Goal: Information Seeking & Learning: Learn about a topic

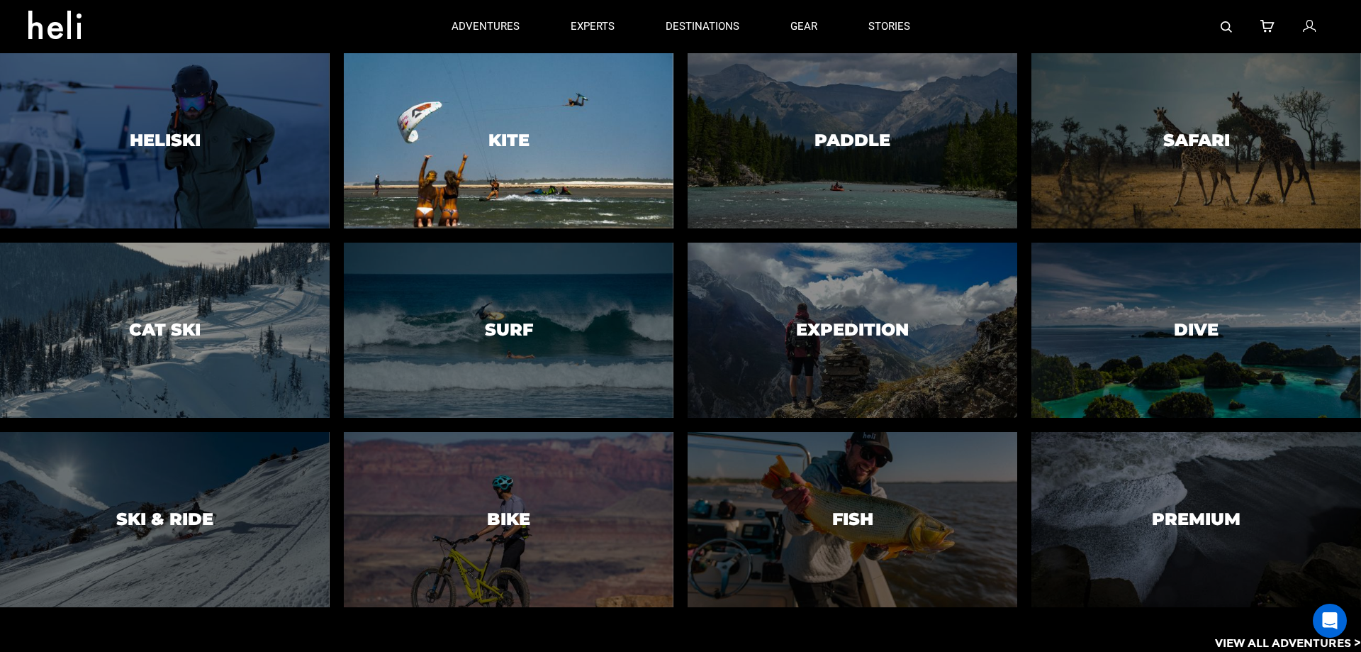
click at [537, 174] on div at bounding box center [508, 141] width 336 height 179
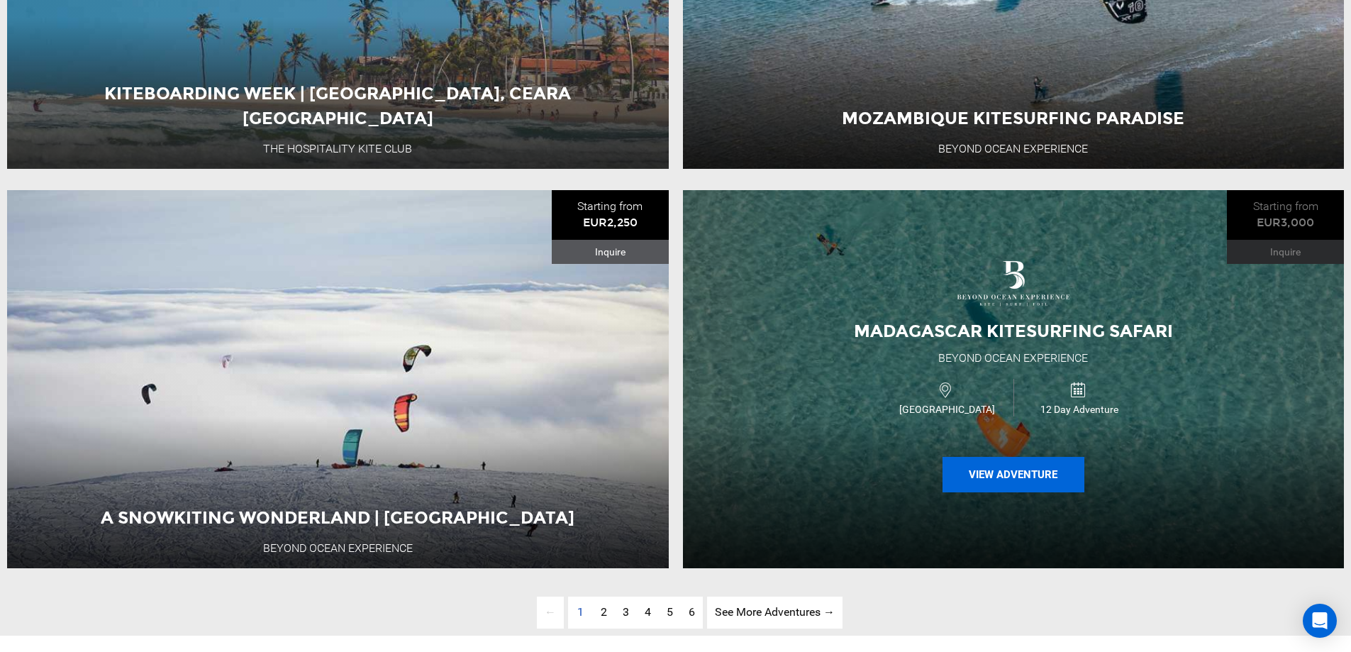
scroll to position [4537, 0]
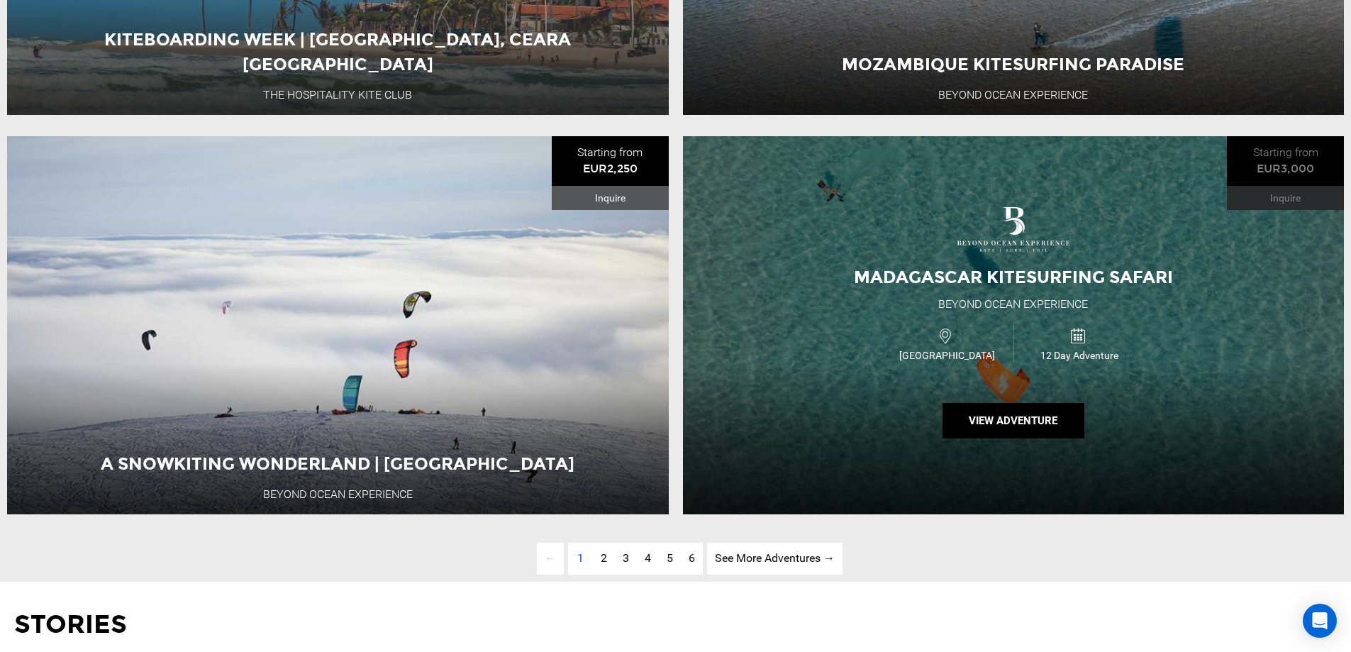
click at [1127, 287] on span "Madagascar Kitesurfing Safari" at bounding box center [1013, 277] width 319 height 21
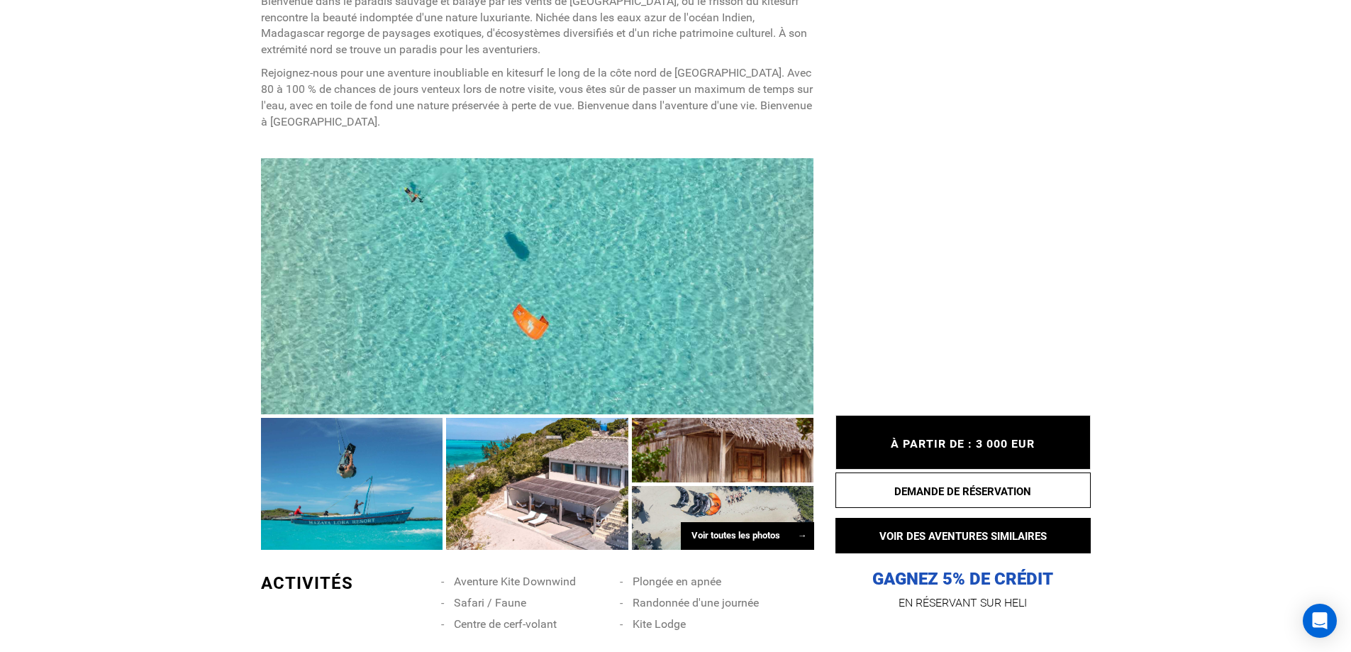
scroll to position [780, 0]
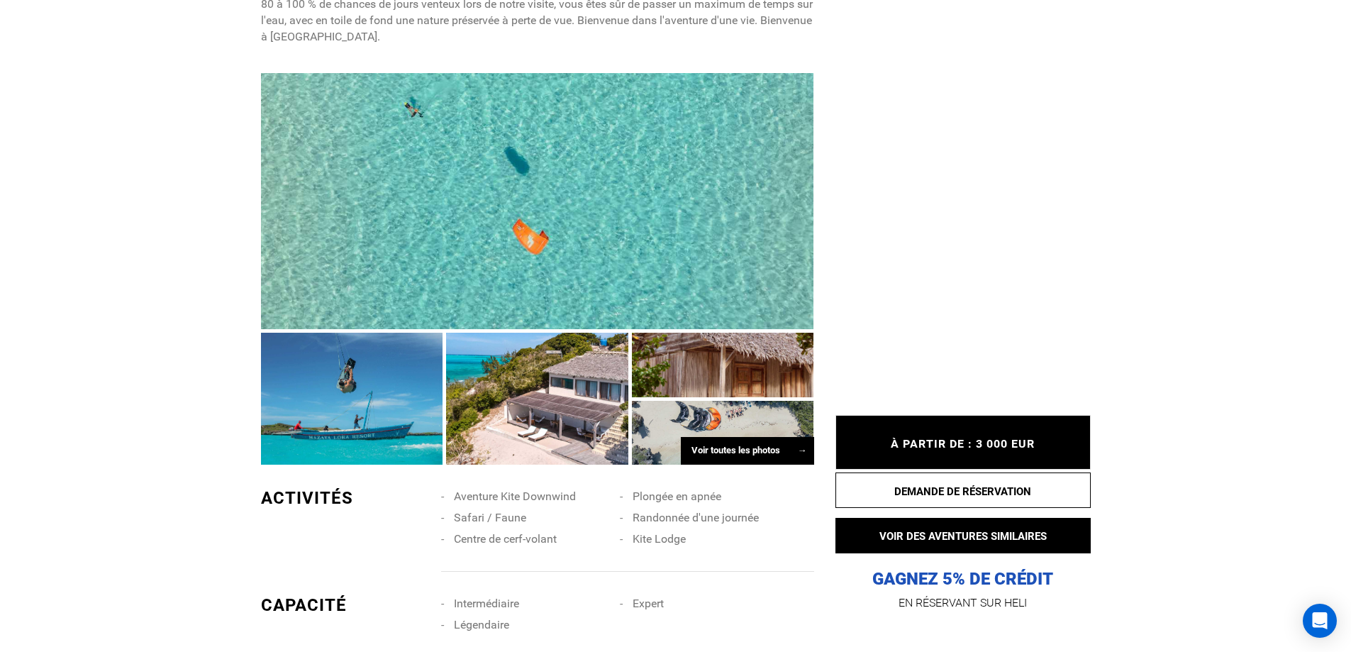
click at [527, 246] on div at bounding box center [537, 201] width 553 height 256
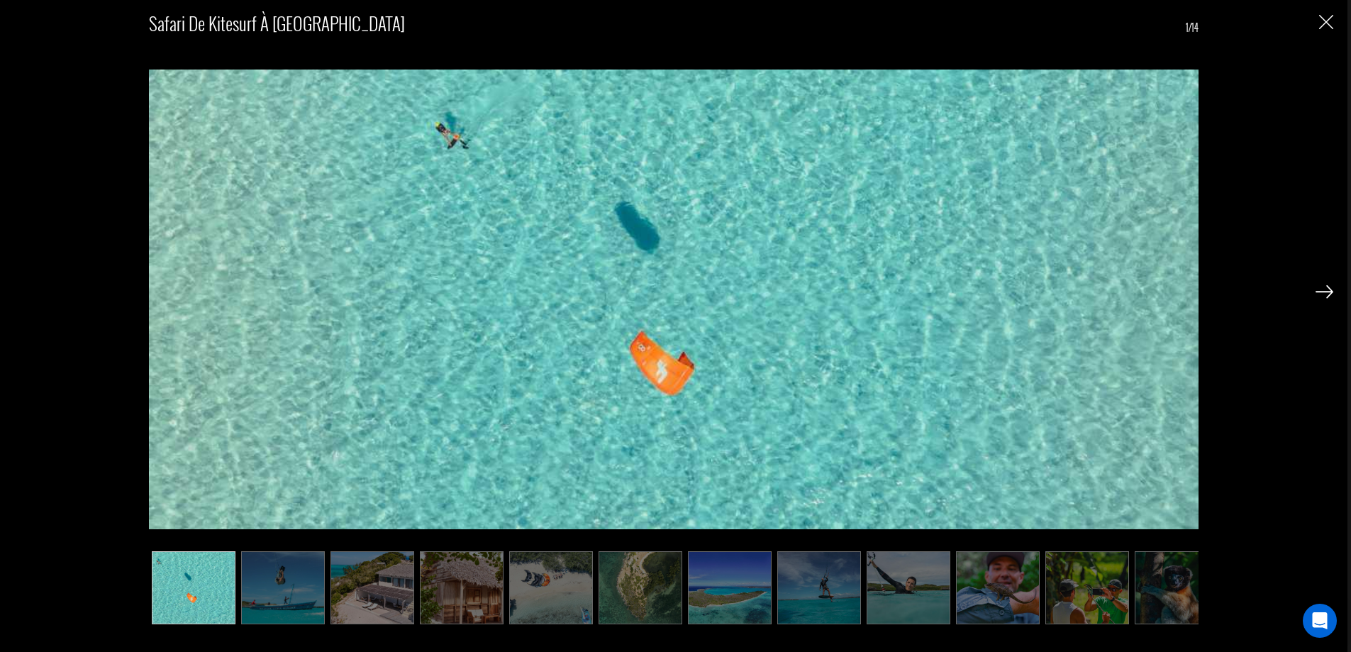
click at [1319, 291] on img at bounding box center [1324, 291] width 18 height 13
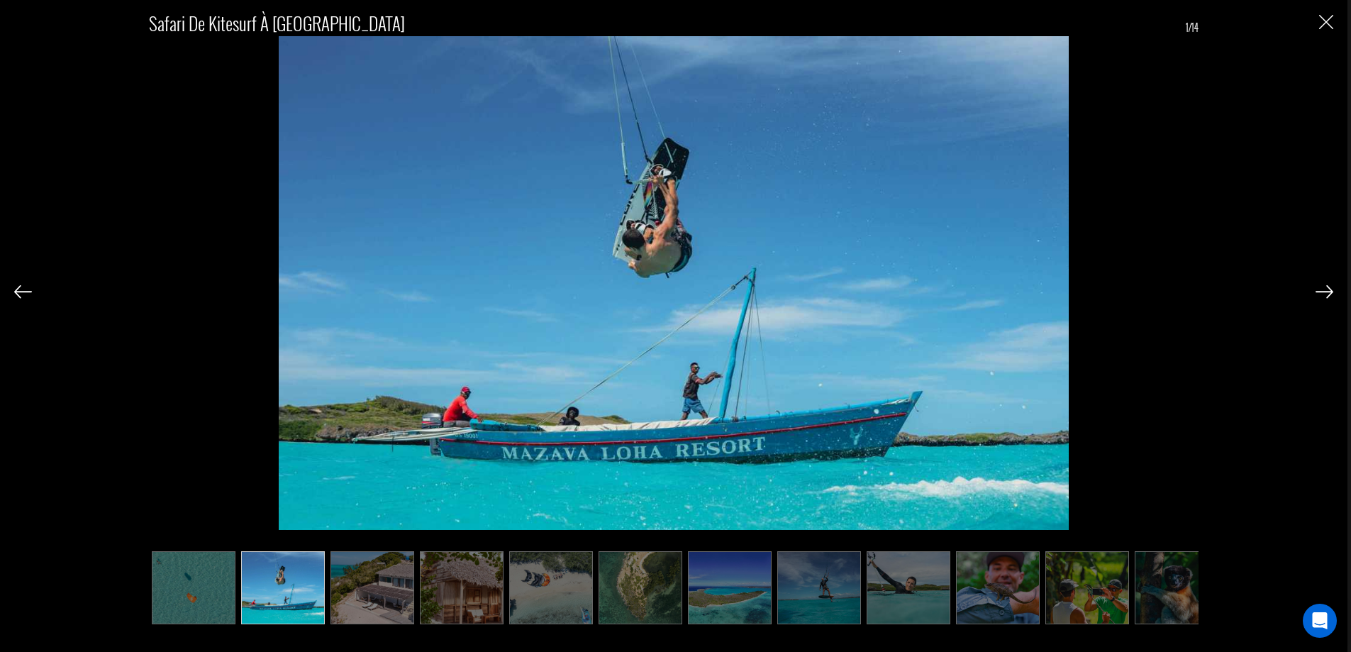
click at [1319, 291] on img at bounding box center [1324, 291] width 18 height 13
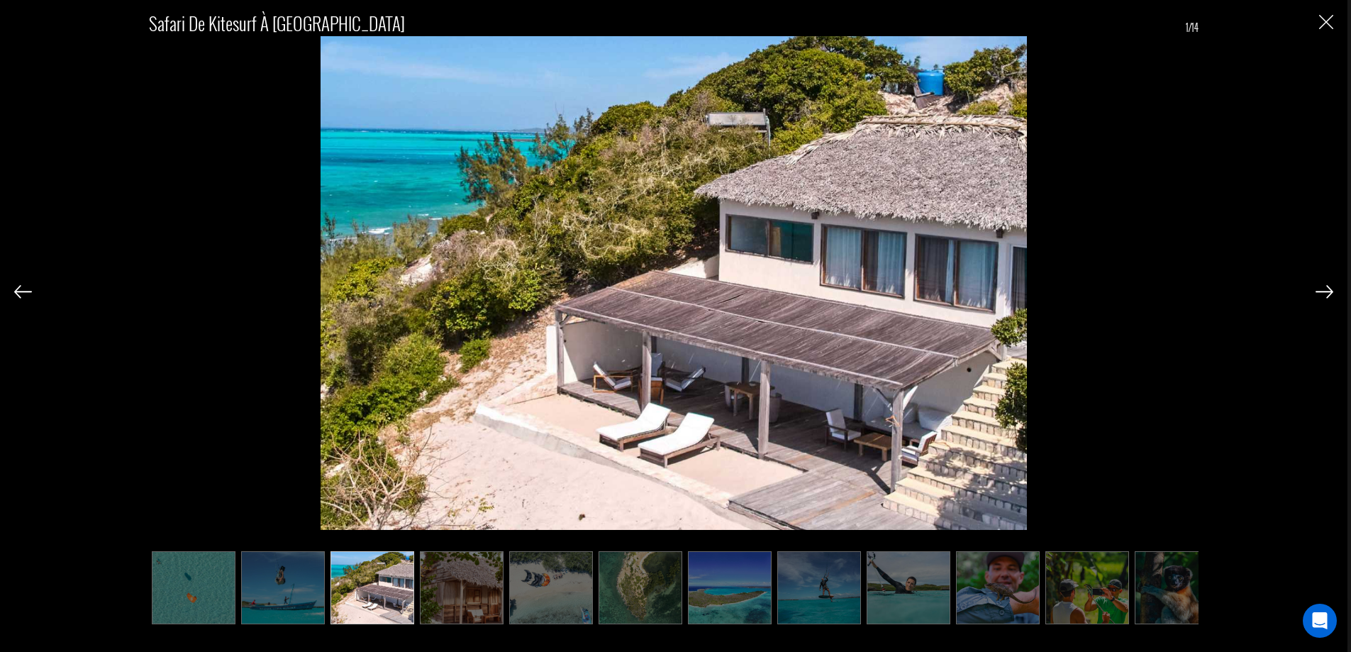
click at [1319, 291] on img at bounding box center [1324, 291] width 18 height 13
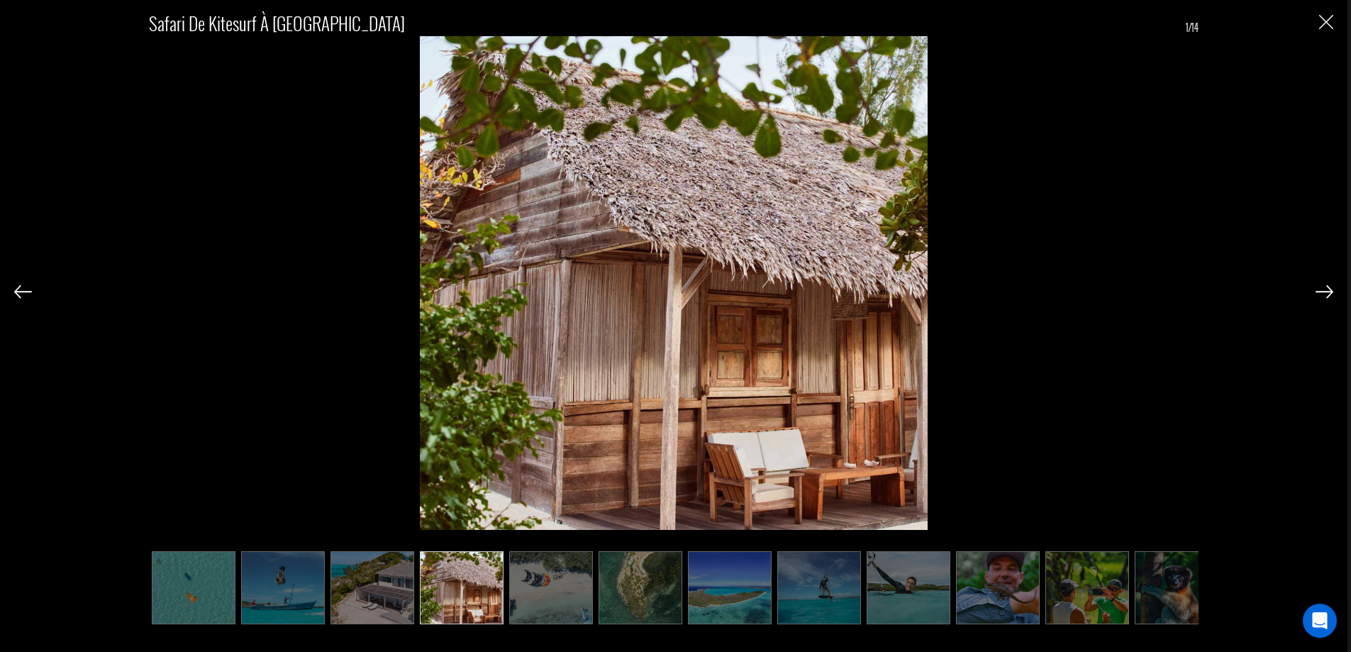
click at [1319, 291] on img at bounding box center [1324, 291] width 18 height 13
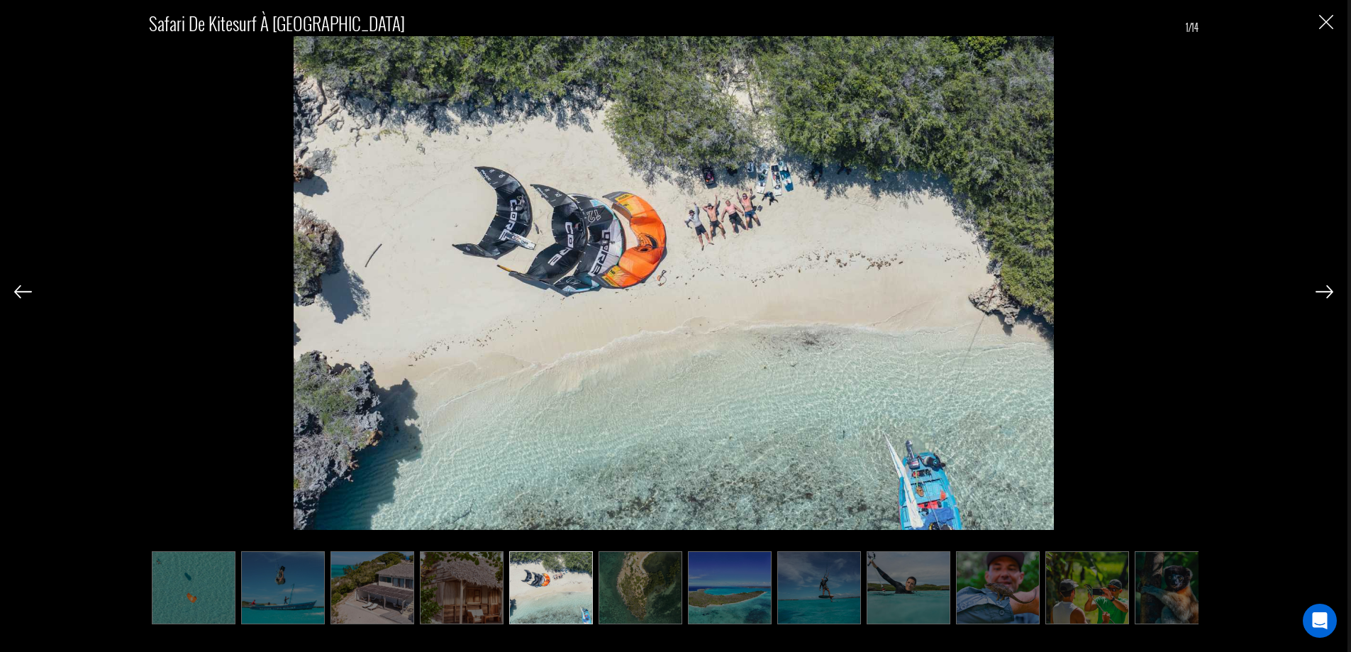
click at [1319, 291] on img at bounding box center [1324, 291] width 18 height 13
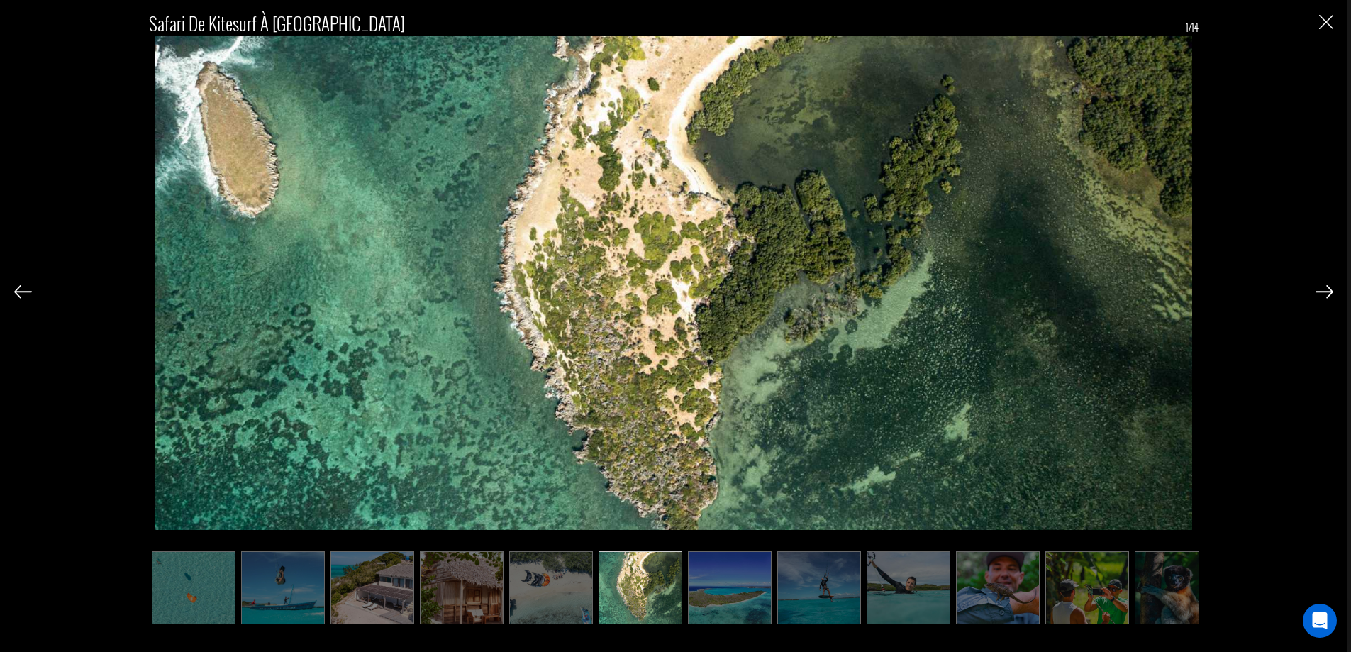
click at [1319, 291] on img at bounding box center [1324, 291] width 18 height 13
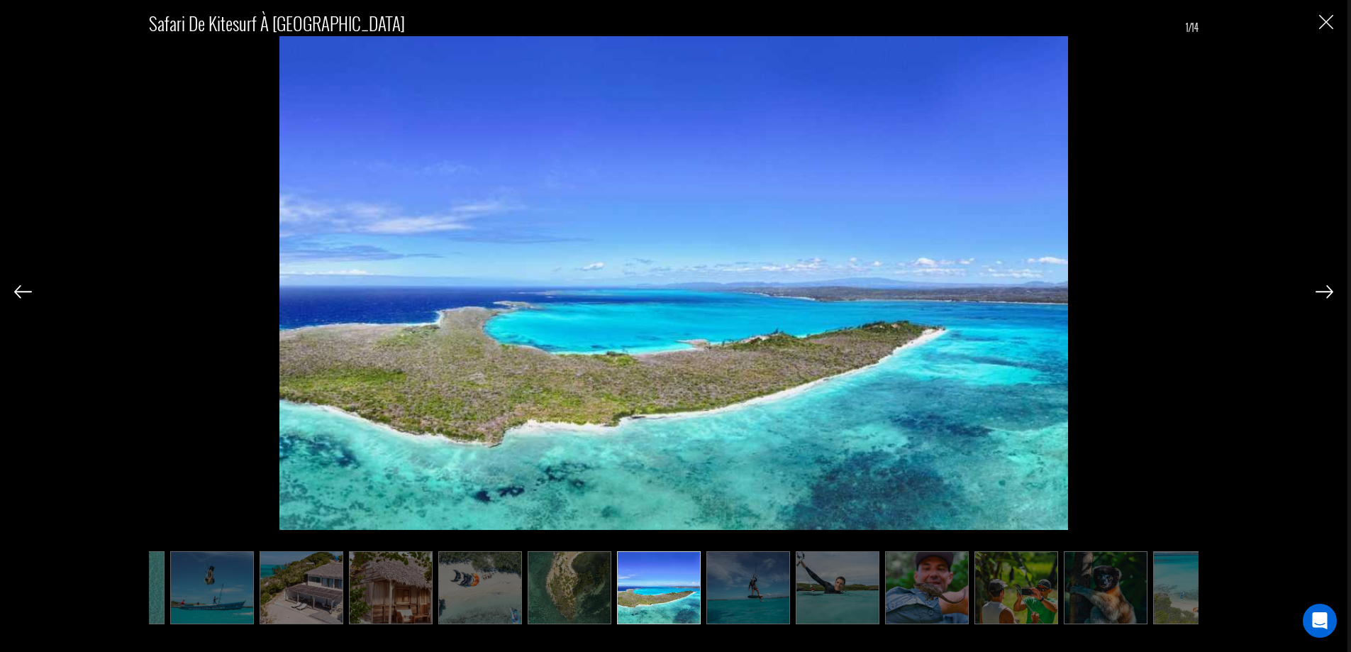
click at [1319, 291] on img at bounding box center [1324, 291] width 18 height 13
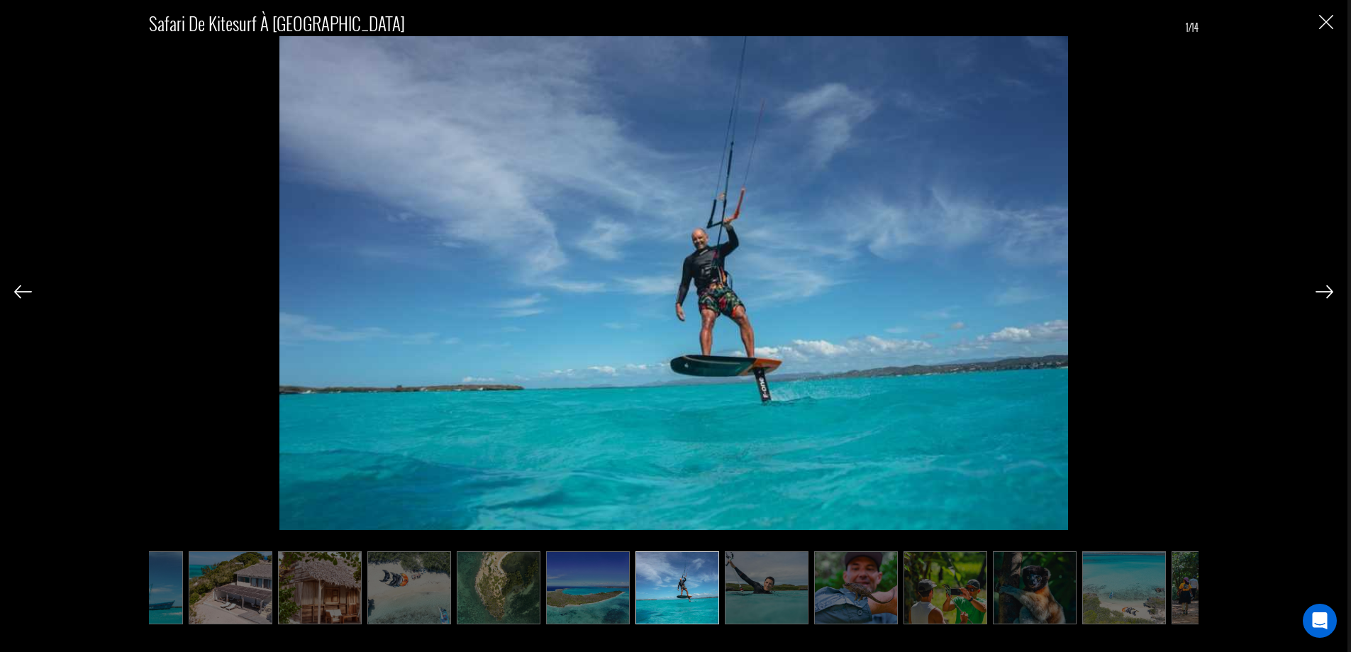
click at [1319, 291] on img at bounding box center [1324, 291] width 18 height 13
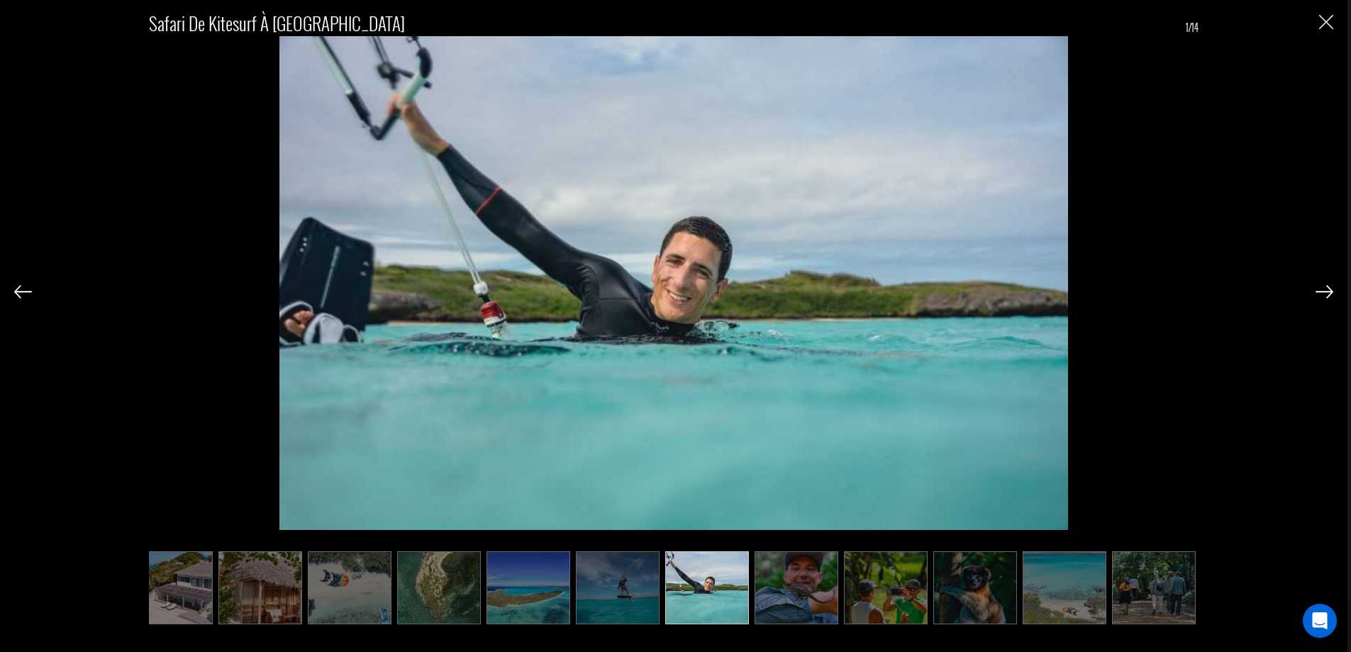
scroll to position [0, 201]
click at [1319, 291] on img at bounding box center [1324, 291] width 18 height 13
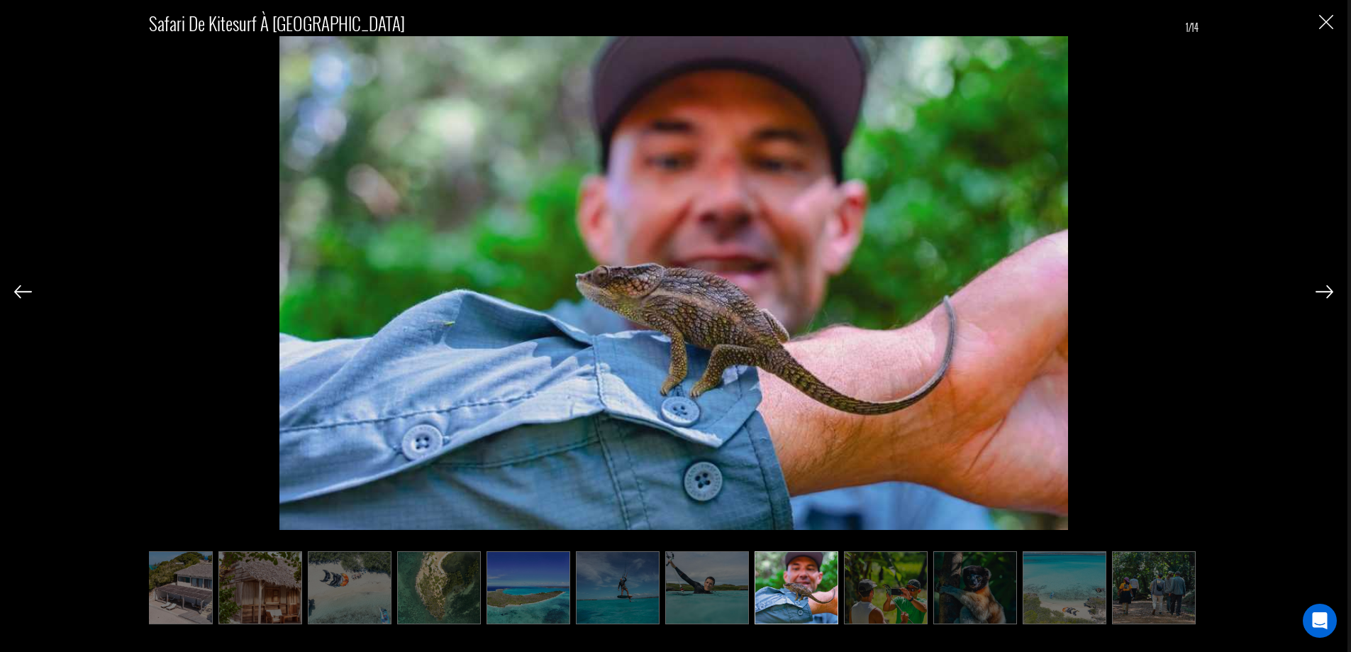
click at [1319, 291] on img at bounding box center [1324, 291] width 18 height 13
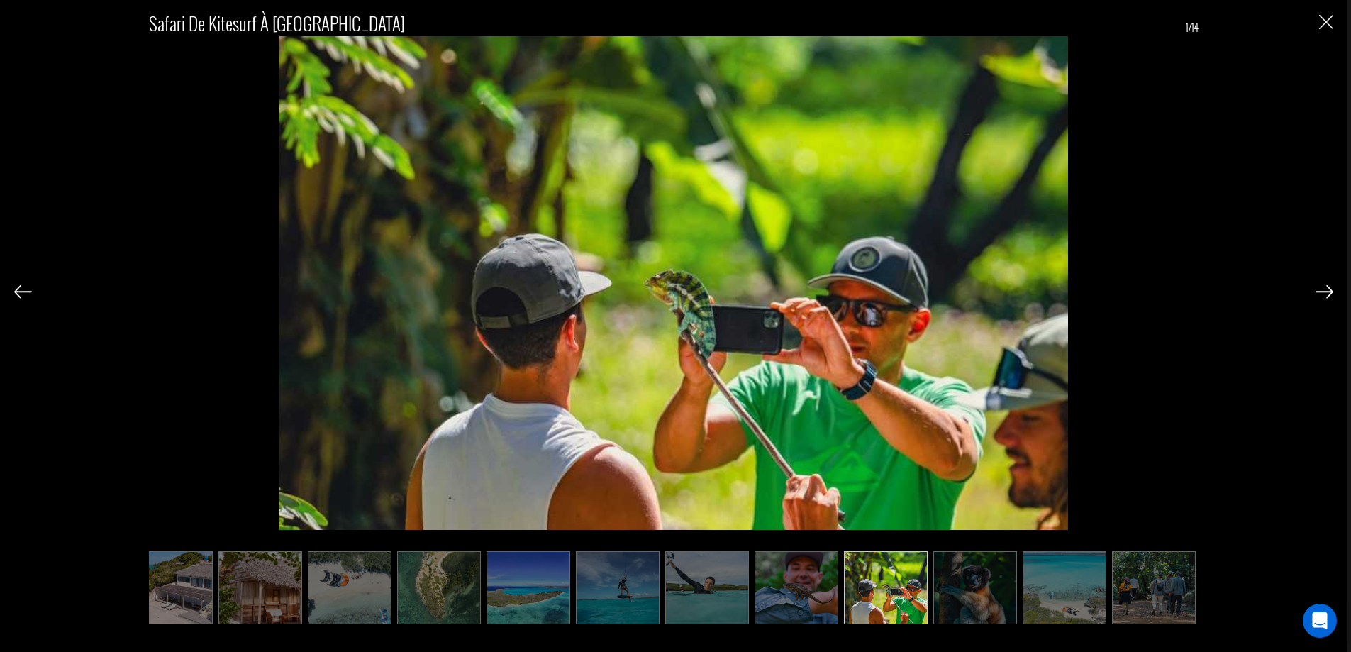
click at [1319, 291] on img at bounding box center [1324, 291] width 18 height 13
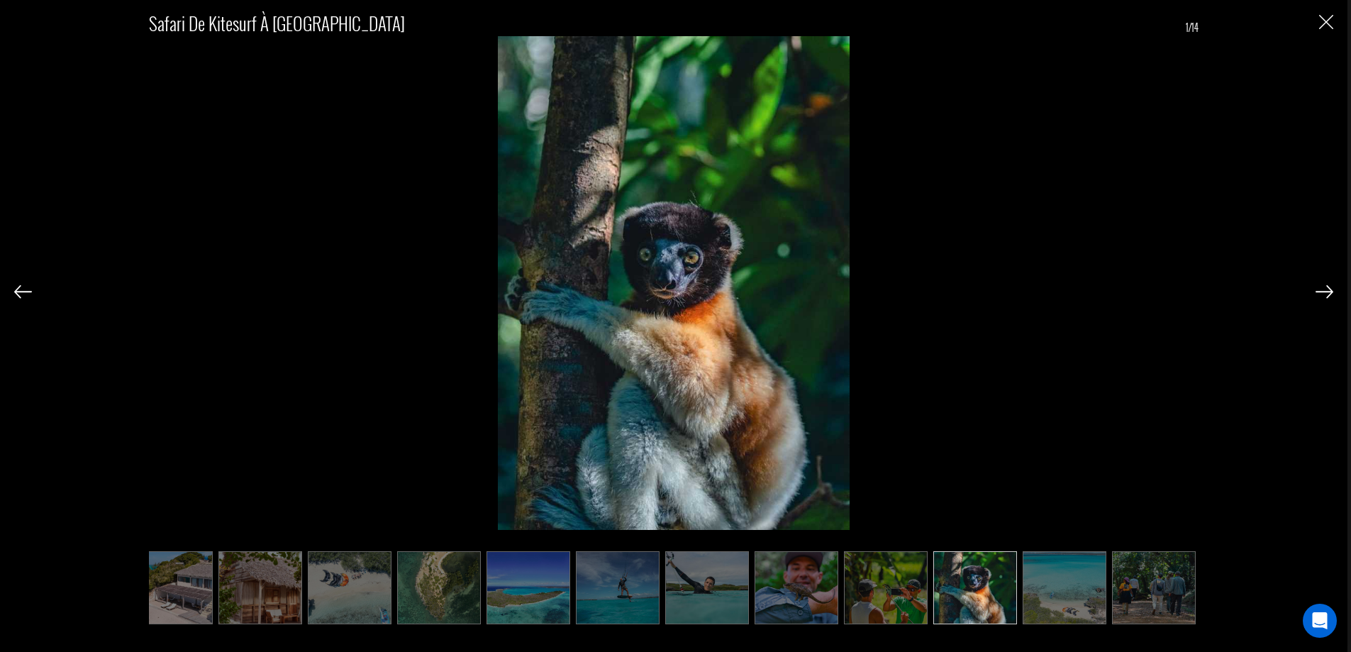
click at [1319, 291] on img at bounding box center [1324, 291] width 18 height 13
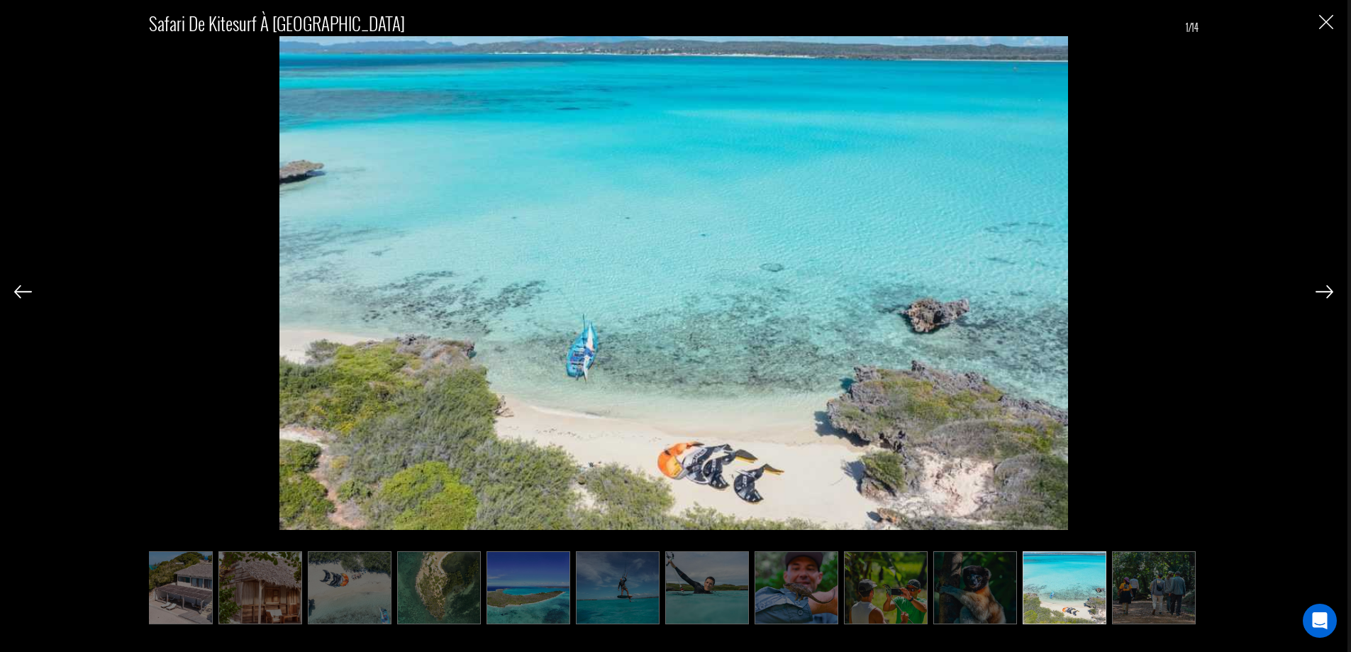
click at [1319, 291] on img at bounding box center [1324, 291] width 18 height 13
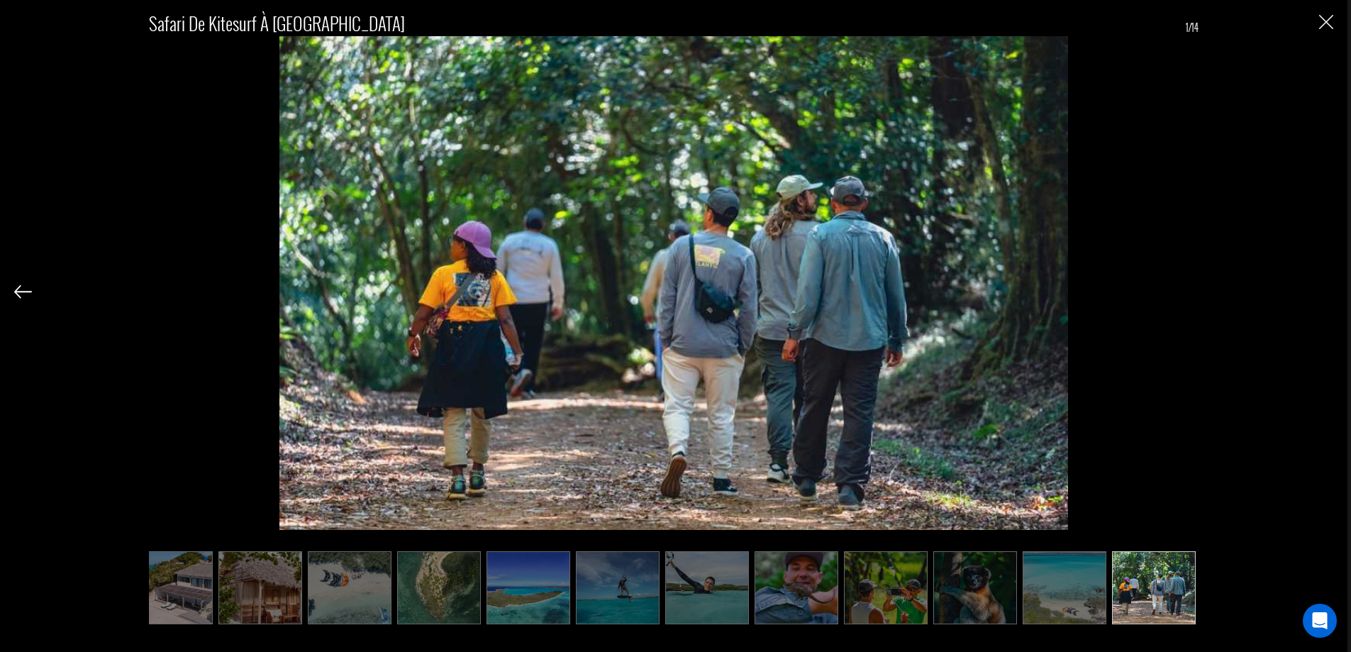
click at [1319, 291] on div "Safari de kitesurf à [GEOGRAPHIC_DATA] 1/14" at bounding box center [673, 309] width 1319 height 619
click at [1329, 21] on img "Fermer" at bounding box center [1326, 22] width 14 height 14
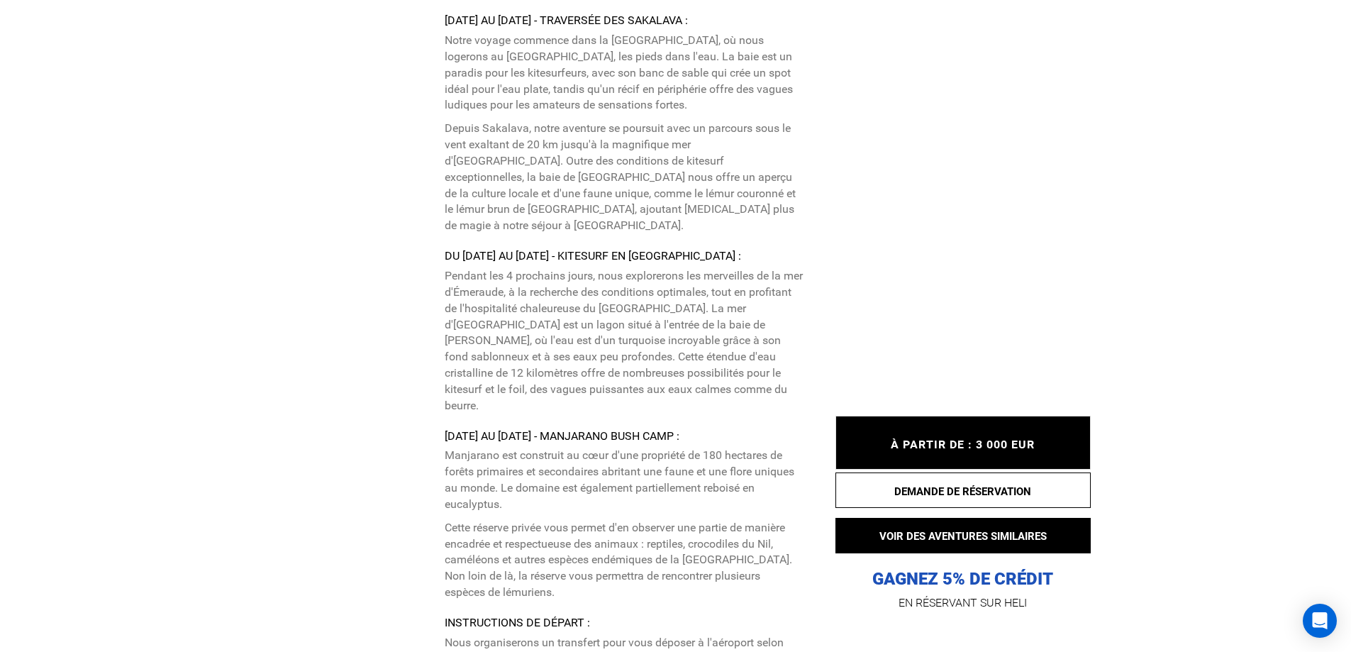
scroll to position [3261, 0]
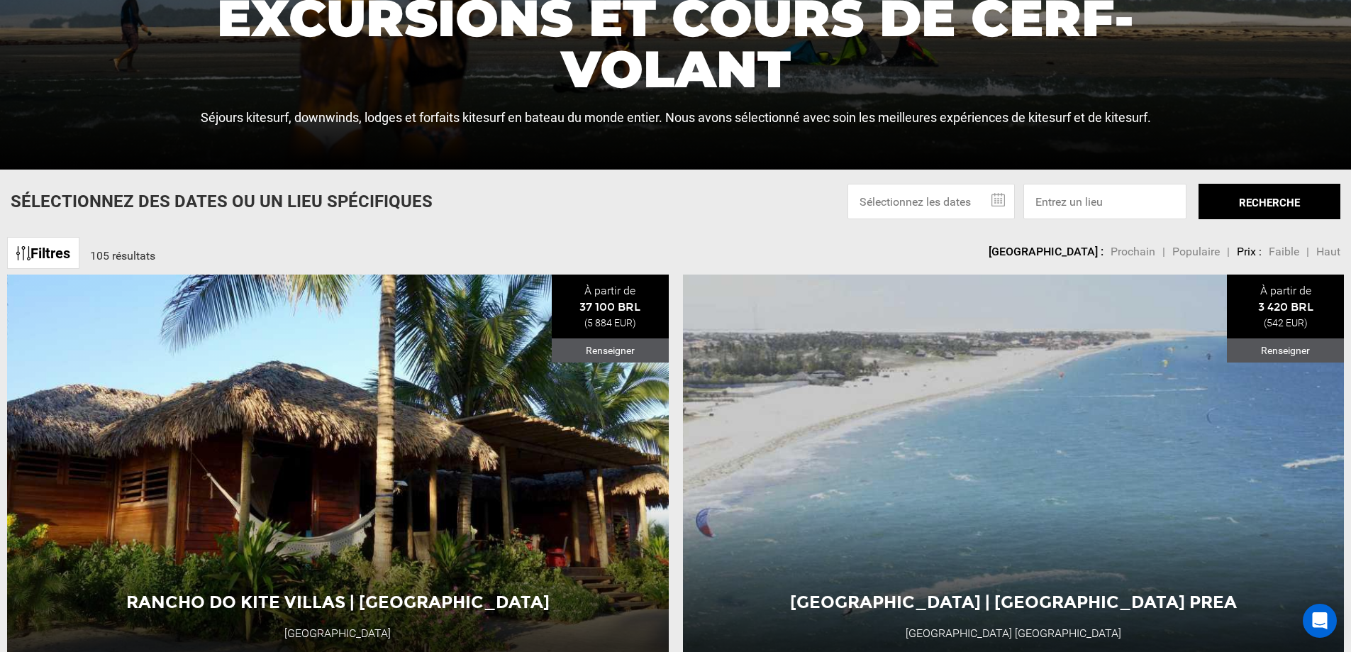
scroll to position [425, 0]
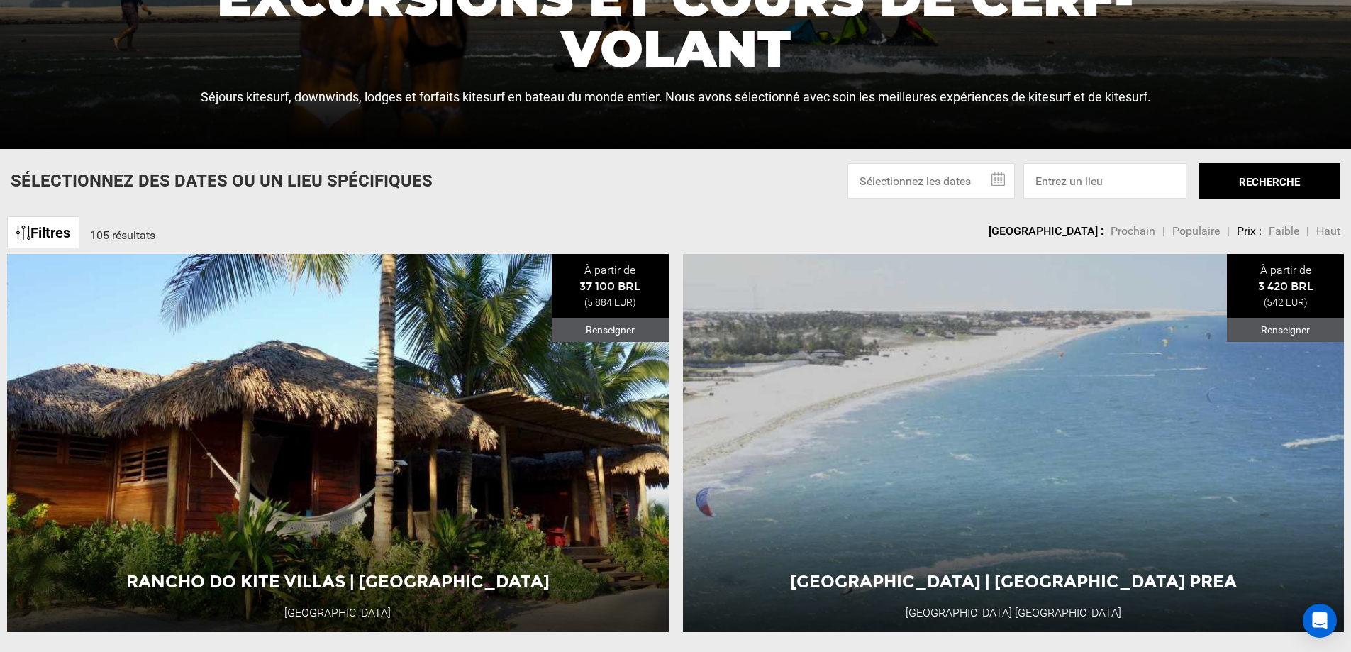
click at [1203, 230] on font "Populaire" at bounding box center [1196, 230] width 48 height 13
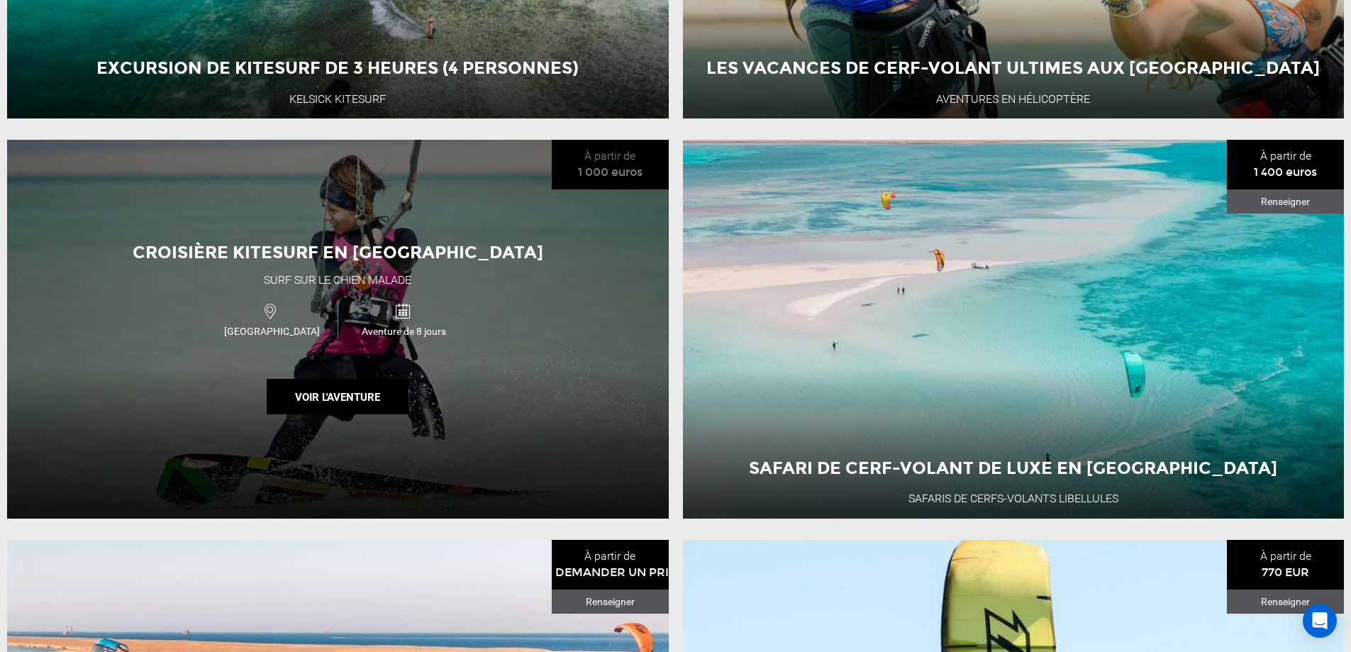
scroll to position [993, 0]
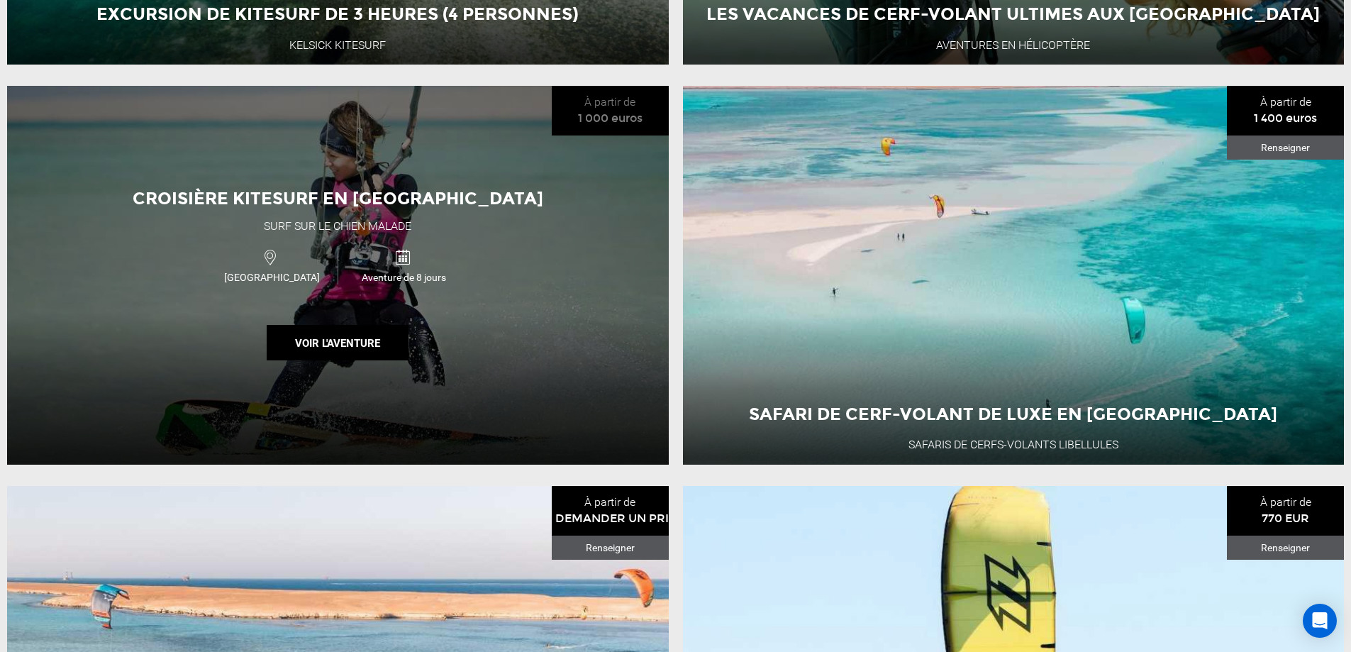
click at [570, 289] on div "Croisière kitesurf en [GEOGRAPHIC_DATA] sur le chien malade Egypte Aventure de …" at bounding box center [337, 275] width 661 height 378
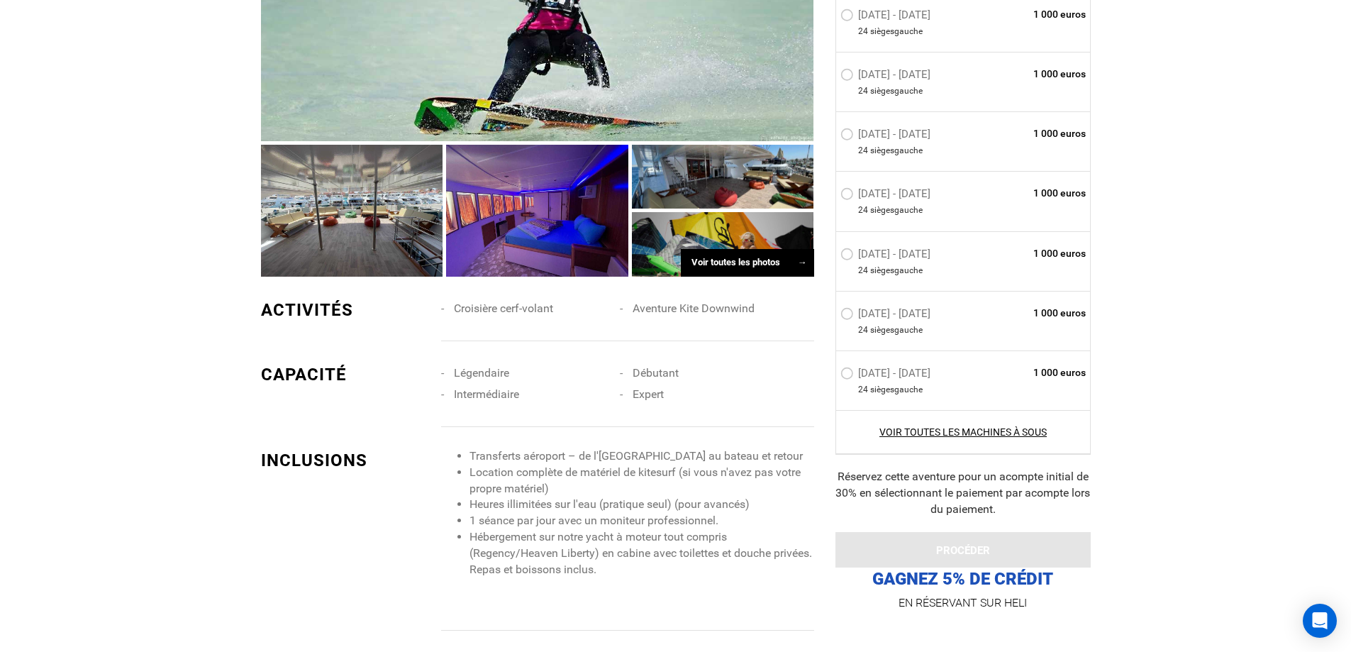
scroll to position [1347, 0]
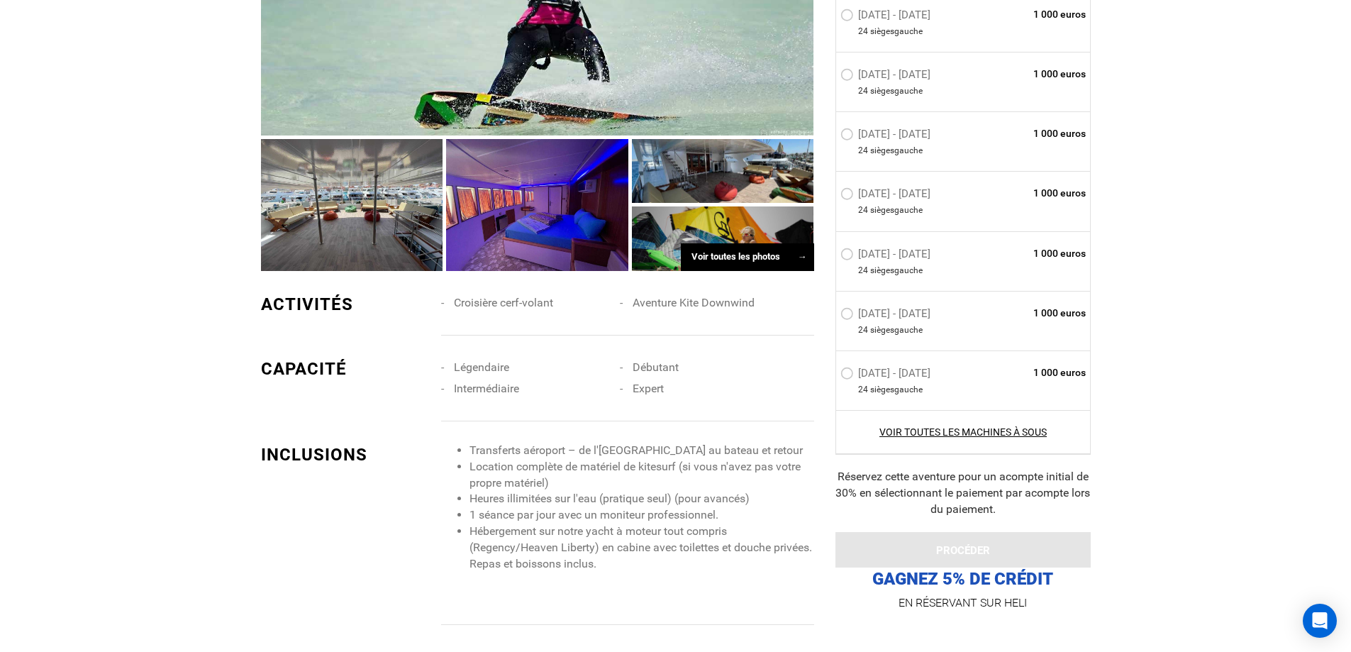
click at [365, 223] on div at bounding box center [352, 204] width 182 height 131
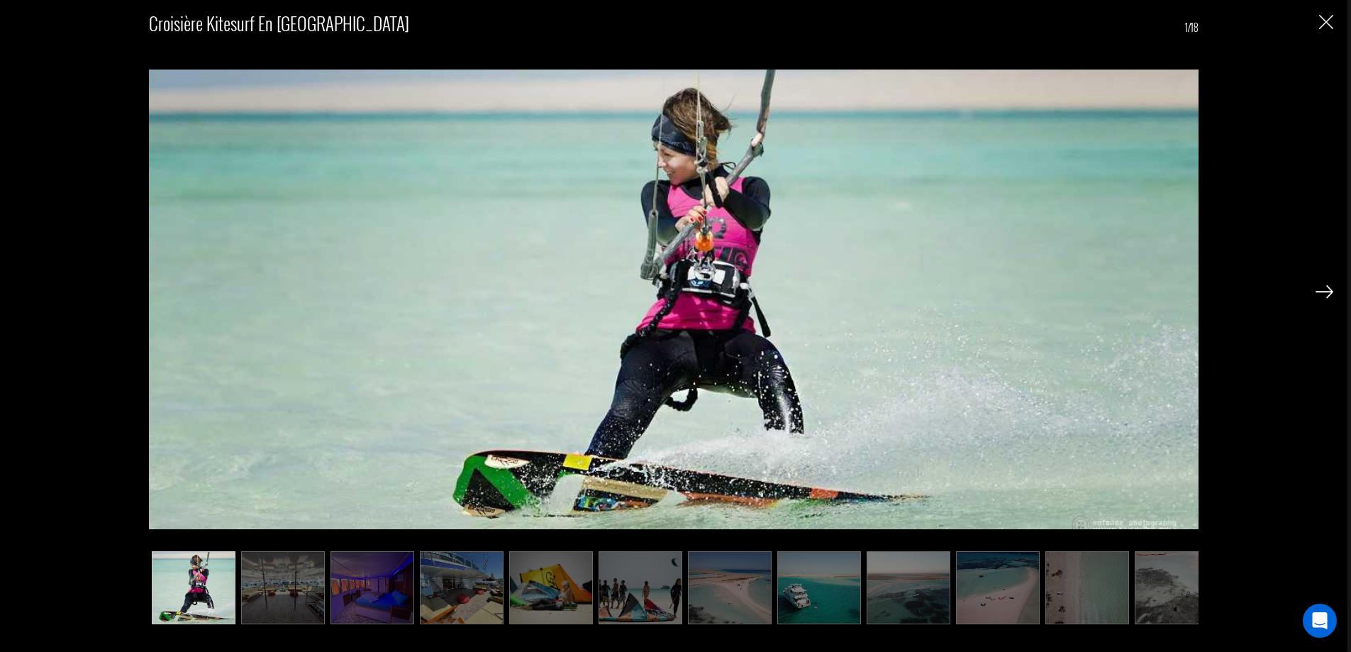
click at [1325, 285] on img at bounding box center [1324, 291] width 18 height 13
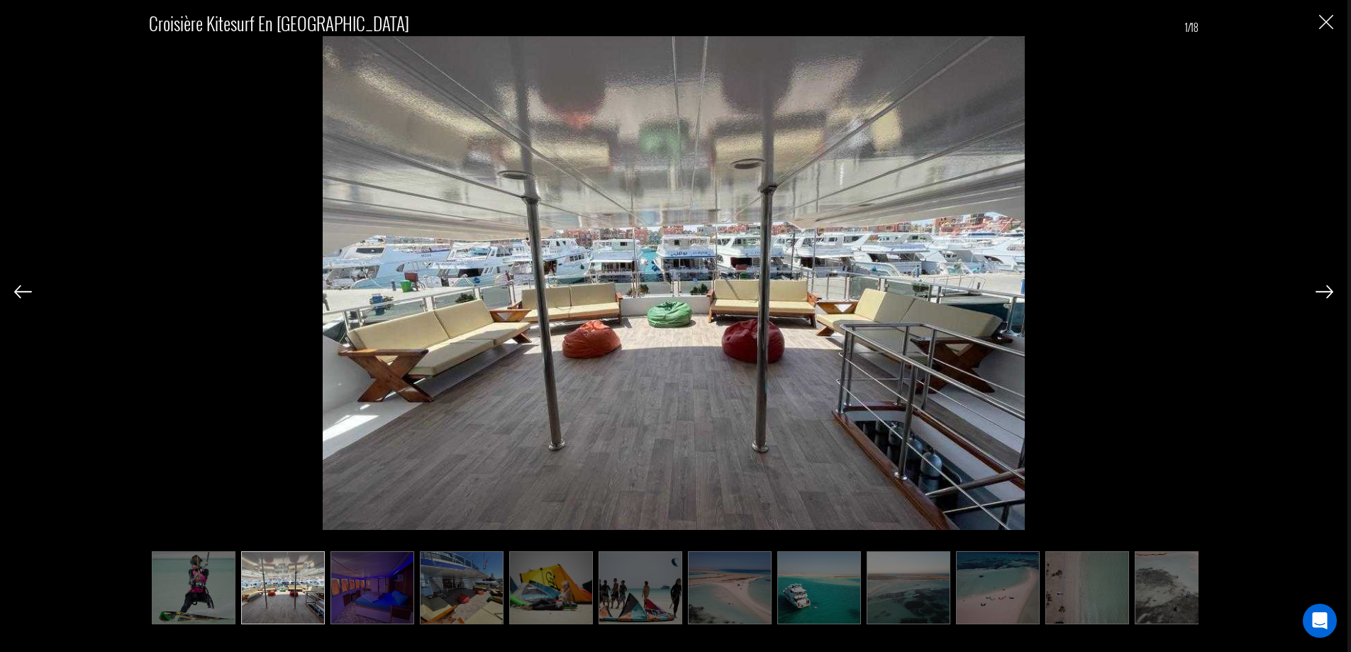
click at [1325, 285] on img at bounding box center [1324, 291] width 18 height 13
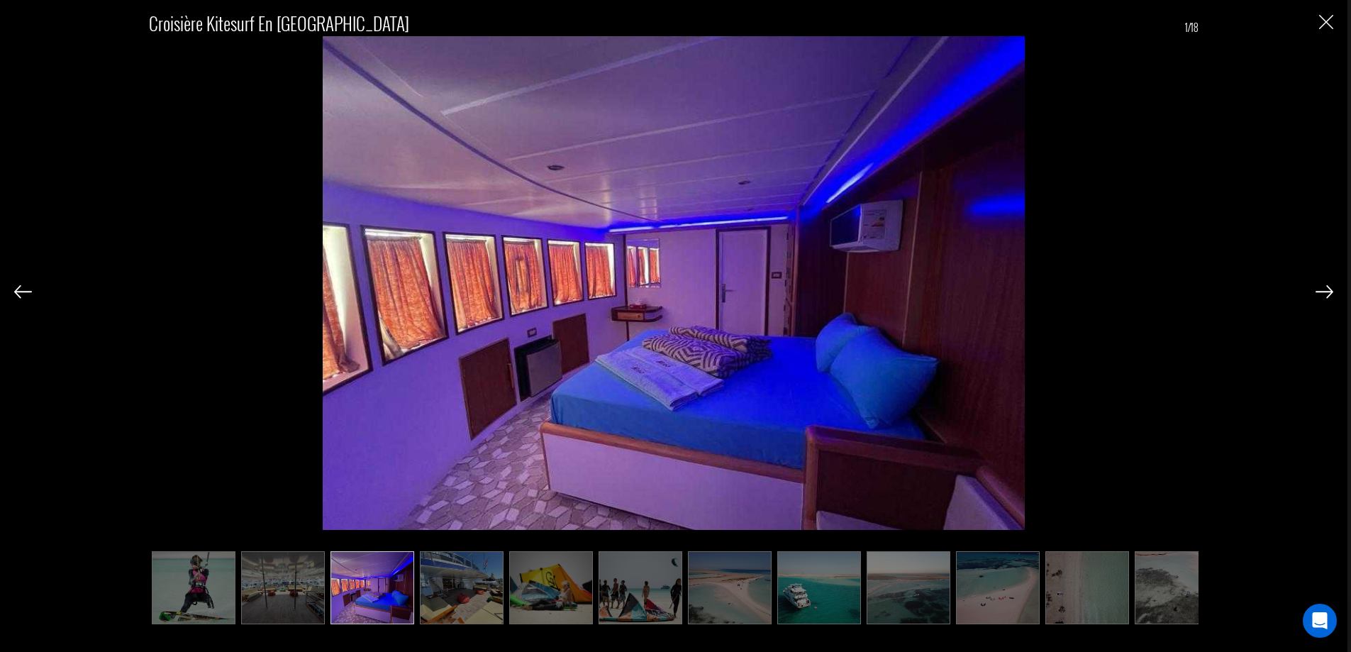
click at [1325, 285] on img at bounding box center [1324, 291] width 18 height 13
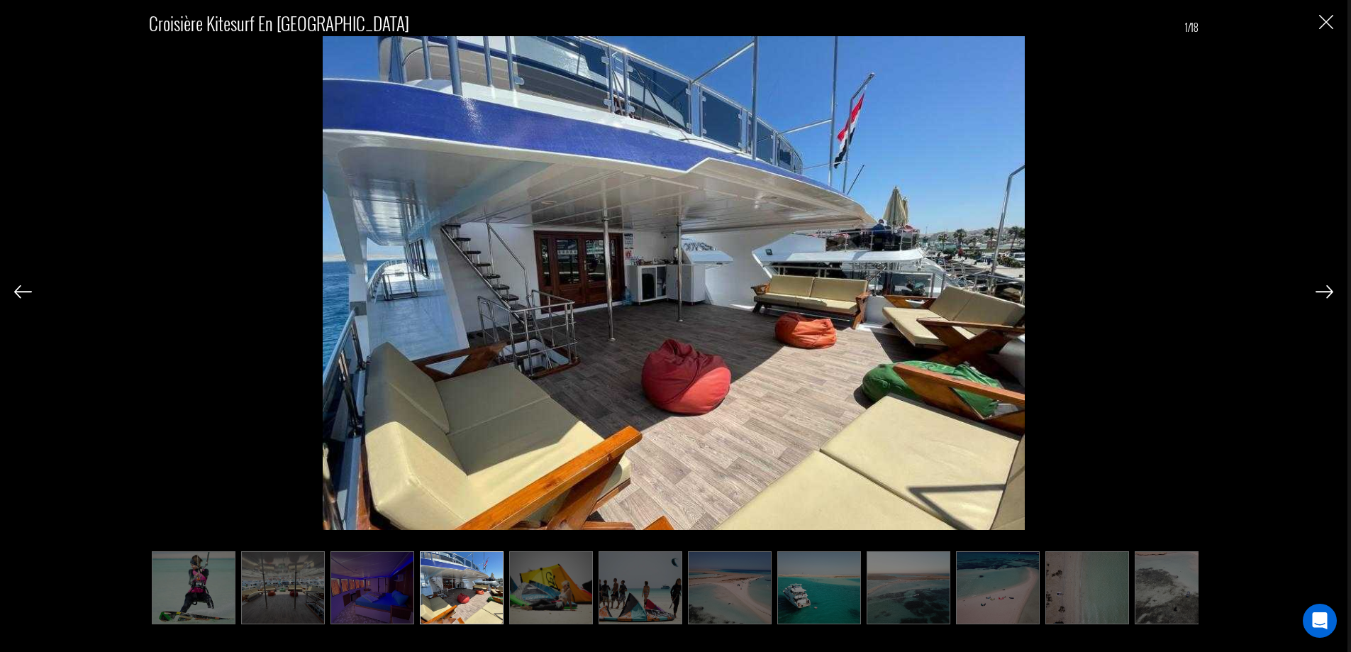
click at [1325, 285] on img at bounding box center [1324, 291] width 18 height 13
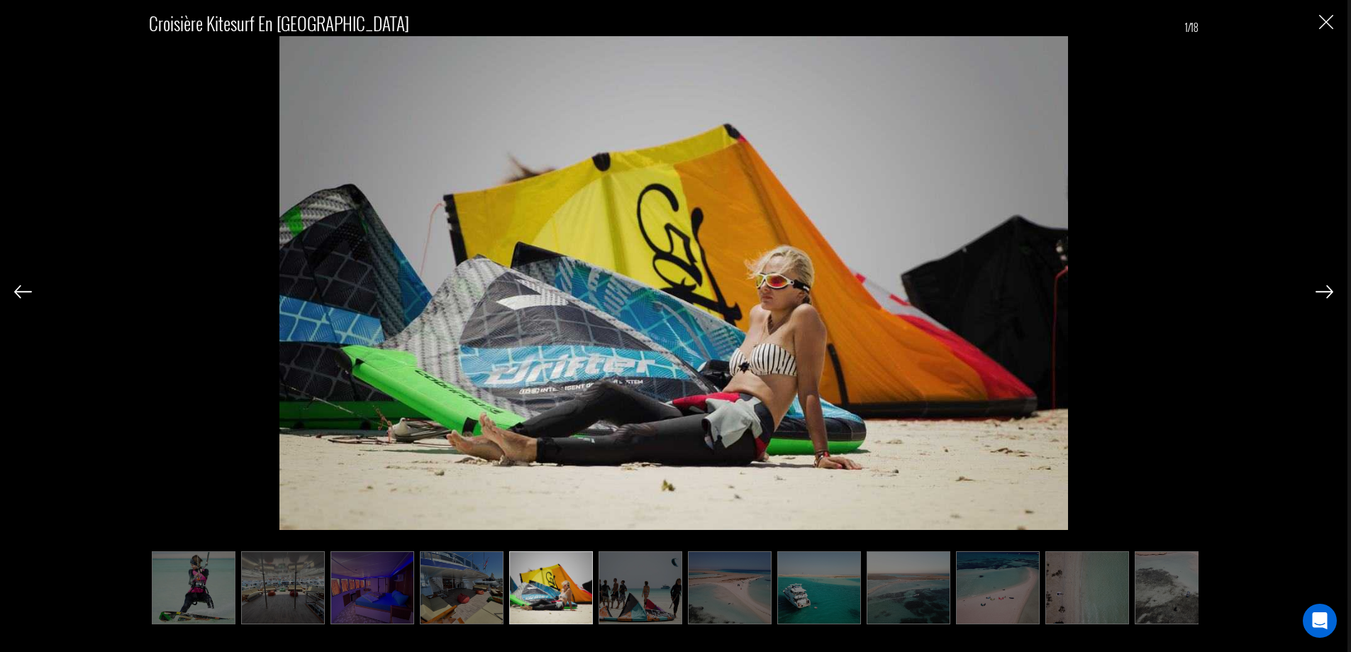
click at [1325, 285] on img at bounding box center [1324, 291] width 18 height 13
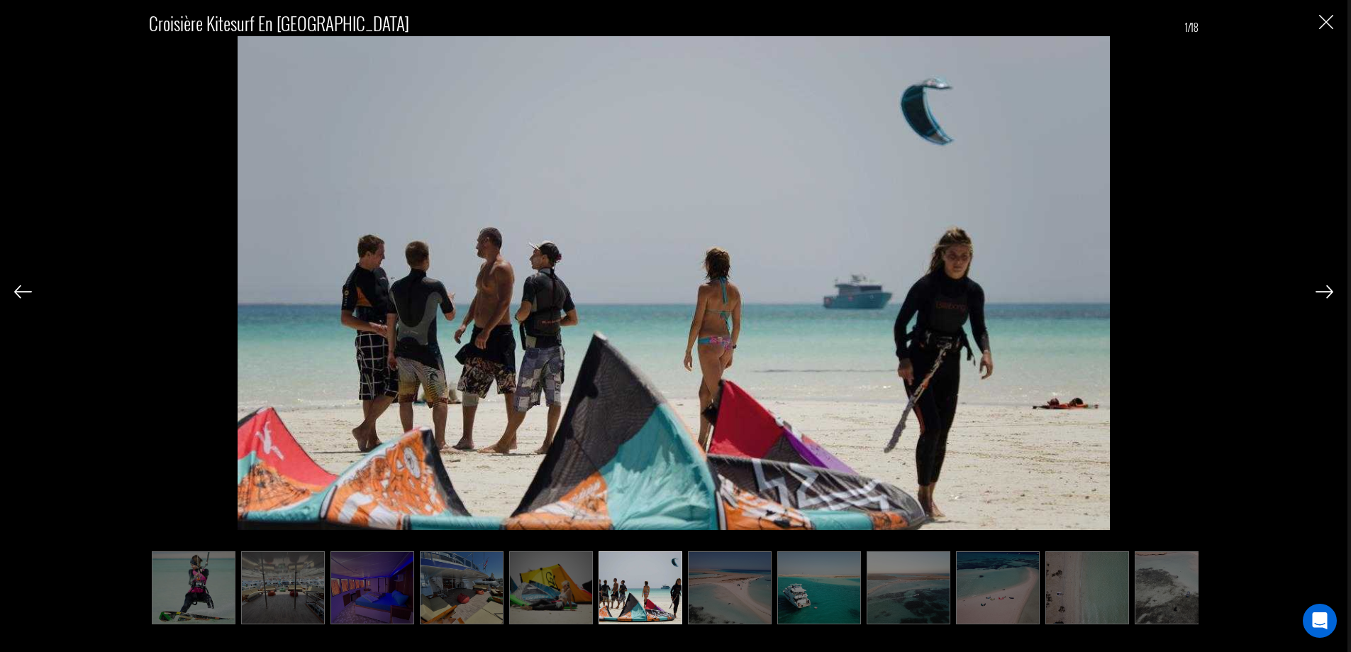
click at [1325, 285] on img at bounding box center [1324, 291] width 18 height 13
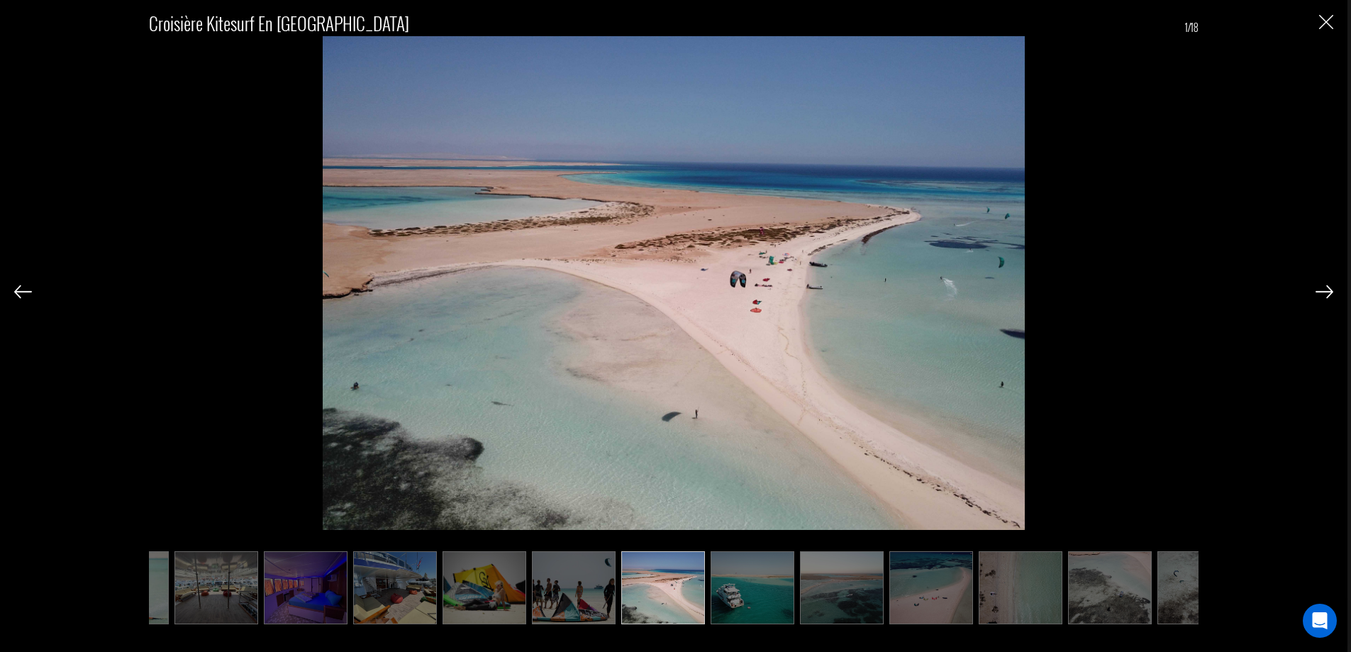
scroll to position [0, 71]
click at [1325, 285] on img at bounding box center [1324, 291] width 18 height 13
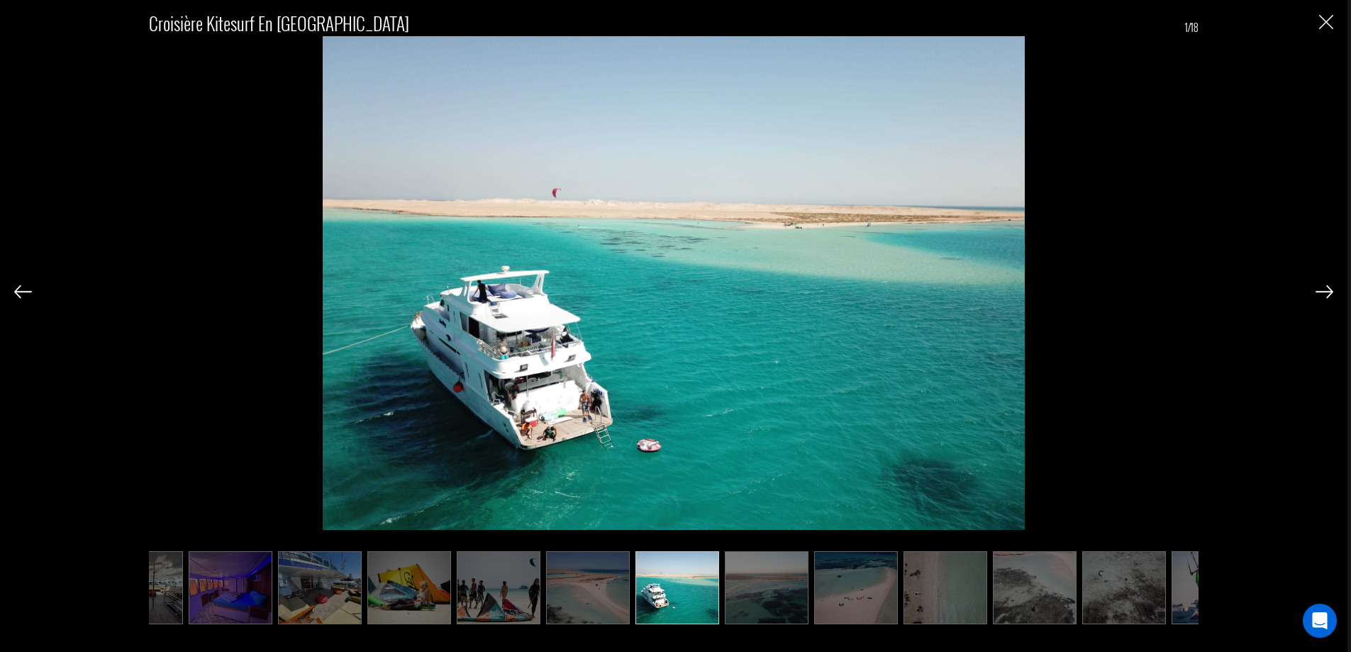
click at [1325, 285] on img at bounding box center [1324, 291] width 18 height 13
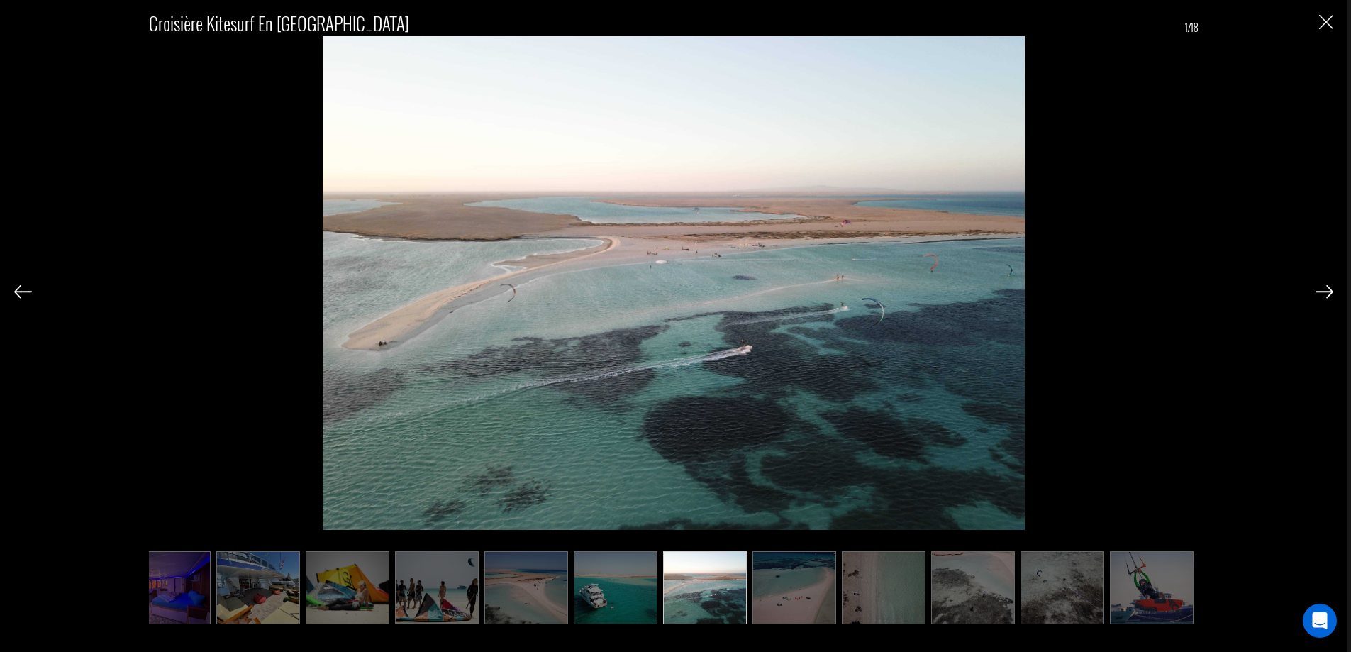
scroll to position [0, 213]
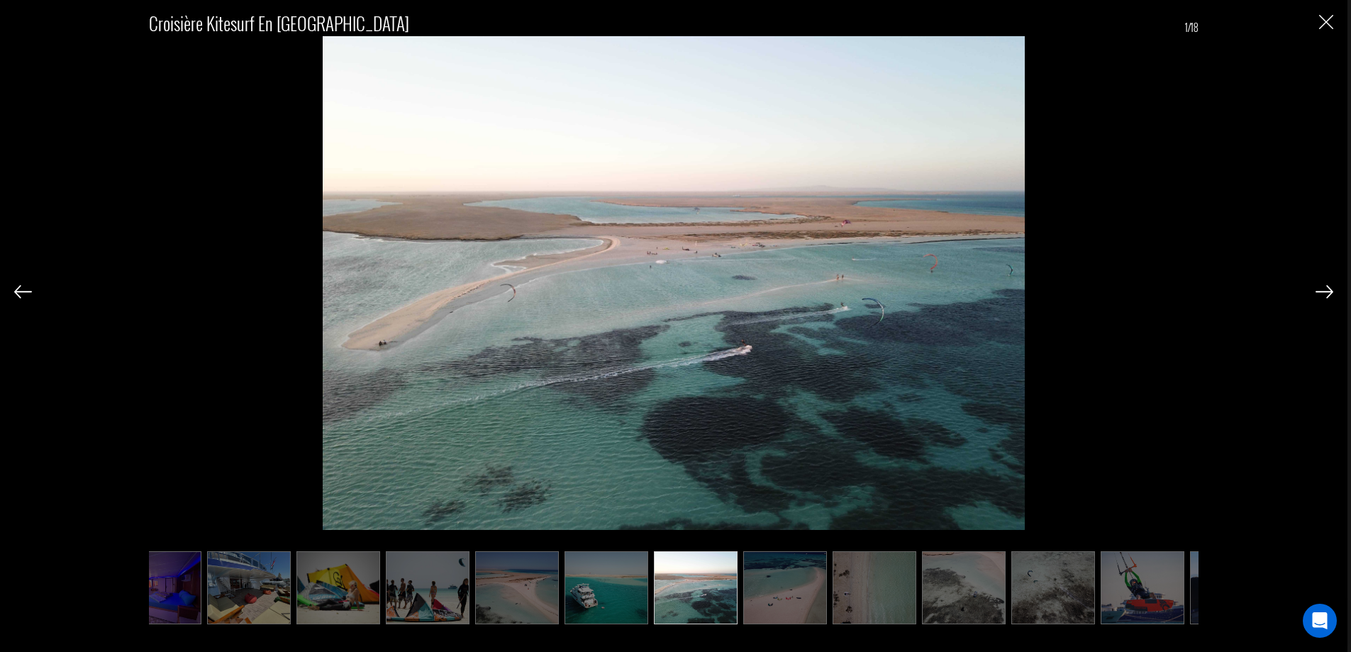
click at [1323, 296] on img at bounding box center [1324, 291] width 18 height 13
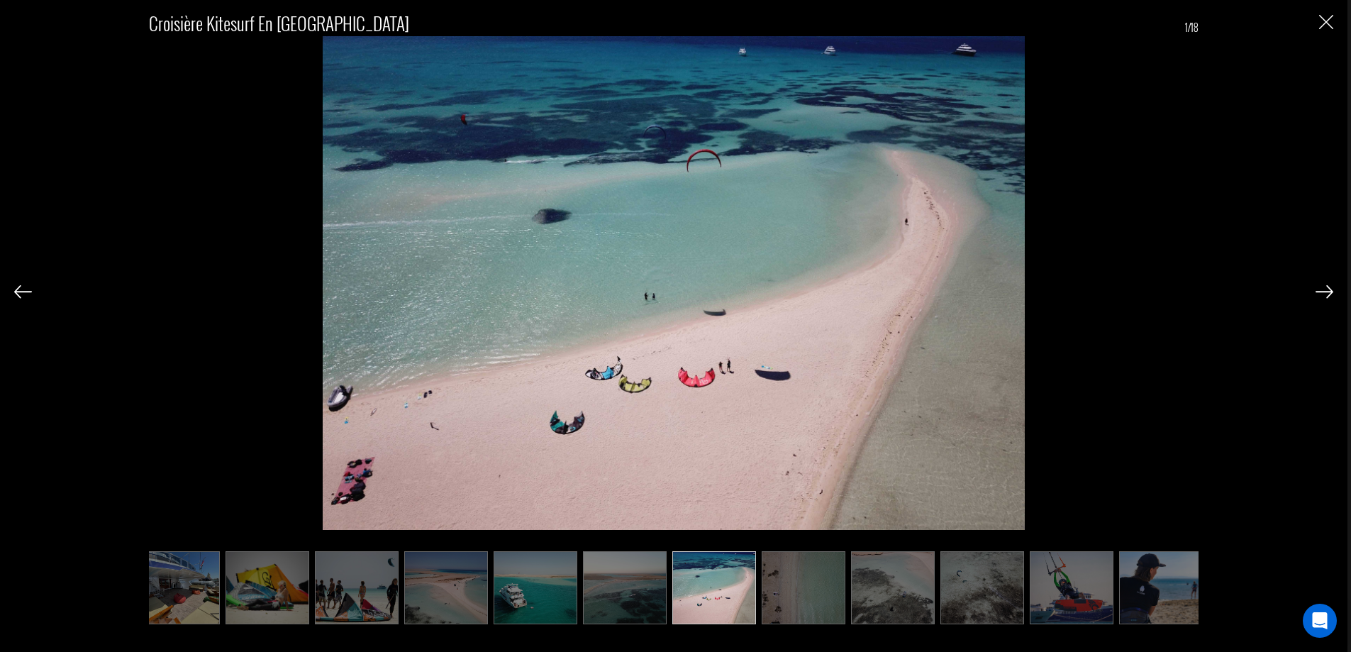
click at [1323, 296] on img at bounding box center [1324, 291] width 18 height 13
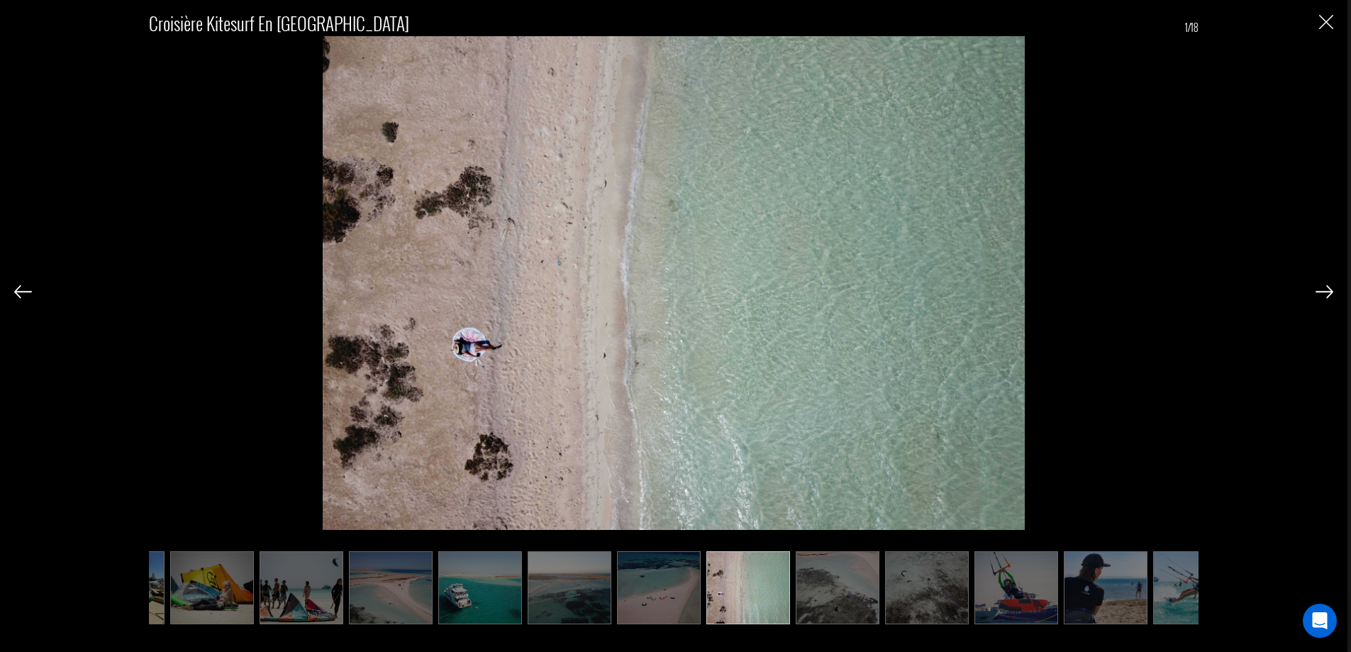
scroll to position [0, 354]
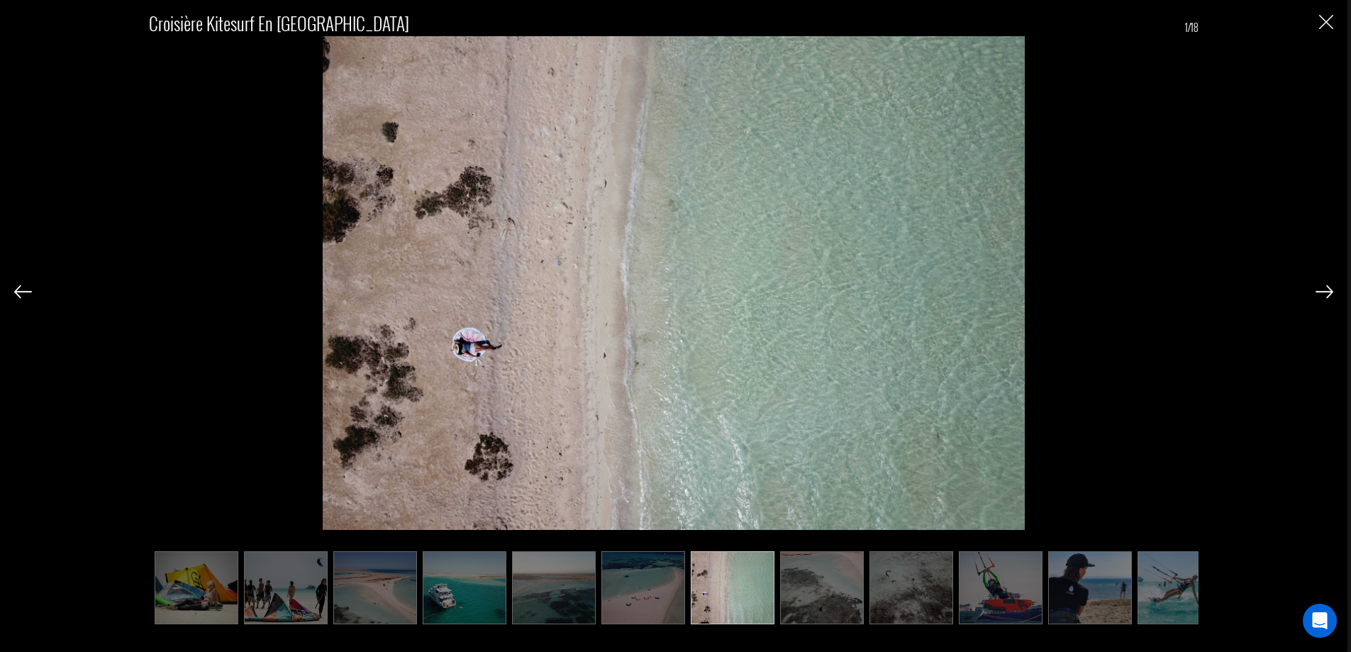
click at [1324, 23] on img "Fermer" at bounding box center [1326, 22] width 14 height 14
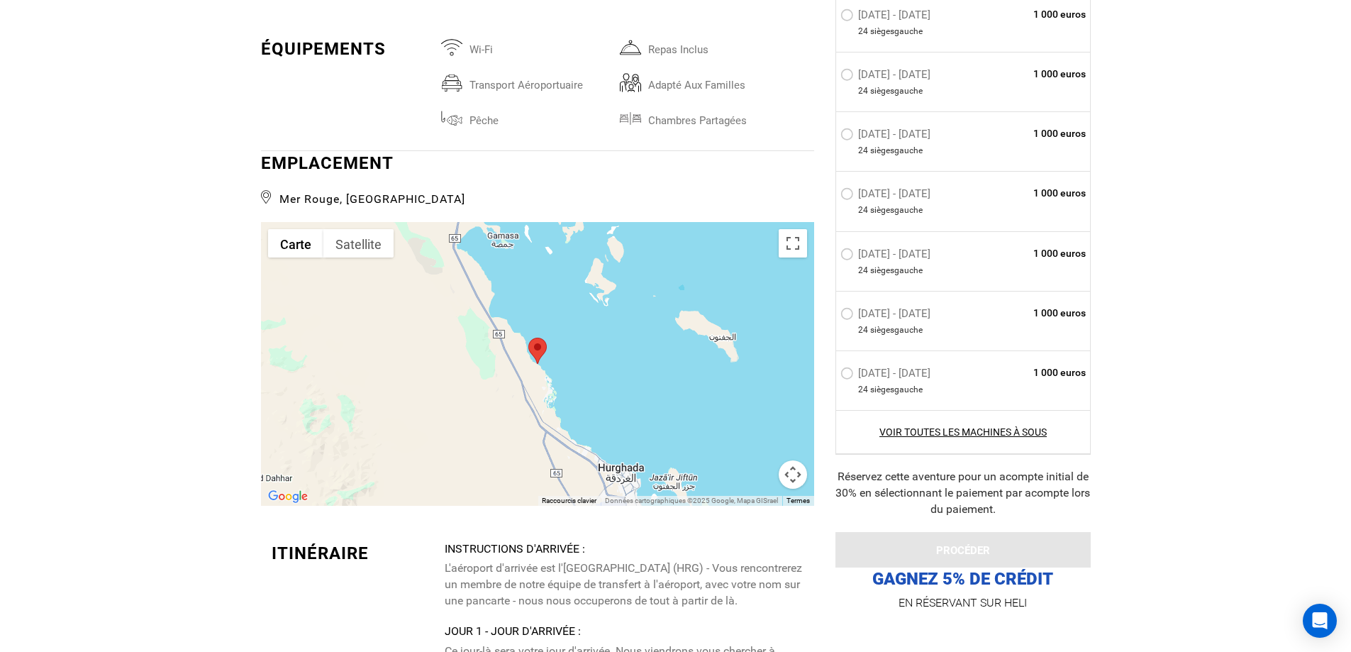
scroll to position [2552, 0]
click at [663, 381] on div at bounding box center [537, 363] width 553 height 284
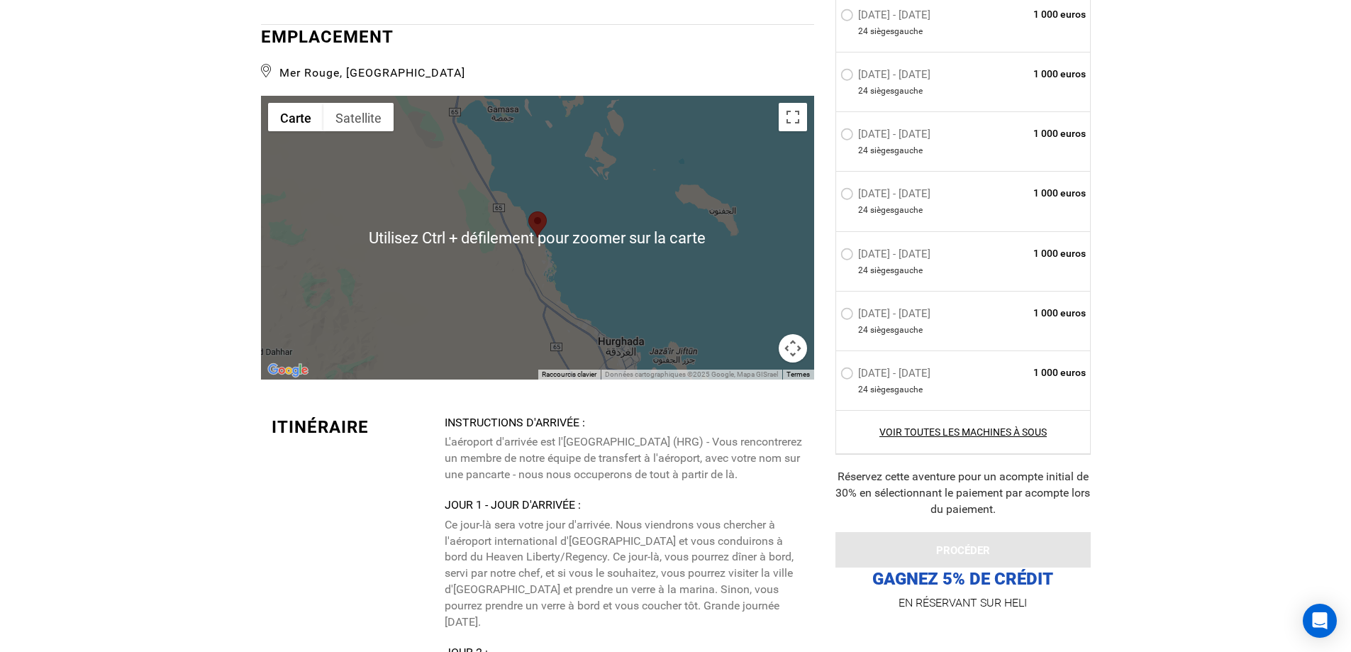
scroll to position [2694, 0]
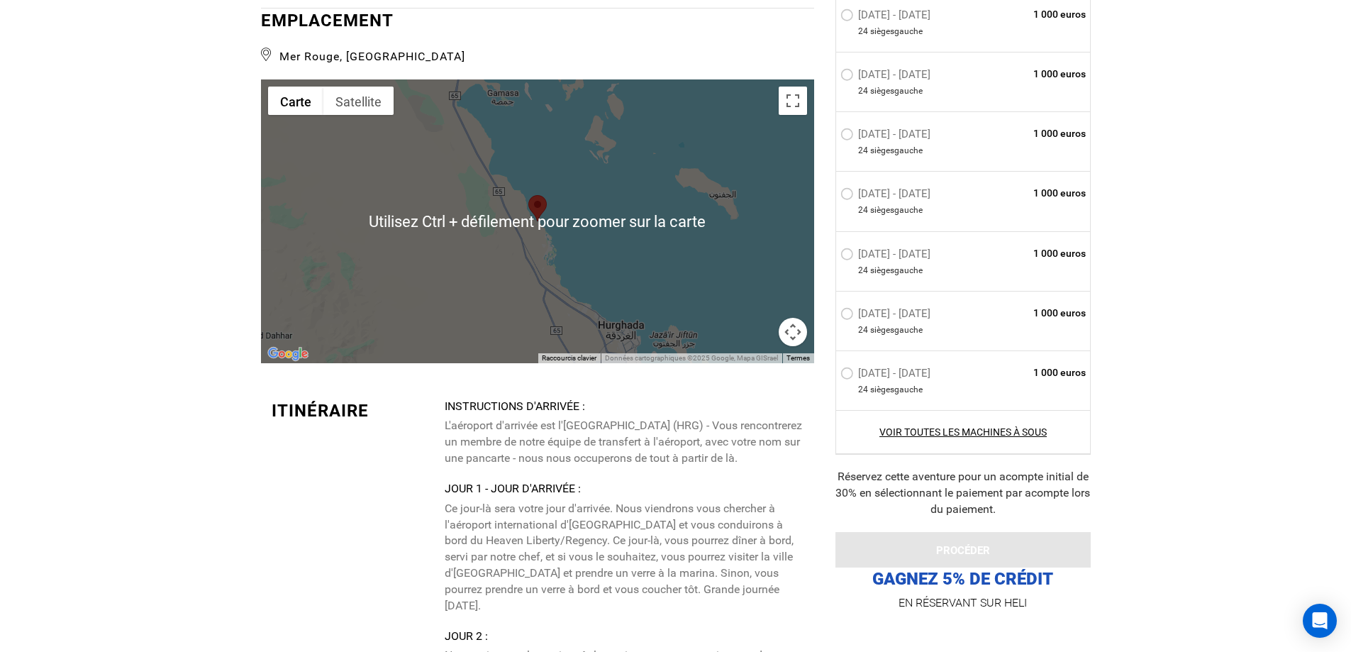
click at [790, 337] on button "Commandes de la caméra cartographique" at bounding box center [792, 332] width 28 height 28
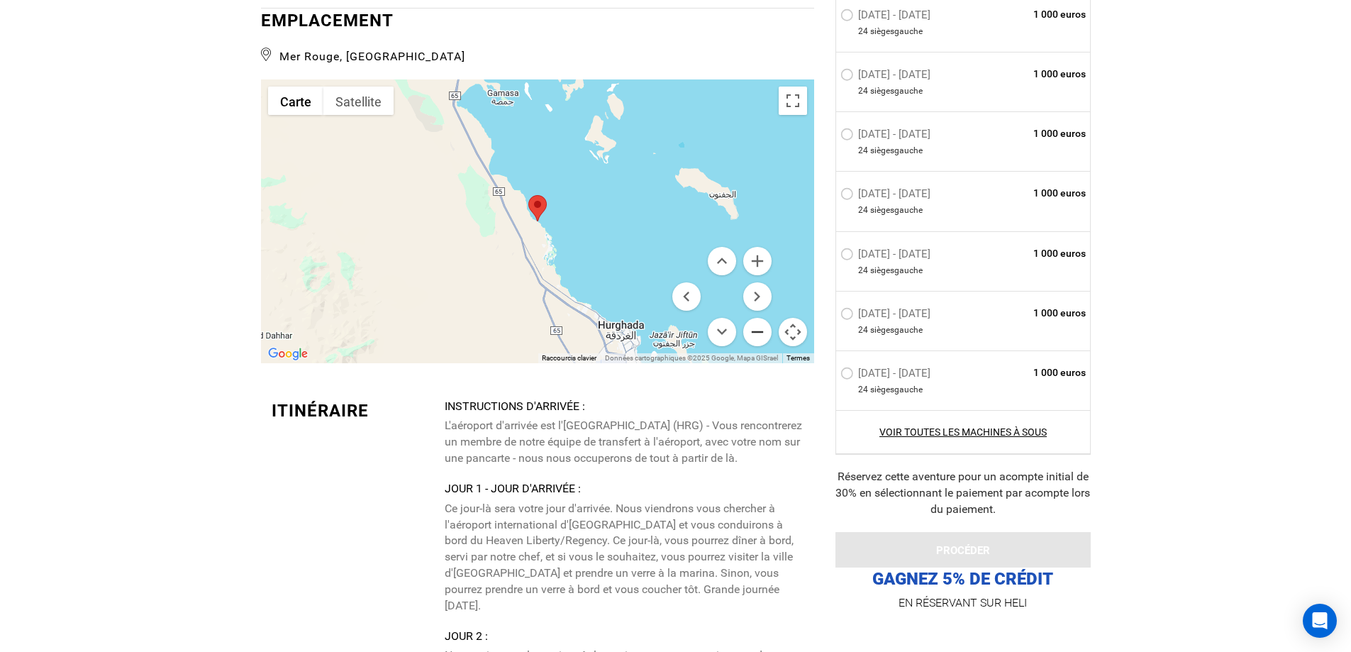
click at [754, 330] on button "Zoom arrière" at bounding box center [757, 332] width 28 height 28
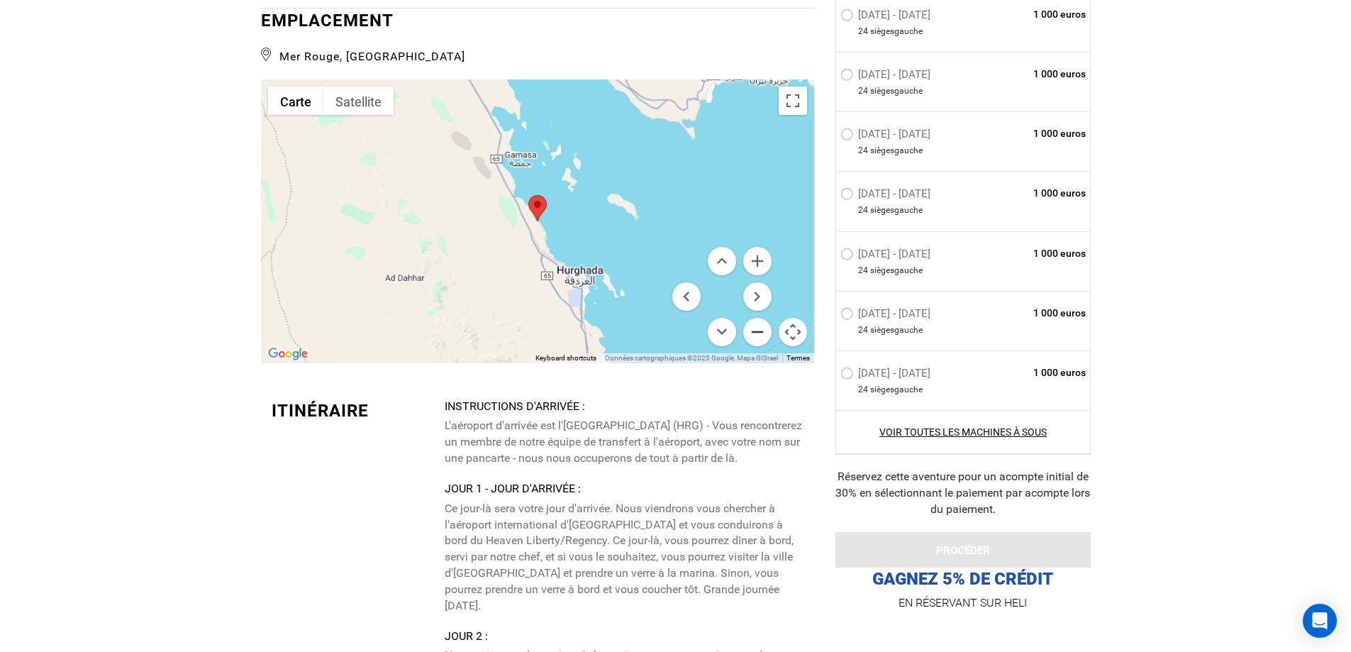
click at [754, 330] on button "Zoom arrière" at bounding box center [757, 332] width 28 height 28
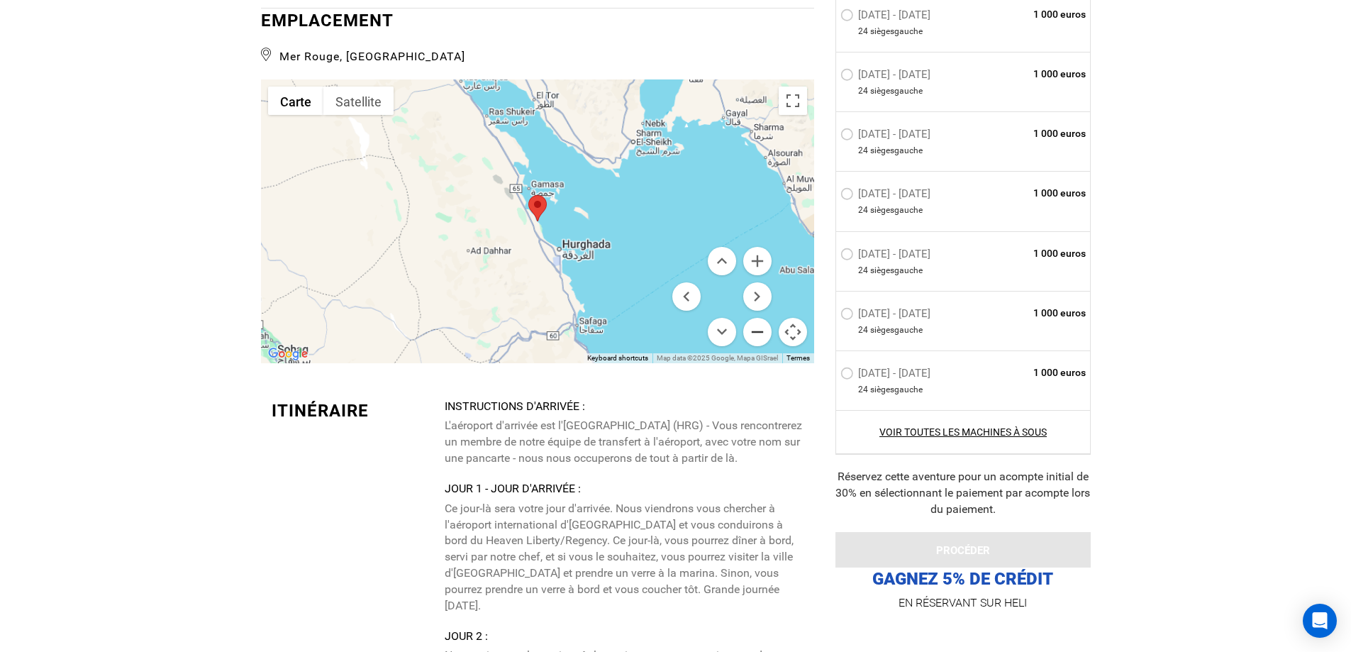
click at [754, 330] on button "Zoom arrière" at bounding box center [757, 332] width 28 height 28
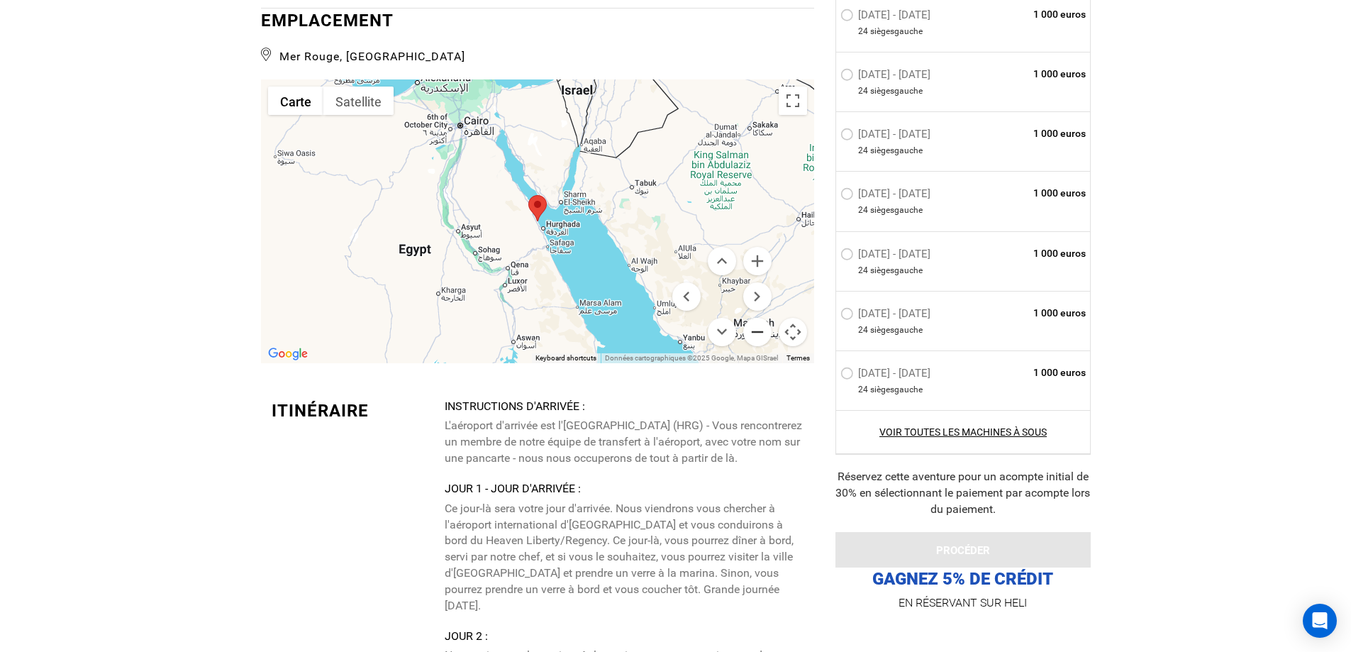
click at [754, 330] on button "Zoom arrière" at bounding box center [757, 332] width 28 height 28
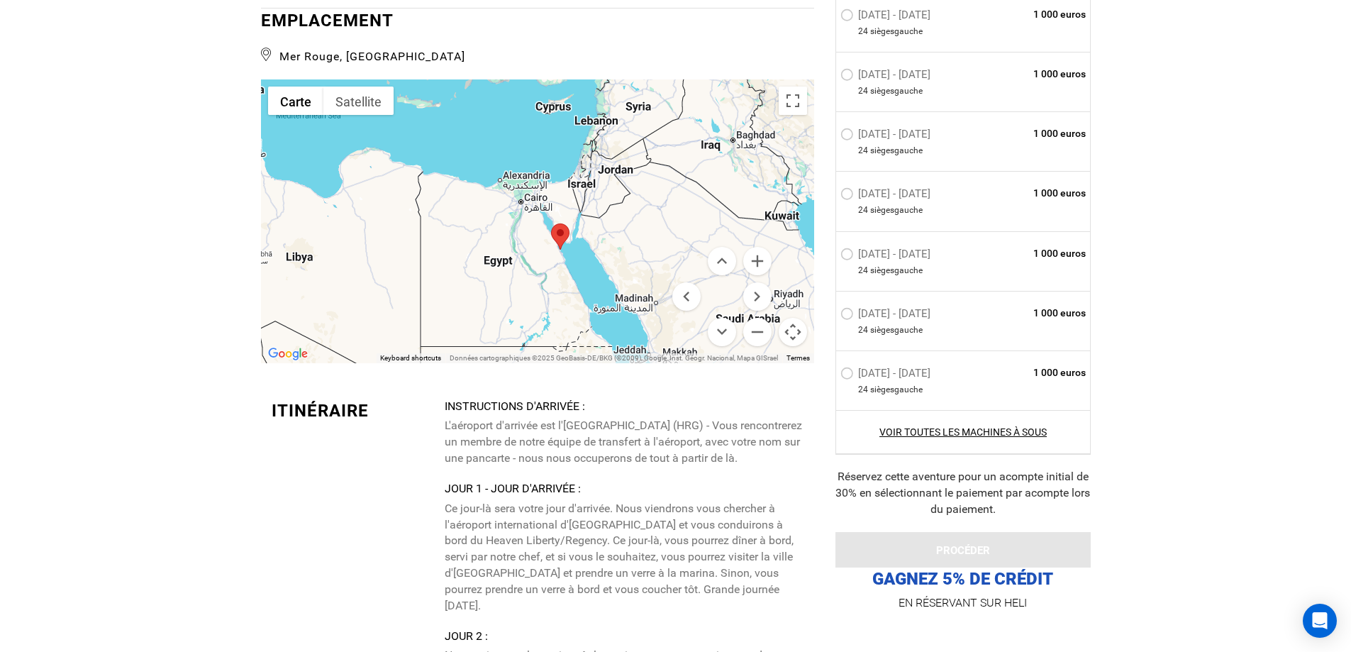
drag, startPoint x: 599, startPoint y: 301, endPoint x: 620, endPoint y: 326, distance: 33.2
click at [620, 326] on div at bounding box center [537, 221] width 553 height 284
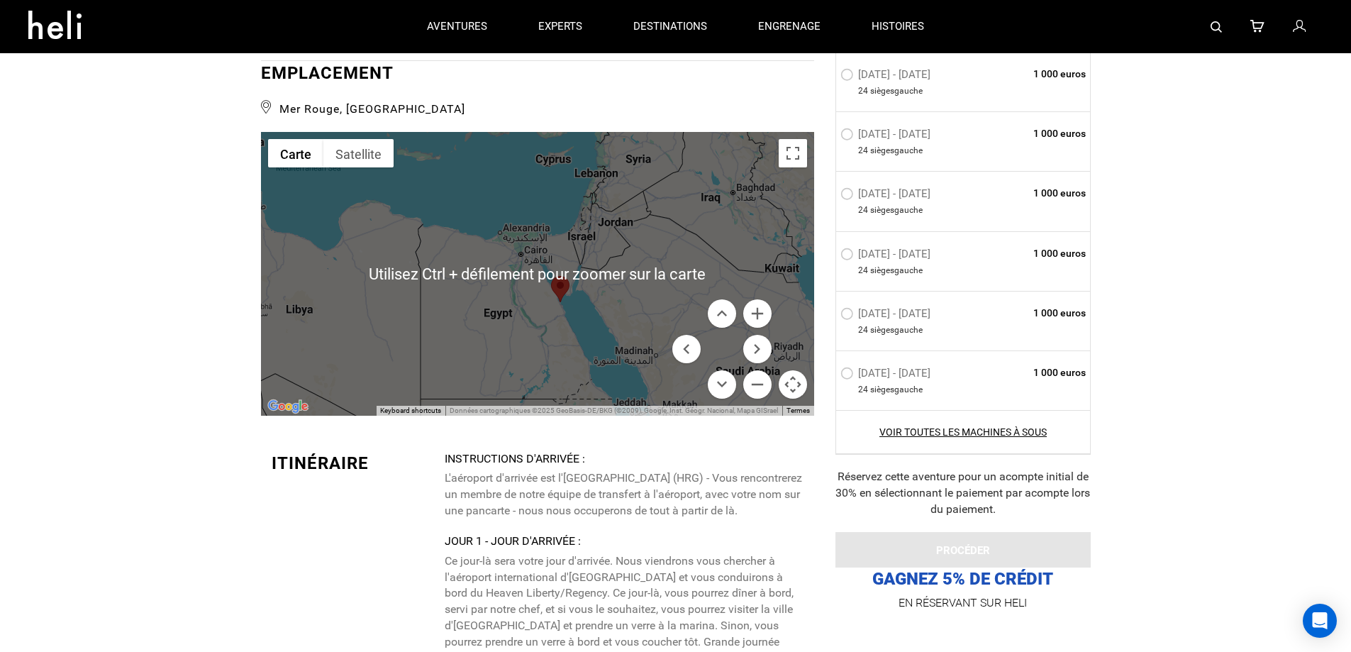
scroll to position [2623, 0]
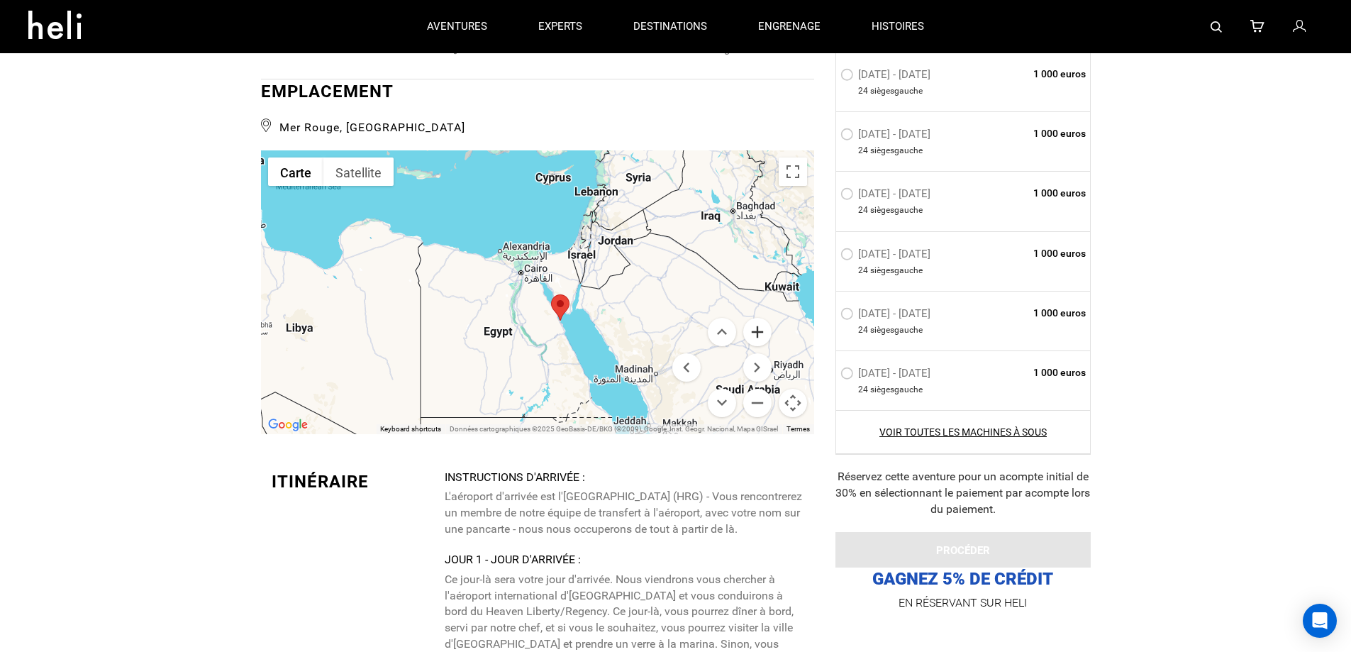
click at [758, 330] on button "Zoom avant" at bounding box center [757, 332] width 28 height 28
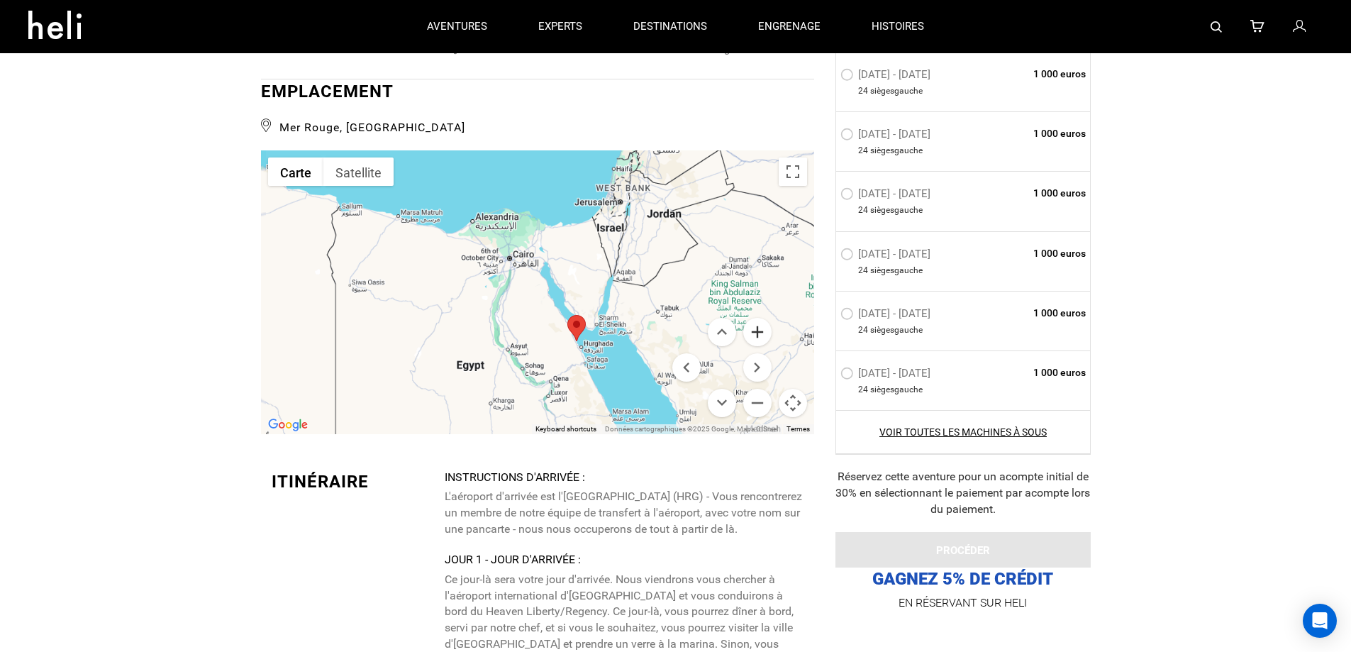
click at [758, 331] on button "Zoom avant" at bounding box center [757, 332] width 28 height 28
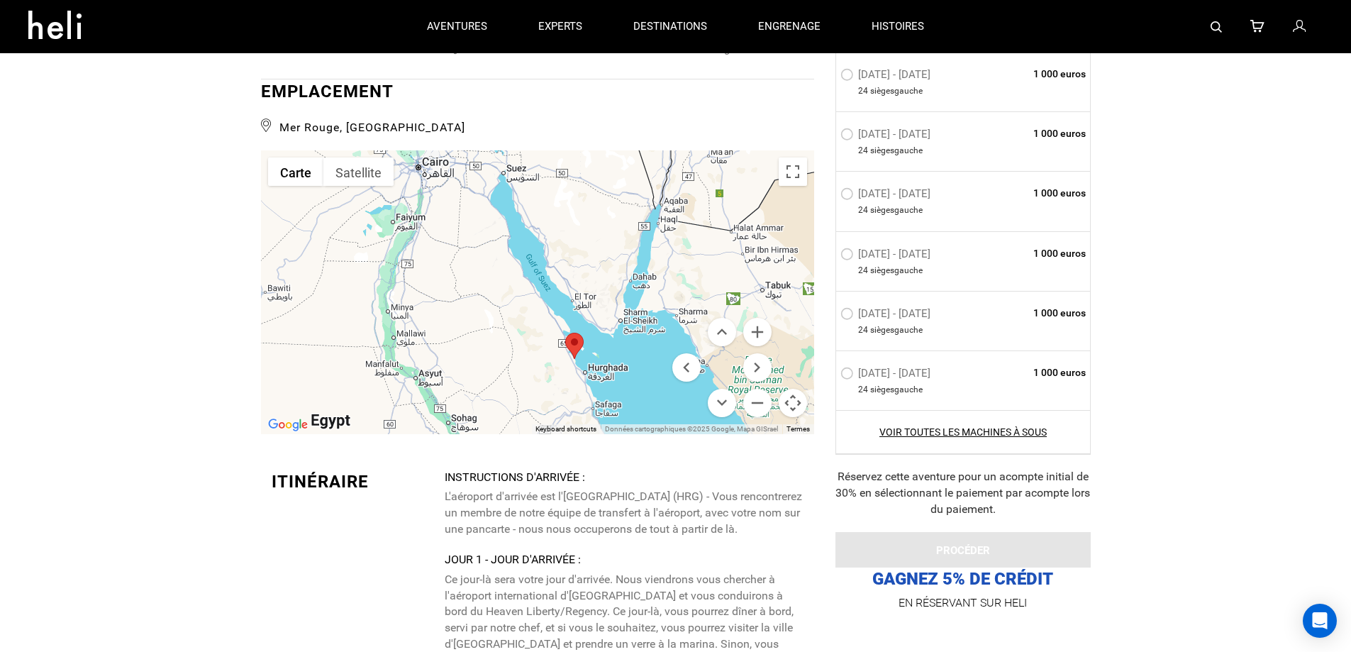
drag, startPoint x: 631, startPoint y: 366, endPoint x: 569, endPoint y: 304, distance: 87.2
click at [569, 306] on div at bounding box center [537, 292] width 553 height 284
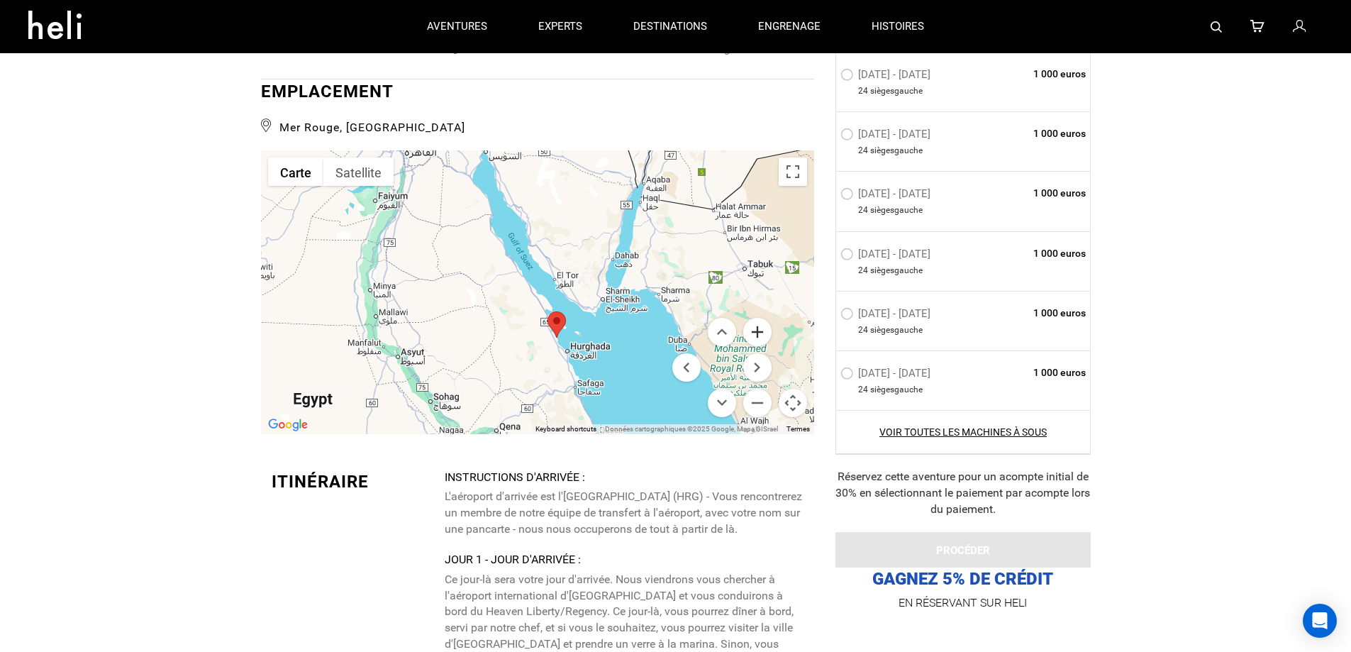
click at [763, 329] on button "Zoom avant" at bounding box center [757, 332] width 28 height 28
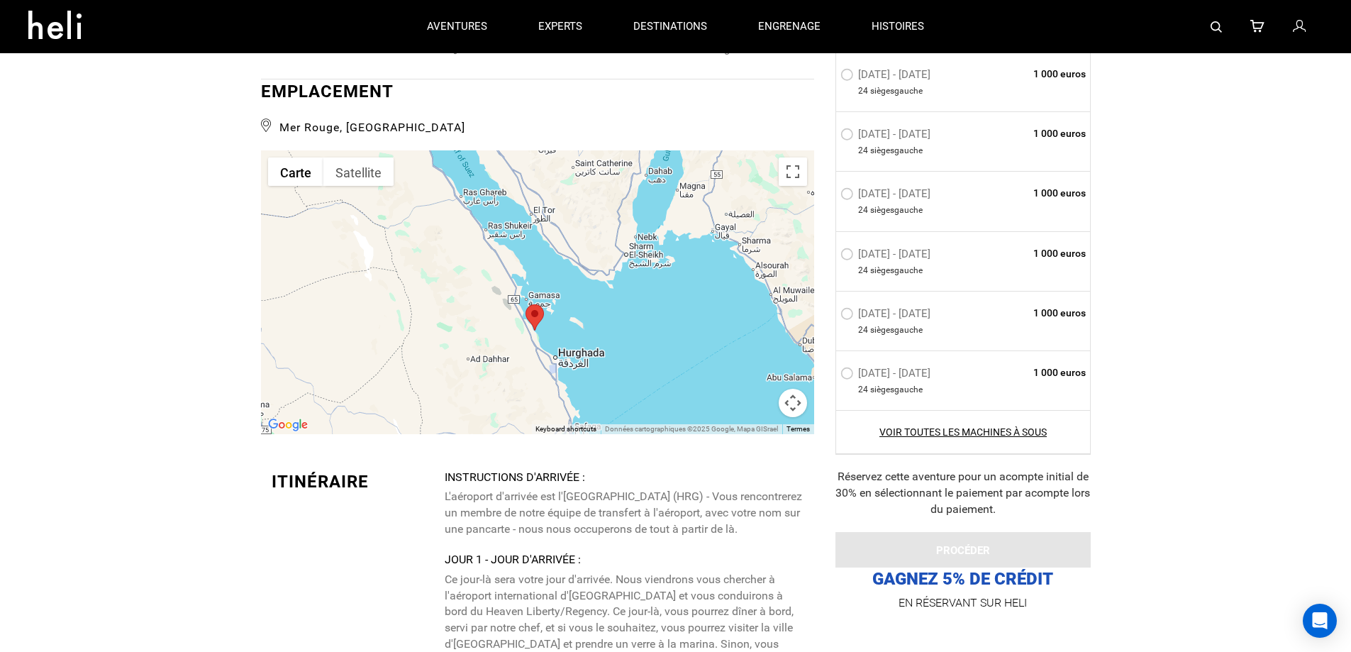
drag, startPoint x: 583, startPoint y: 371, endPoint x: 530, endPoint y: 306, distance: 84.7
click at [530, 306] on div at bounding box center [534, 317] width 18 height 26
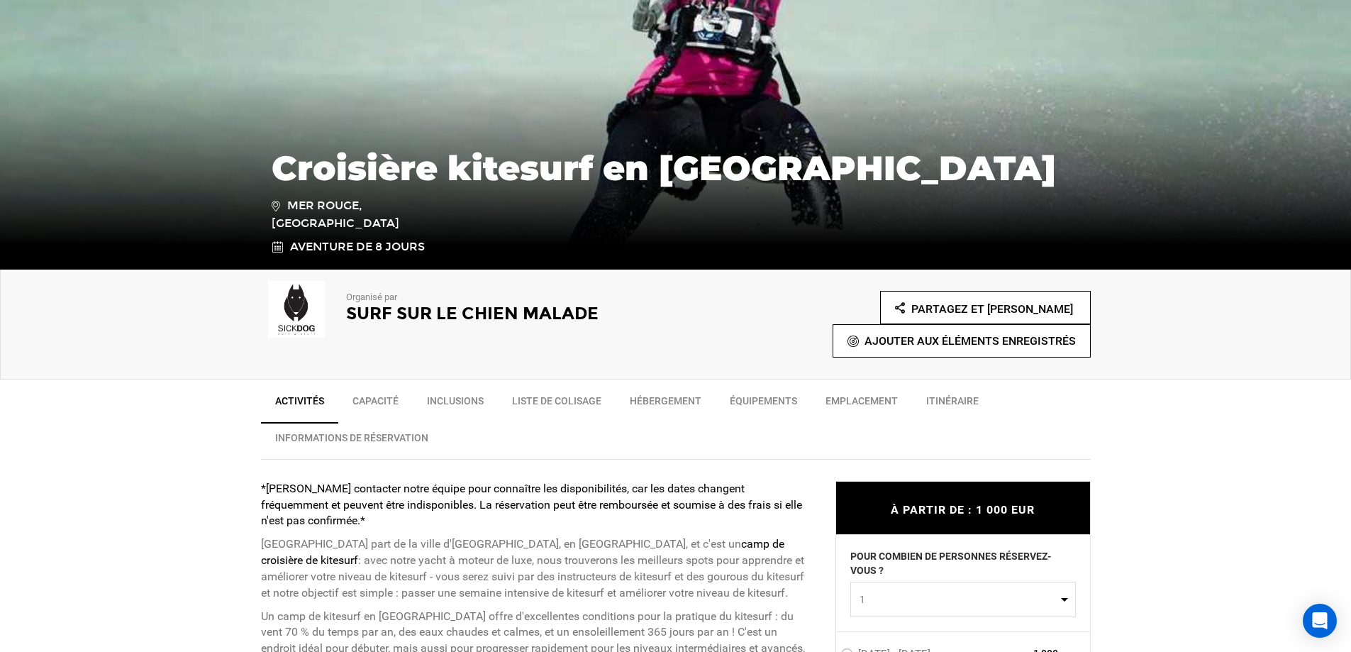
scroll to position [213, 0]
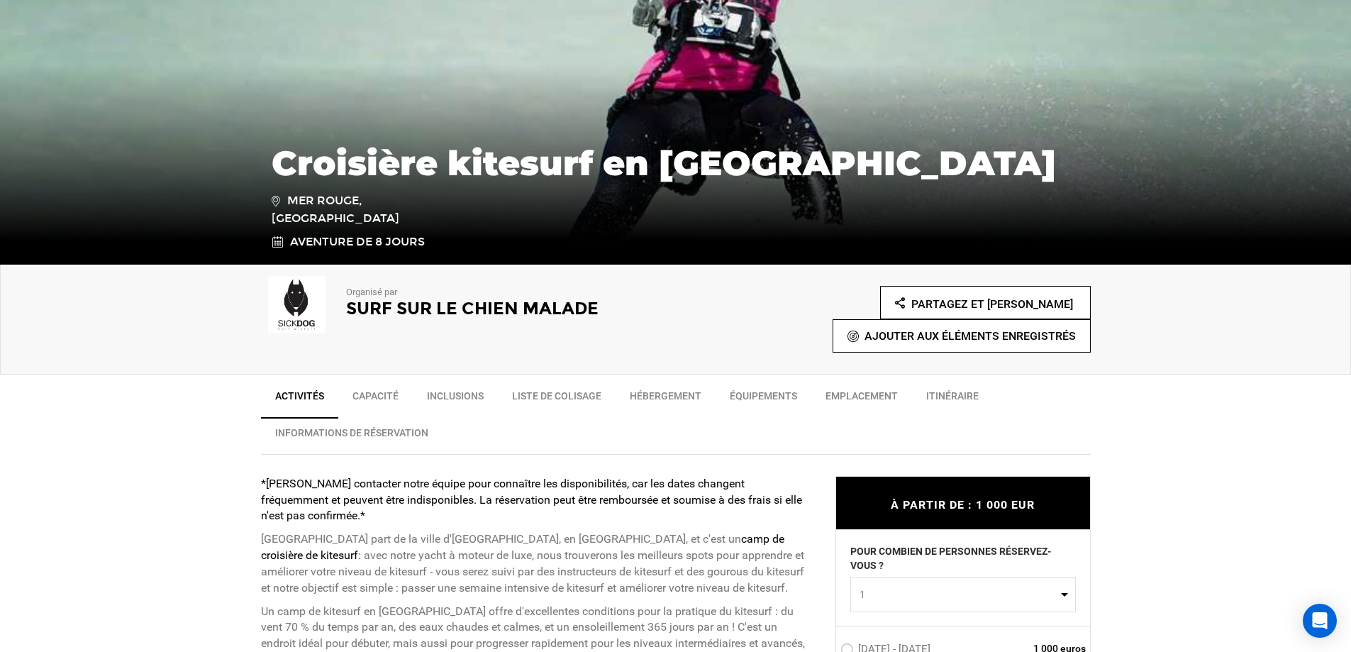
click at [672, 399] on font "Hébergement" at bounding box center [666, 395] width 72 height 11
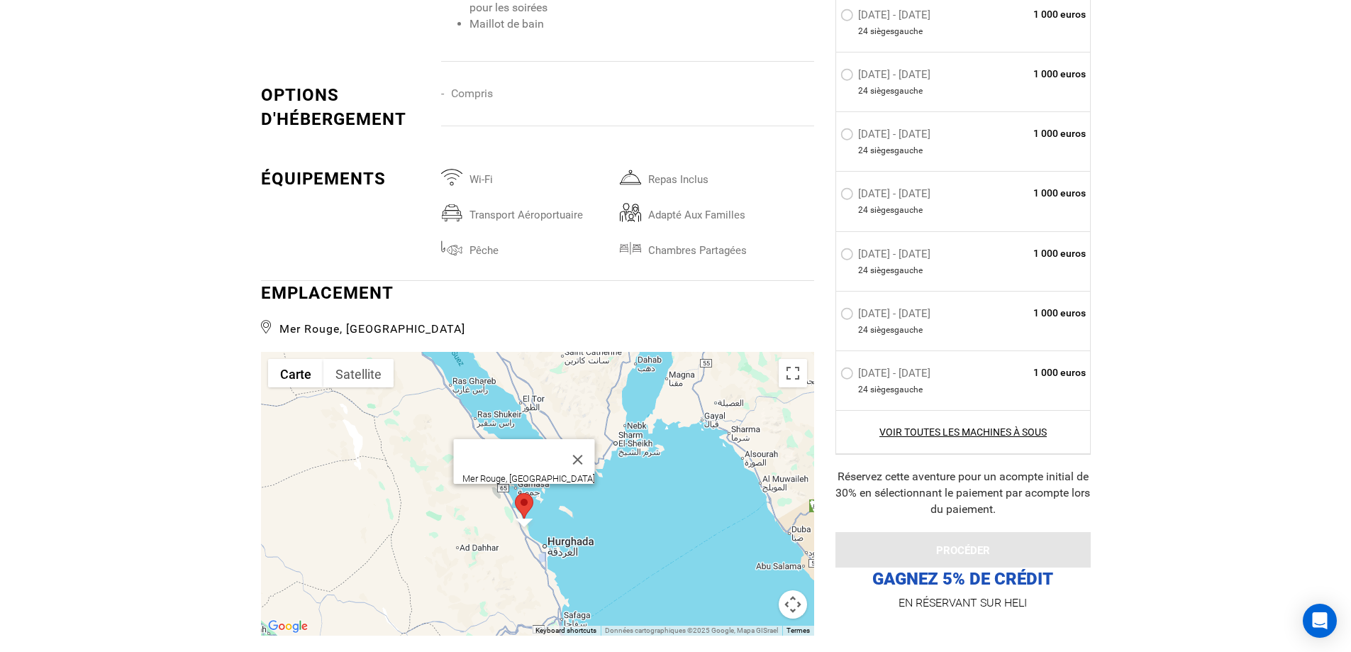
scroll to position [2427, 0]
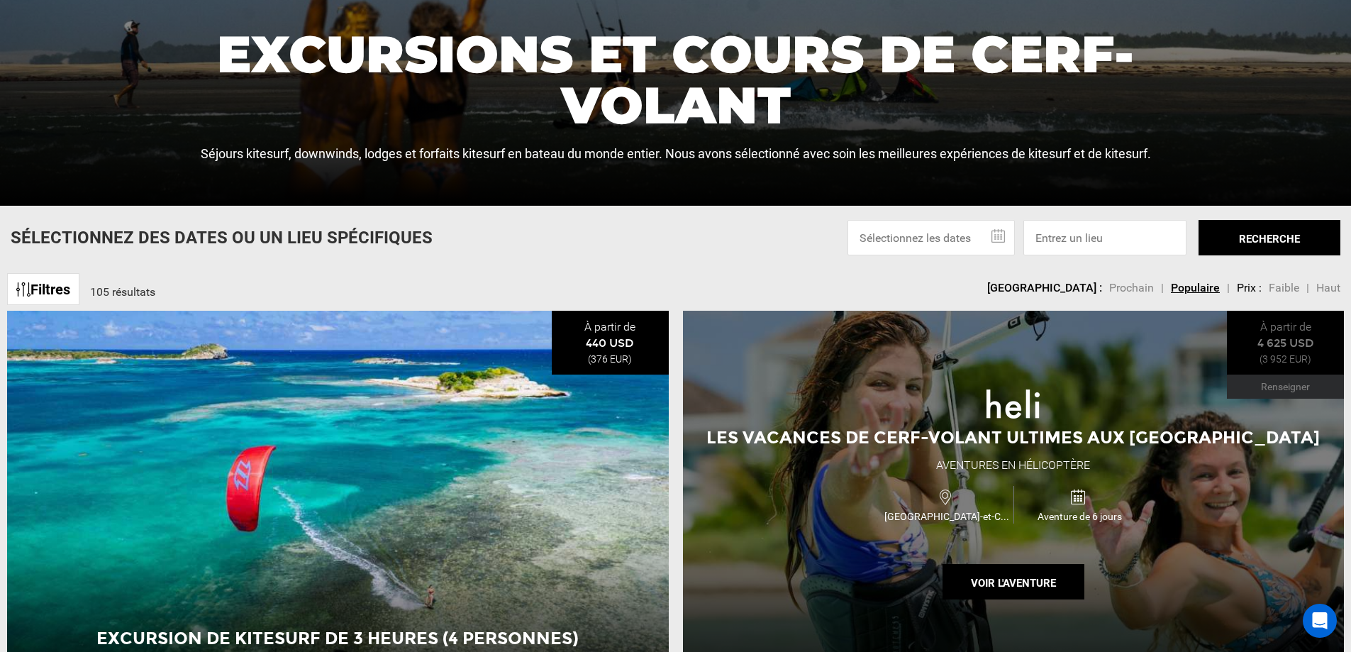
scroll to position [496, 0]
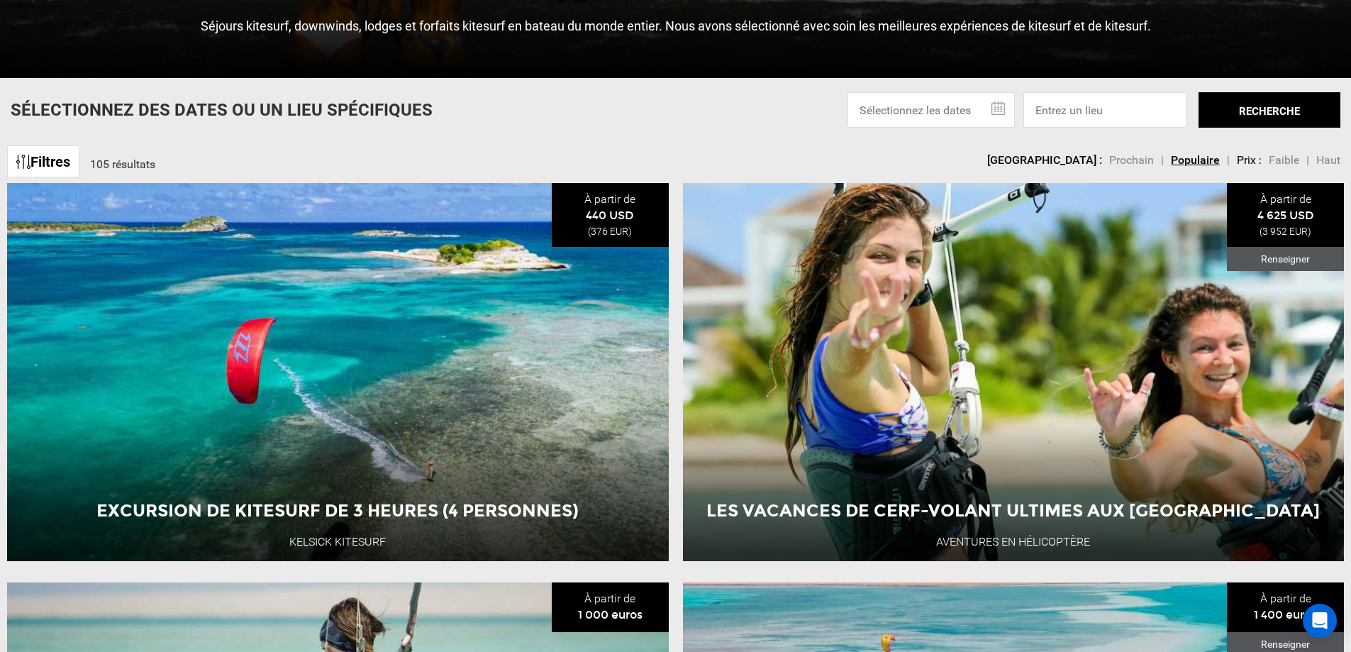
click at [1283, 161] on font "Faible" at bounding box center [1283, 159] width 30 height 13
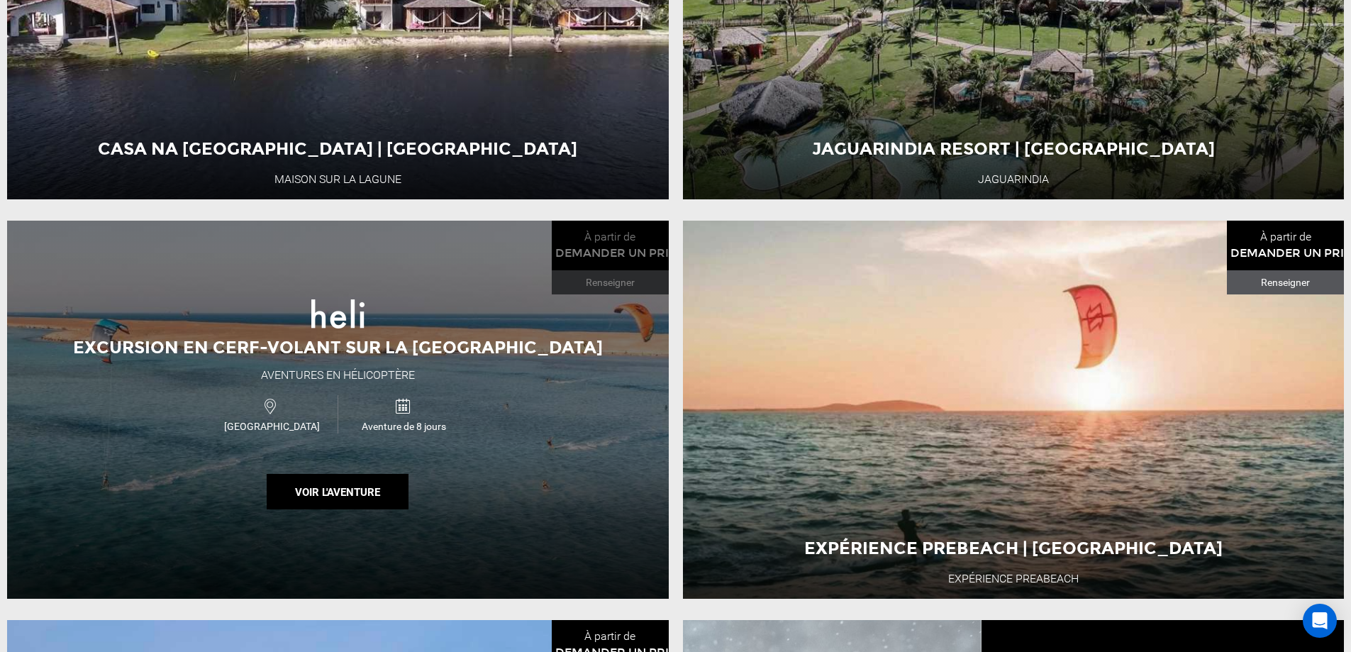
scroll to position [1347, 0]
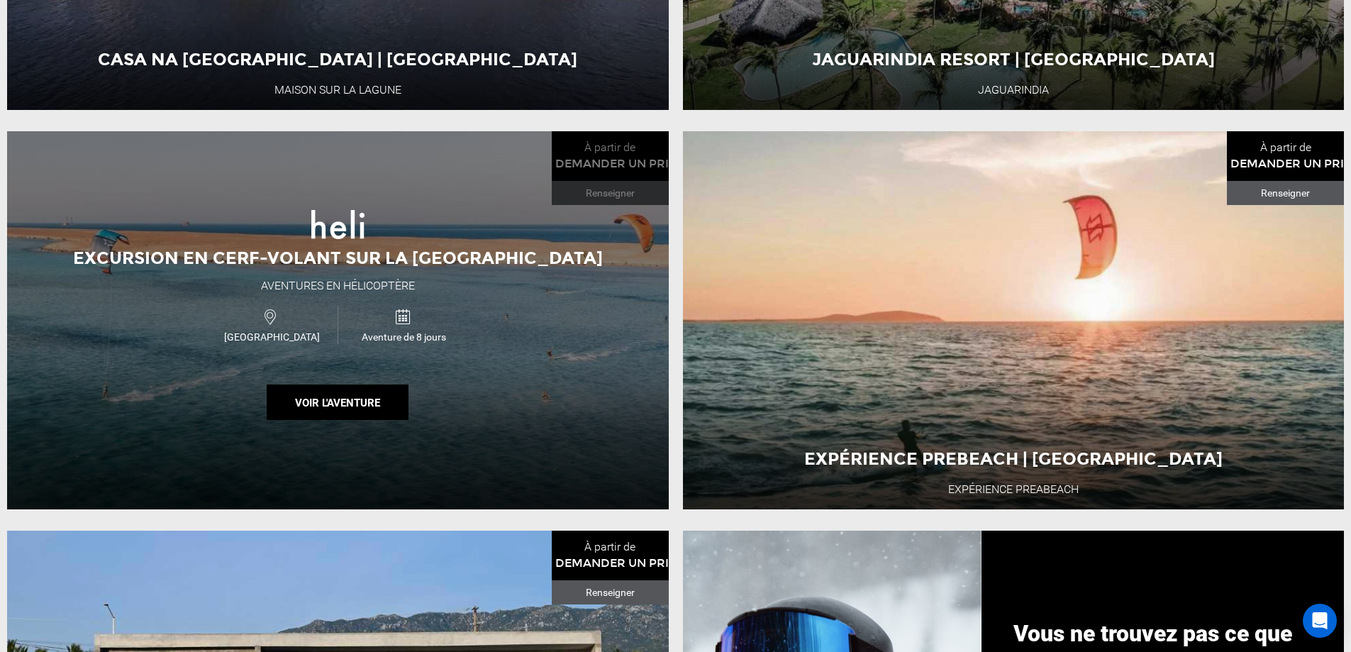
click at [556, 364] on div "Excursion en cerf-volant sur la mer Rouge Aventures en hélicoptère Egypte Avent…" at bounding box center [337, 320] width 661 height 378
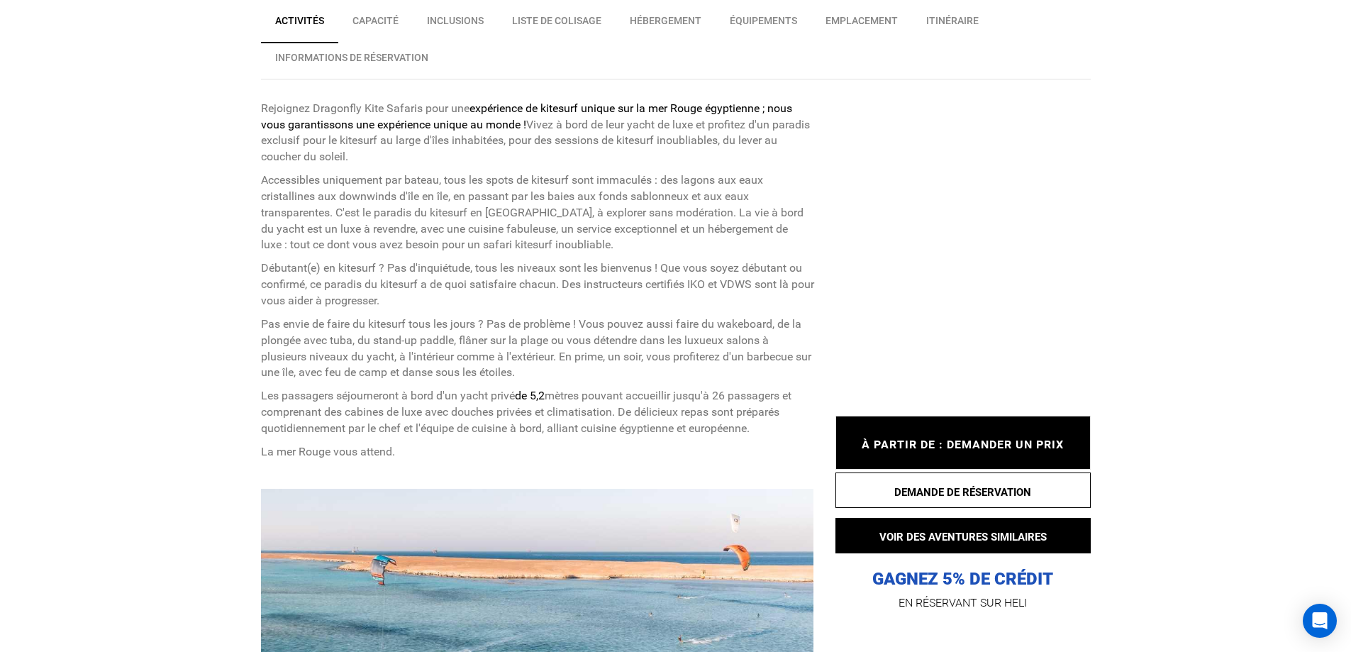
scroll to position [993, 0]
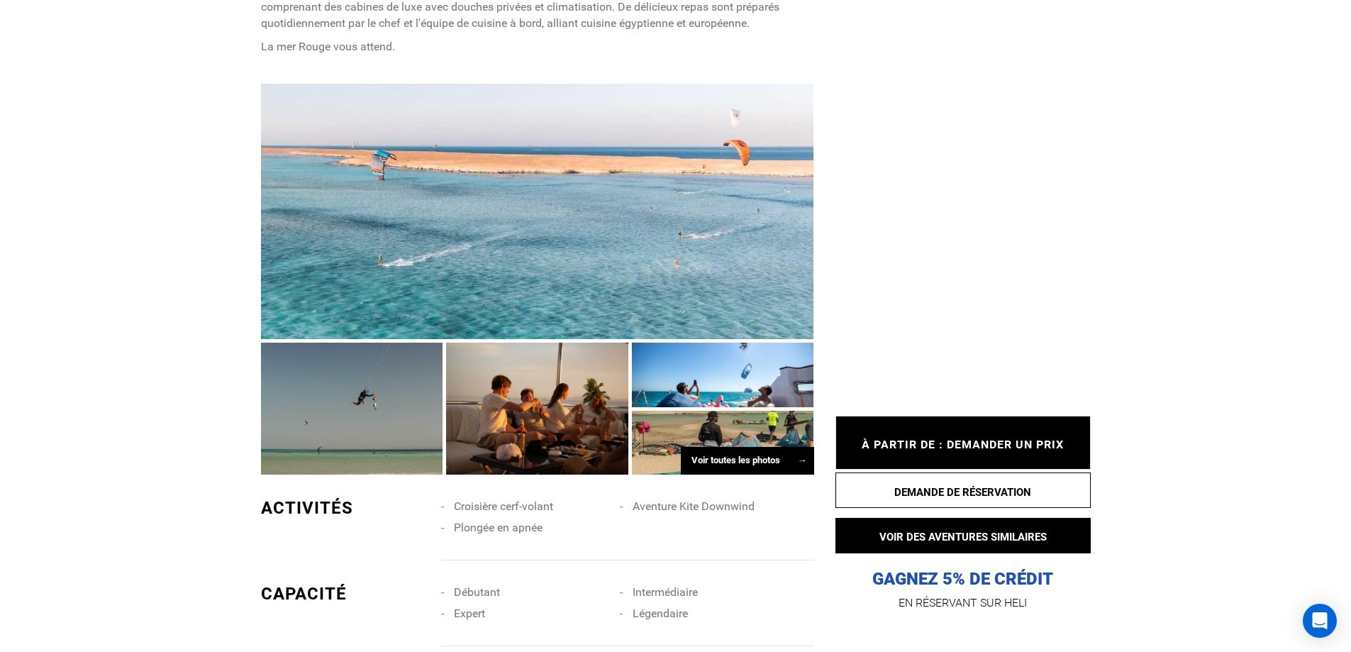
click at [678, 287] on div at bounding box center [537, 212] width 553 height 256
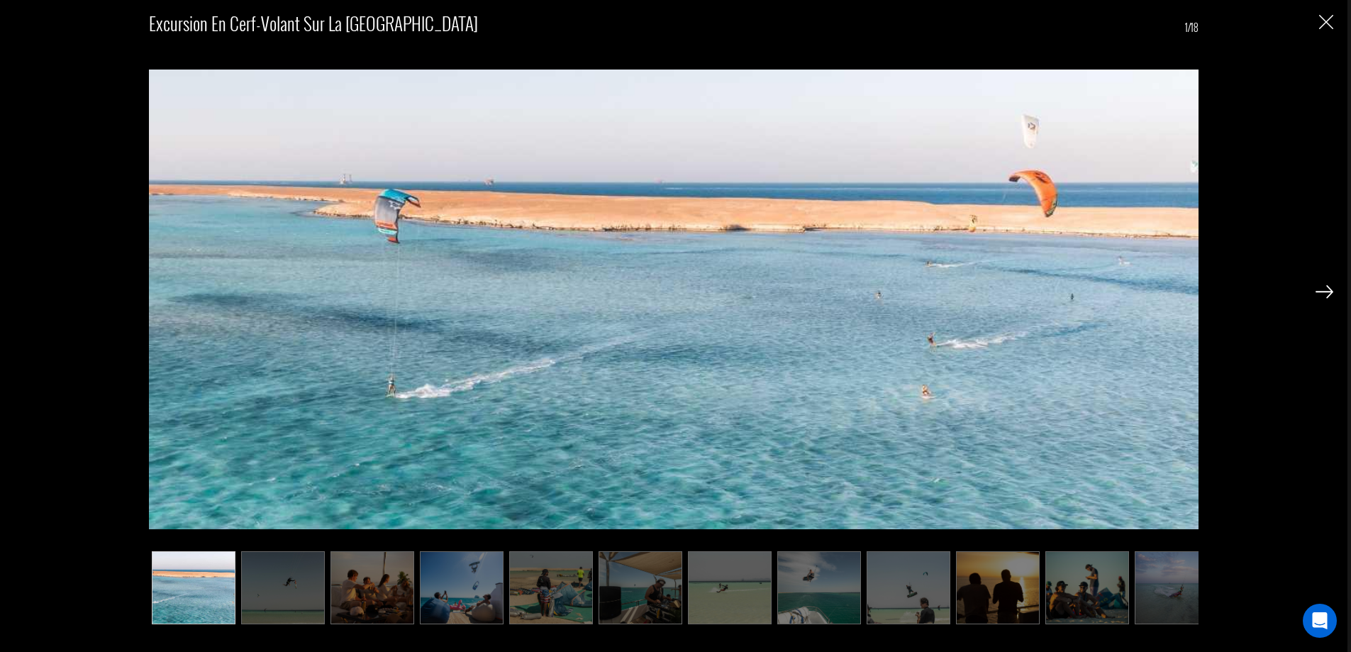
click at [1324, 296] on img at bounding box center [1324, 291] width 18 height 13
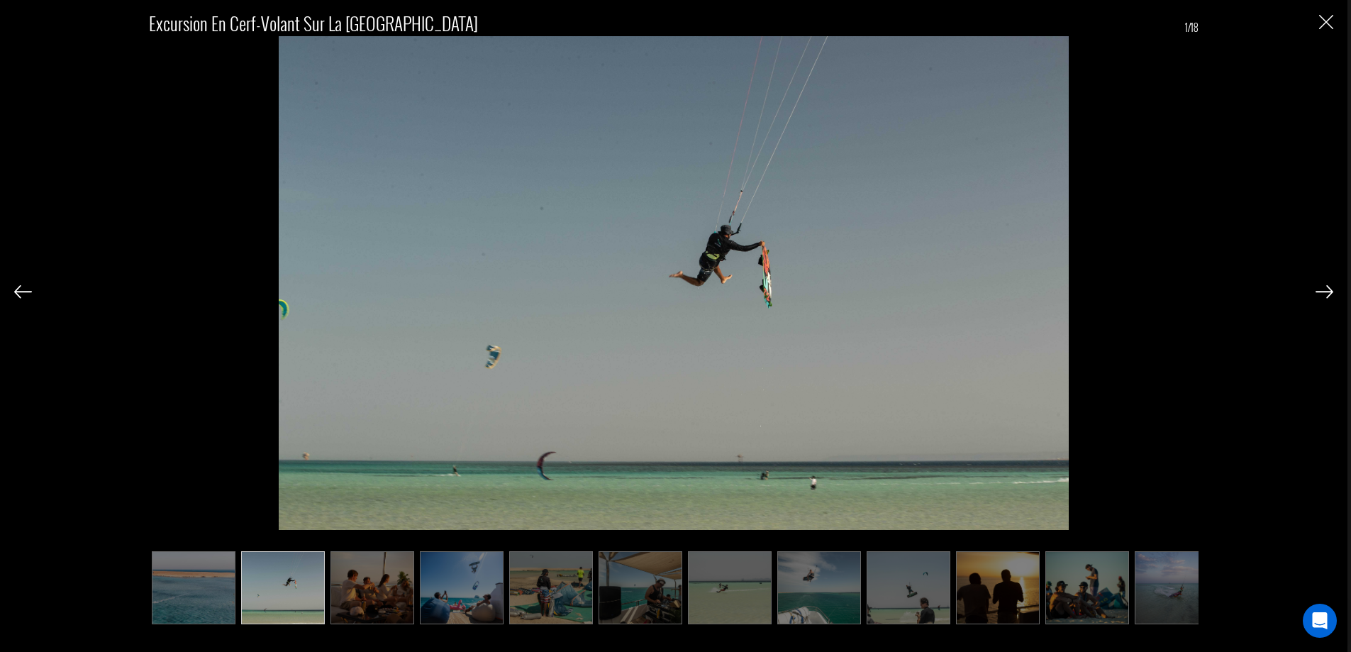
click at [1324, 291] on img at bounding box center [1324, 291] width 18 height 13
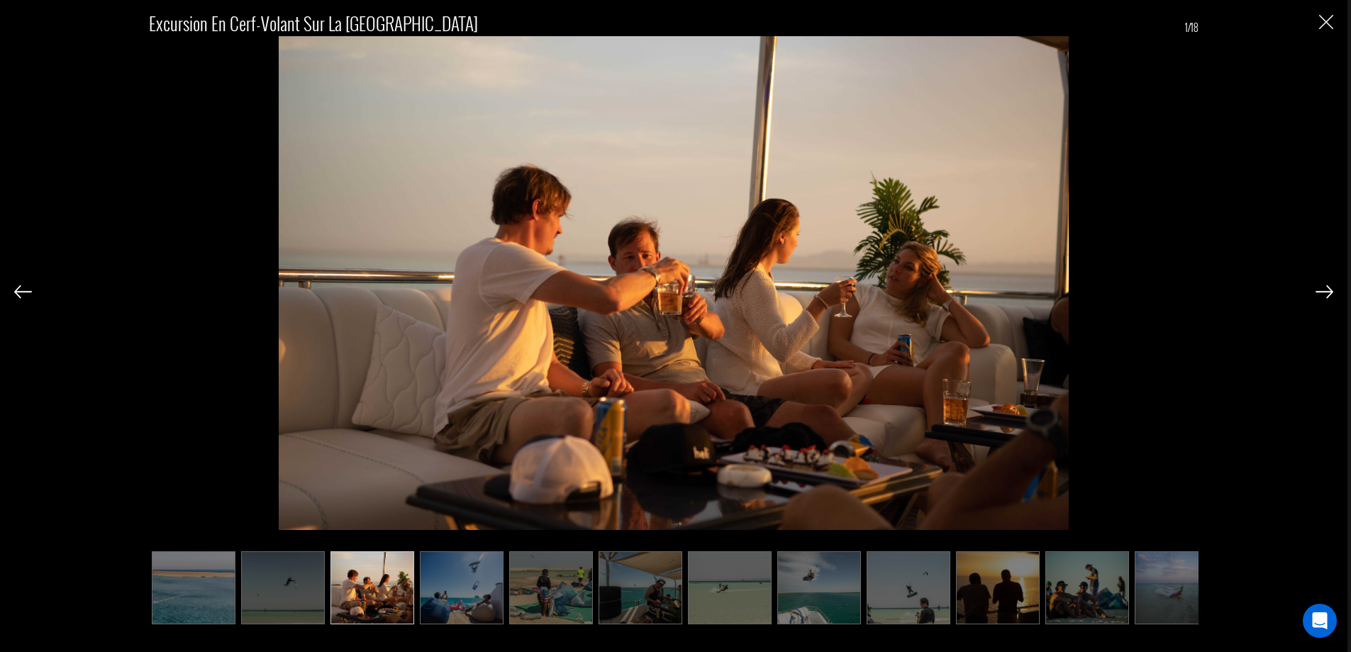
click at [1324, 291] on img at bounding box center [1324, 291] width 18 height 13
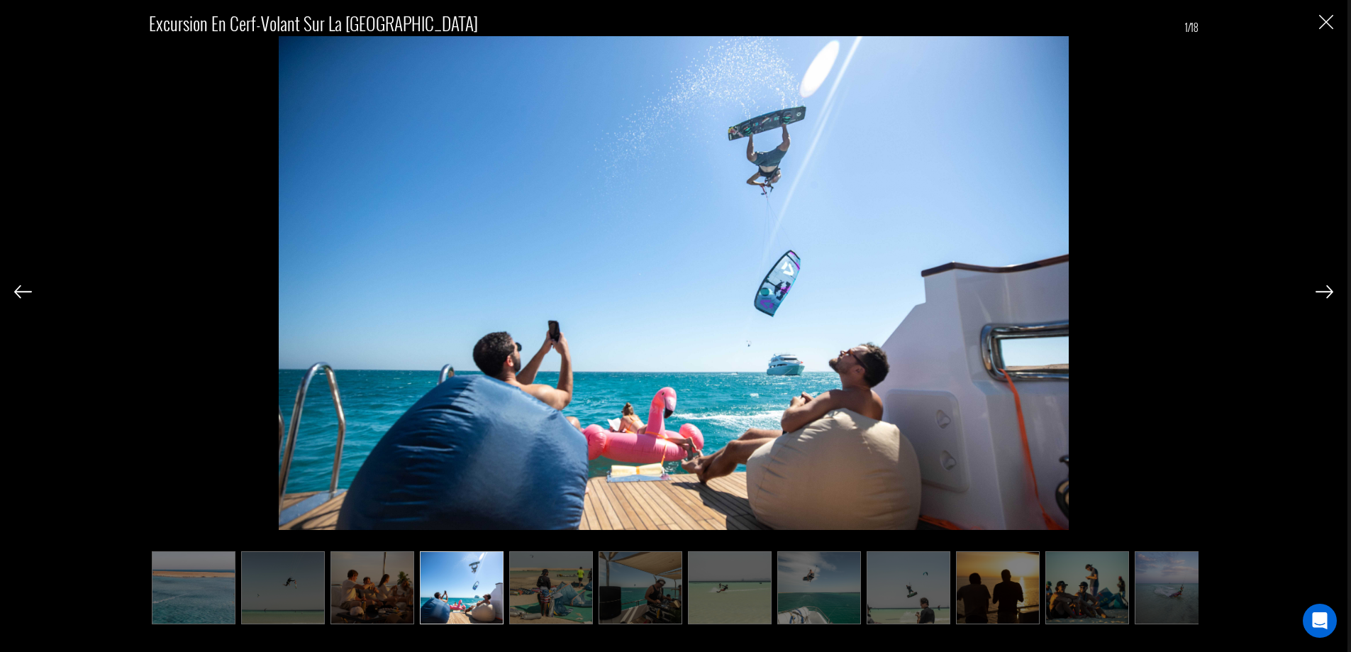
click at [1324, 291] on img at bounding box center [1324, 291] width 18 height 13
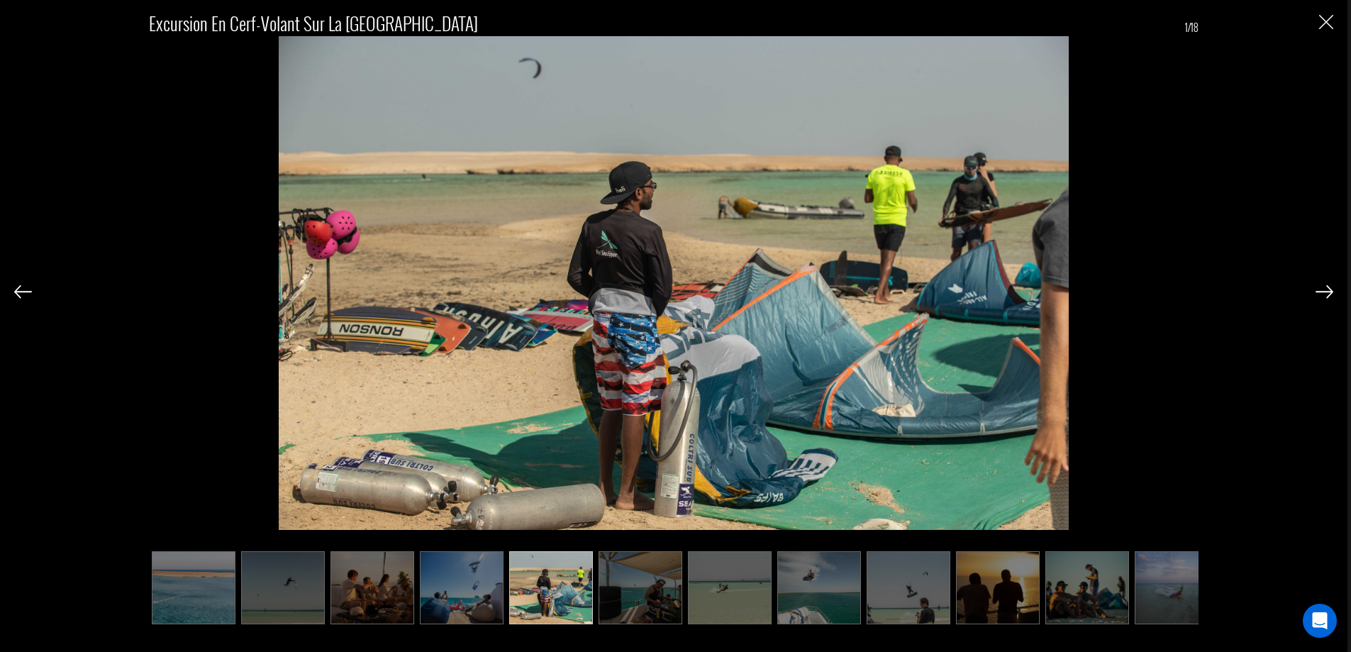
click at [1324, 291] on img at bounding box center [1324, 291] width 18 height 13
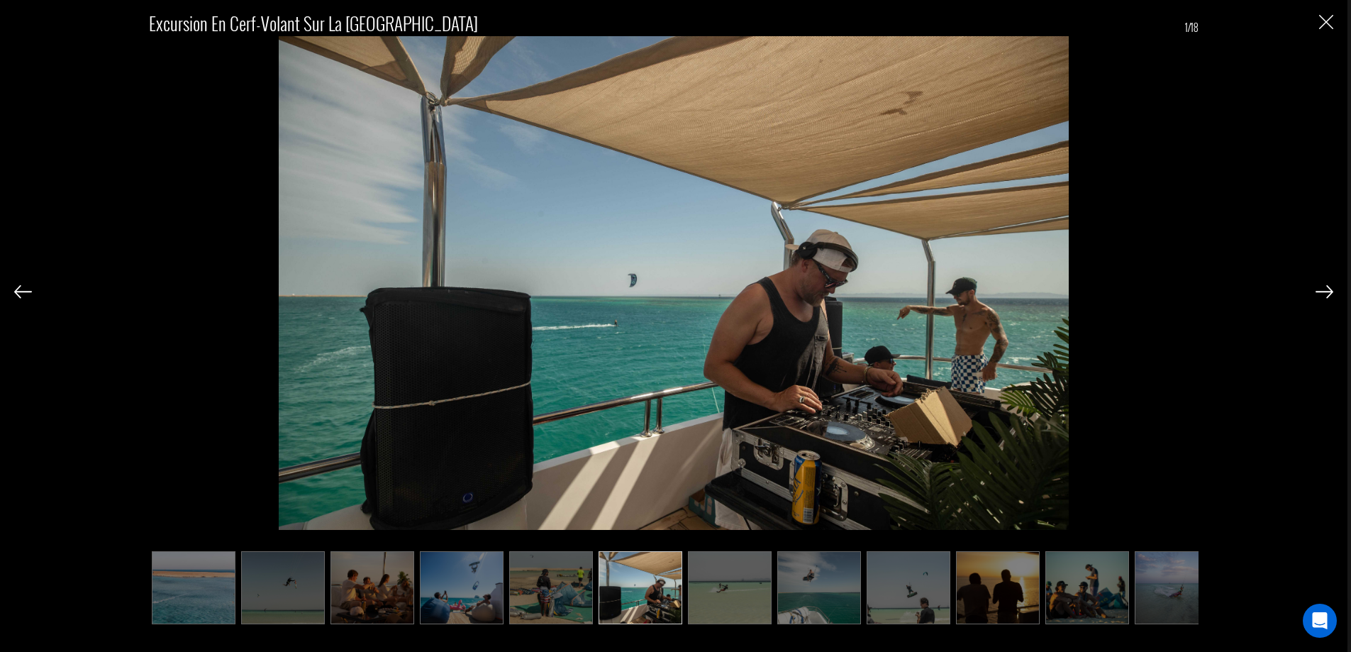
click at [1324, 291] on img at bounding box center [1324, 291] width 18 height 13
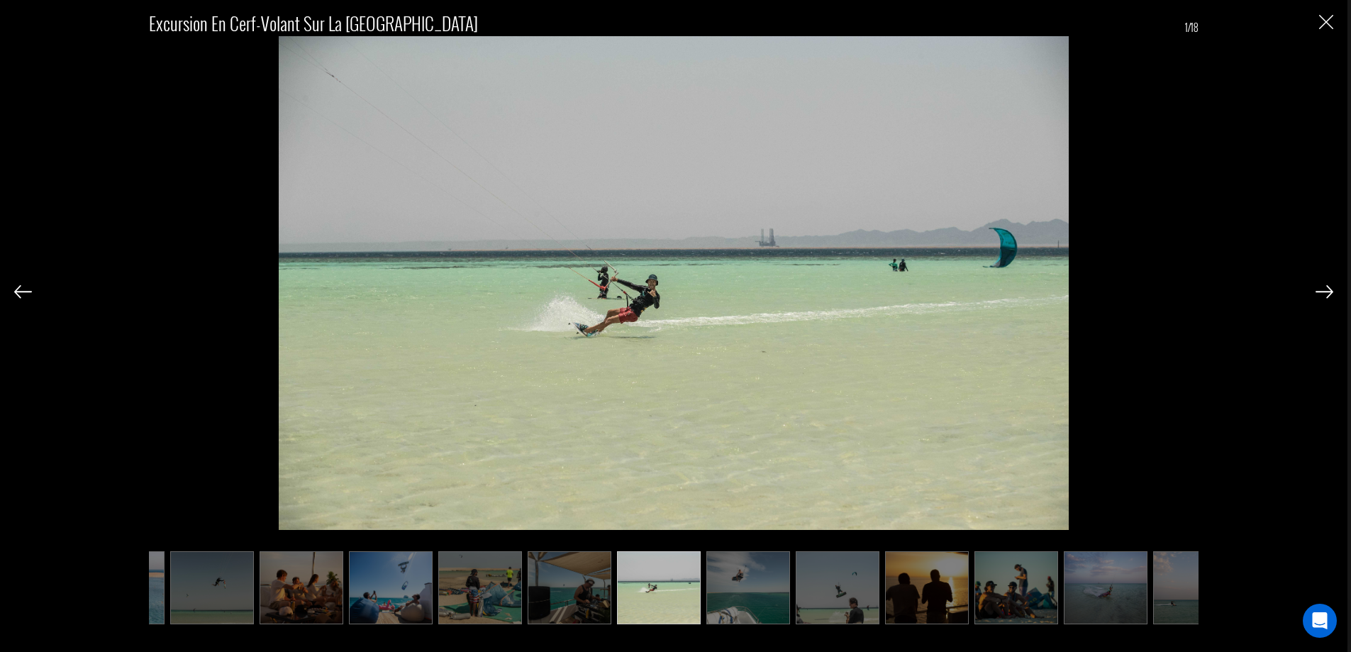
click at [1324, 291] on img at bounding box center [1324, 291] width 18 height 13
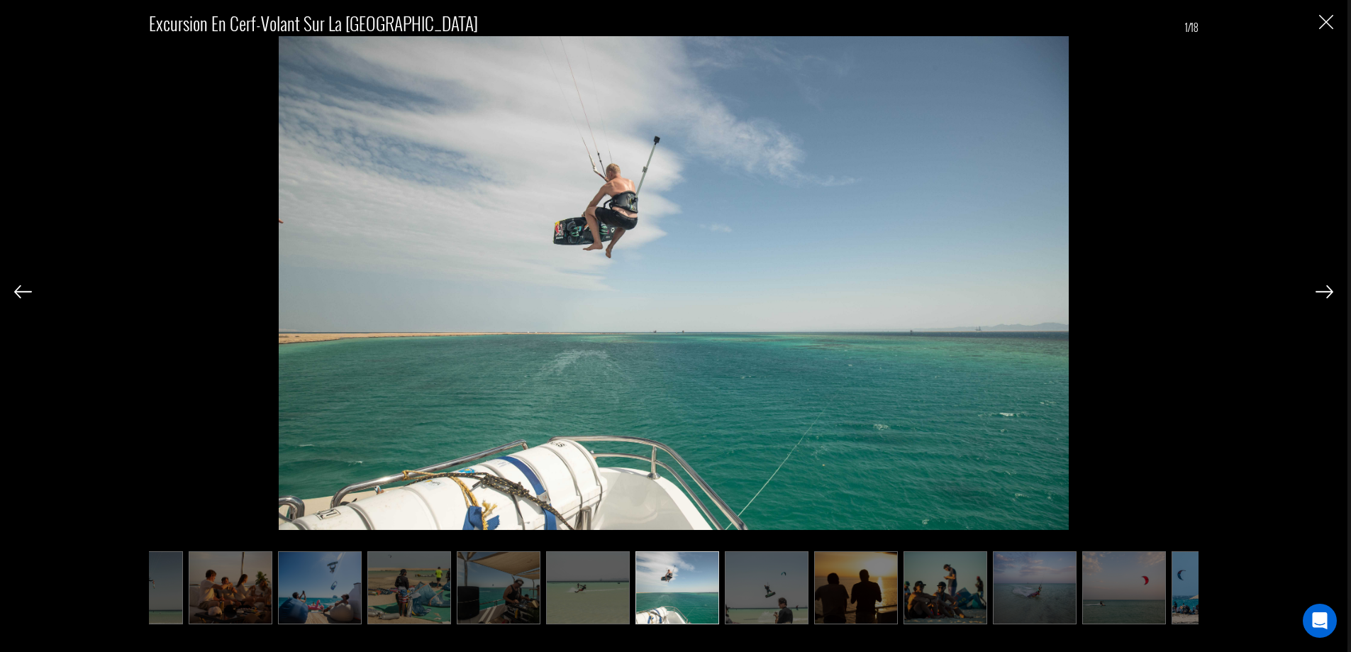
click at [1324, 291] on img at bounding box center [1324, 291] width 18 height 13
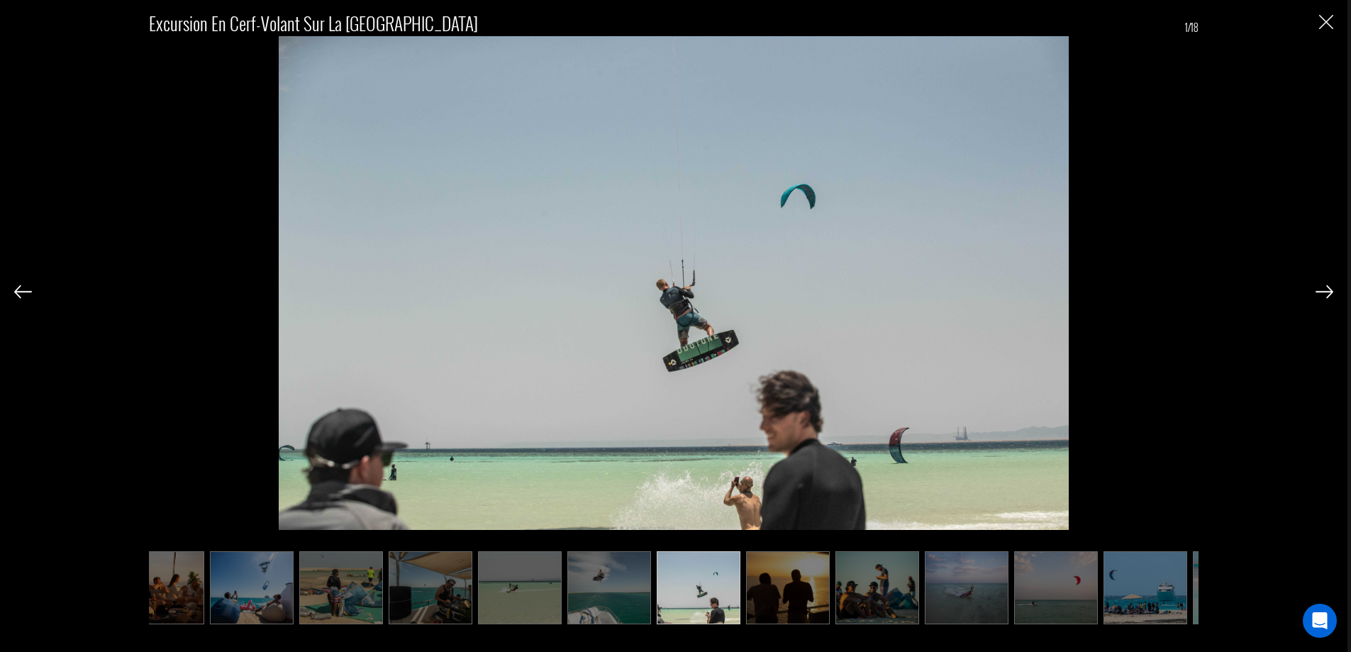
click at [1324, 291] on img at bounding box center [1324, 291] width 18 height 13
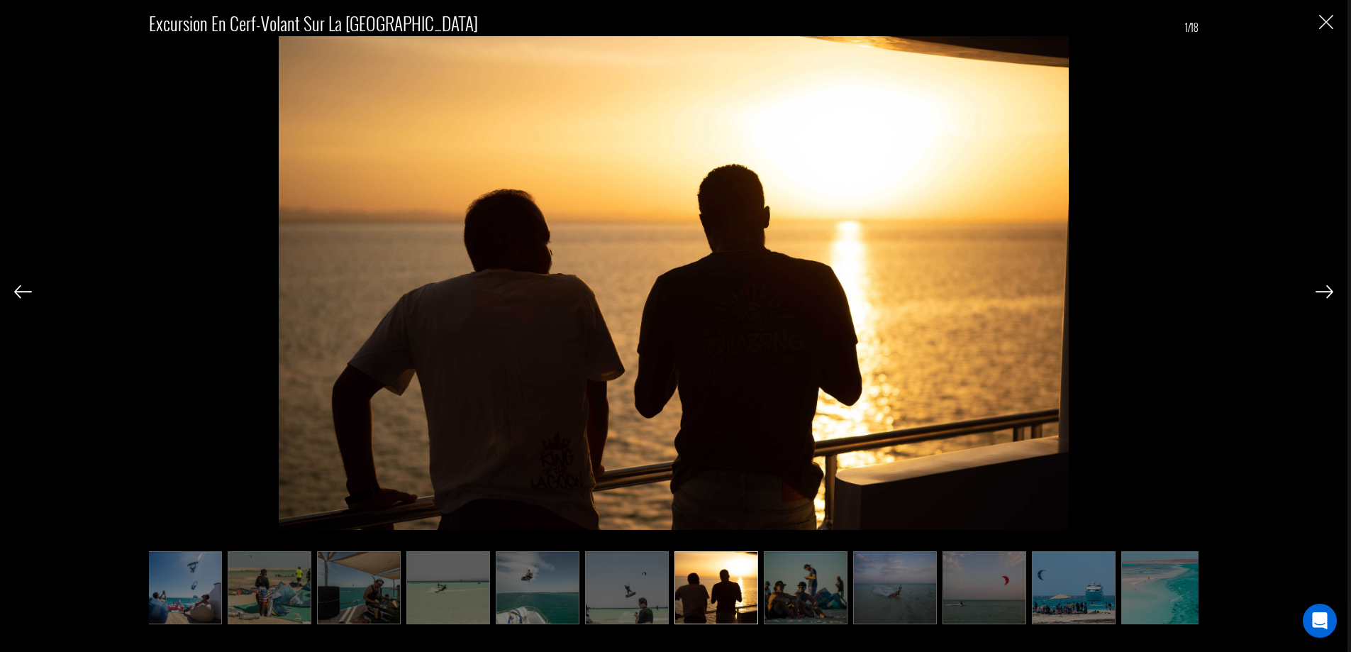
click at [1324, 23] on img "Fermer" at bounding box center [1326, 22] width 14 height 14
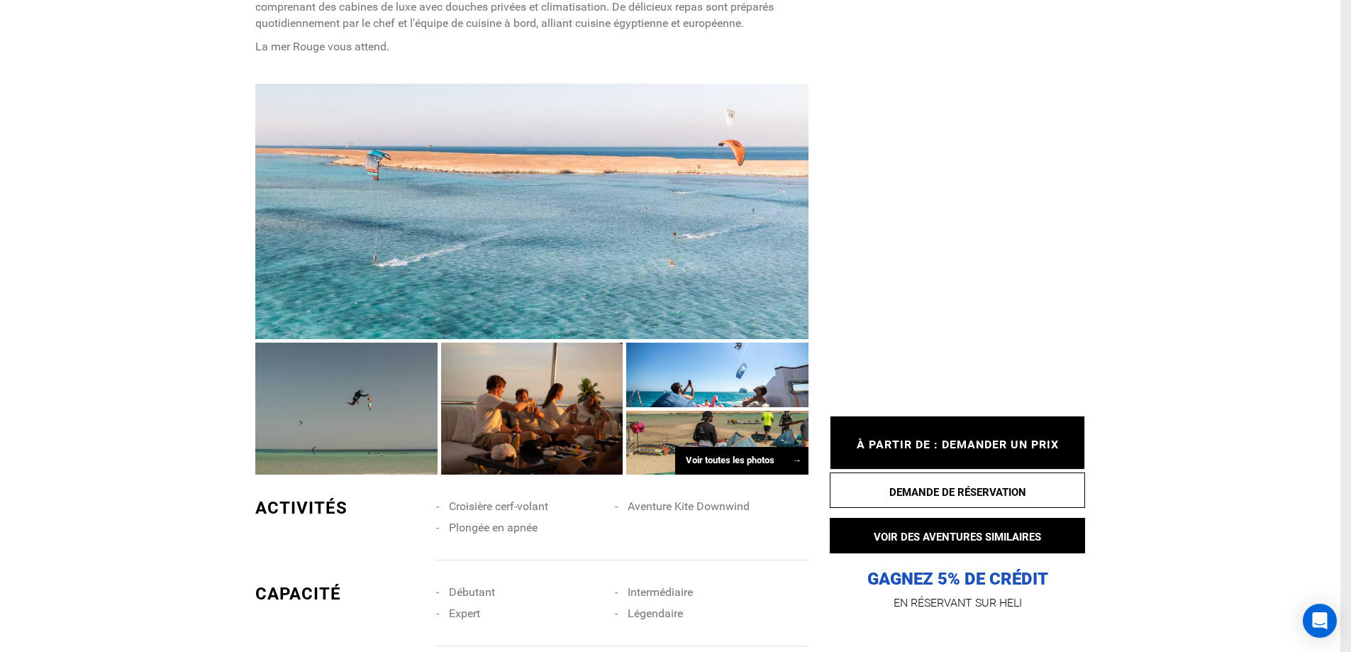
scroll to position [0, 0]
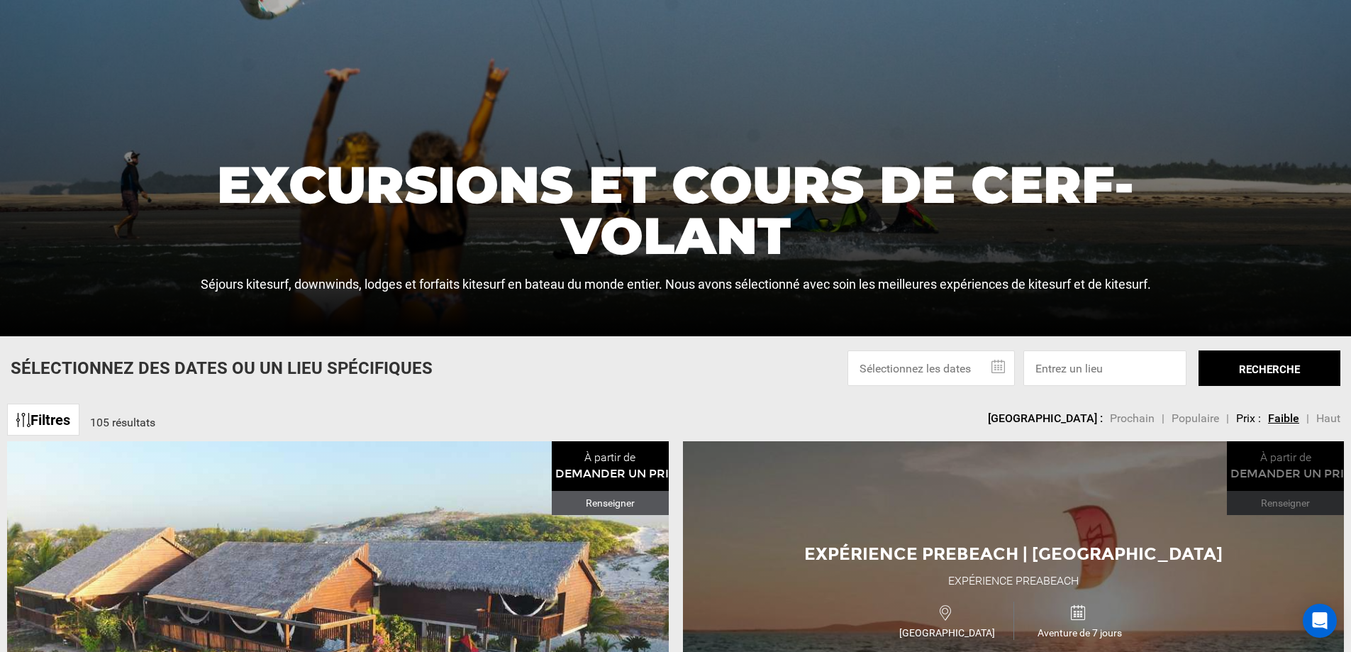
scroll to position [425, 0]
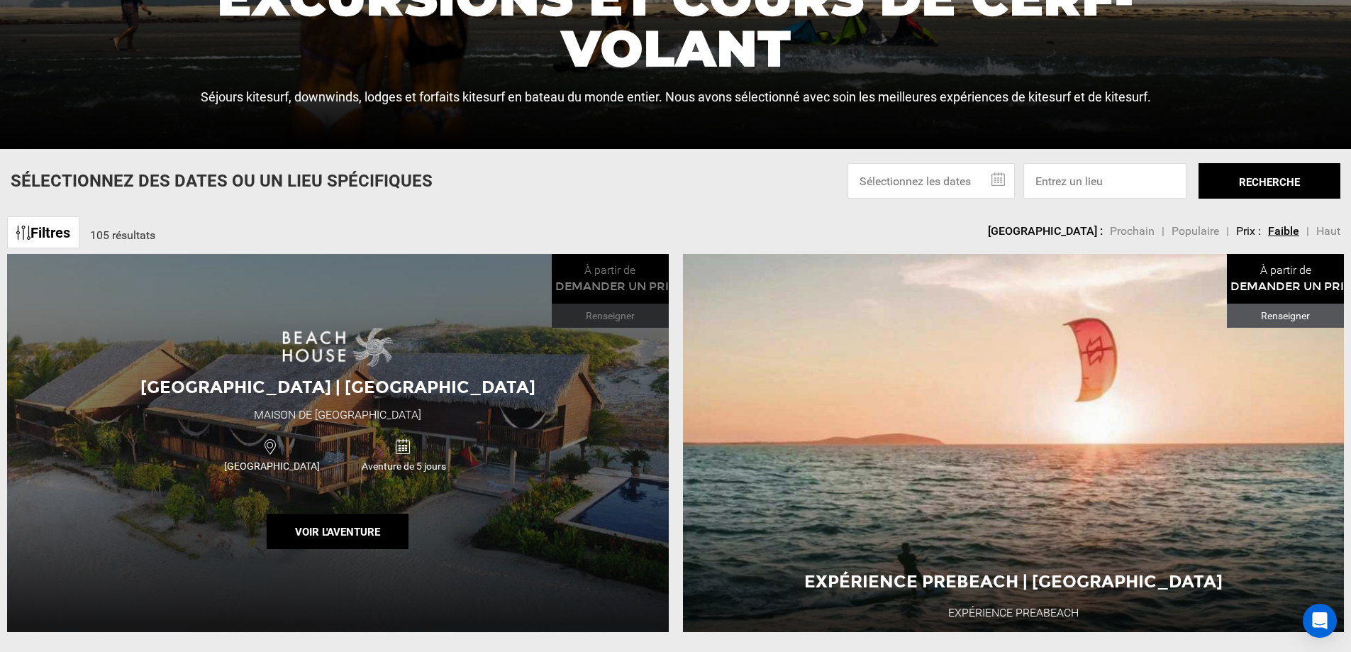
click at [501, 433] on div "Brésil Aventure de 5 jours" at bounding box center [338, 454] width 397 height 48
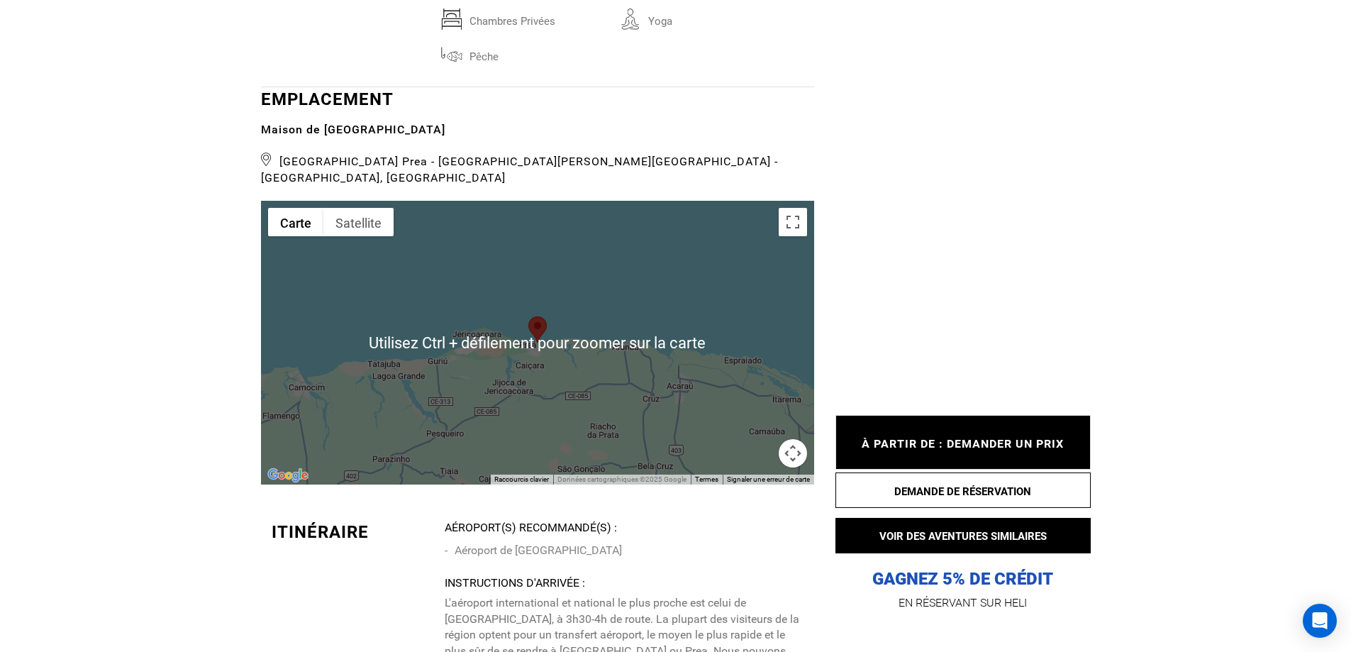
scroll to position [2410, 0]
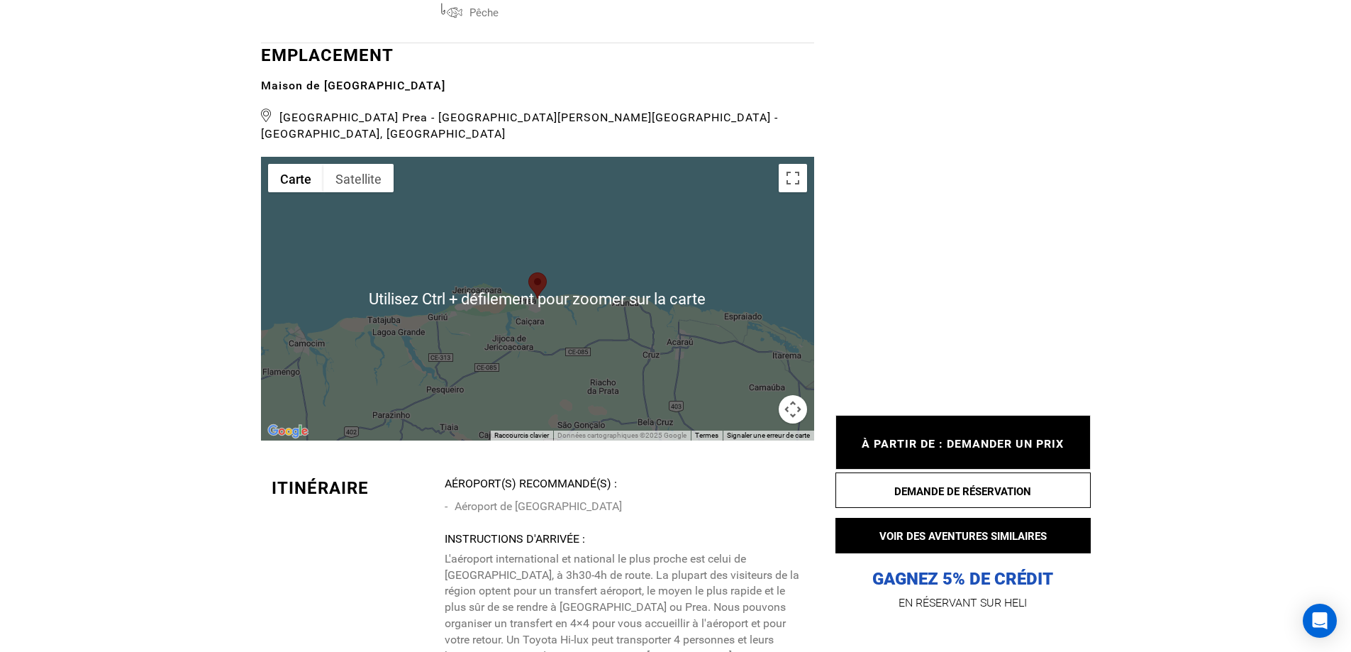
click at [796, 396] on button "Commandes de la caméra cartographique" at bounding box center [792, 409] width 28 height 28
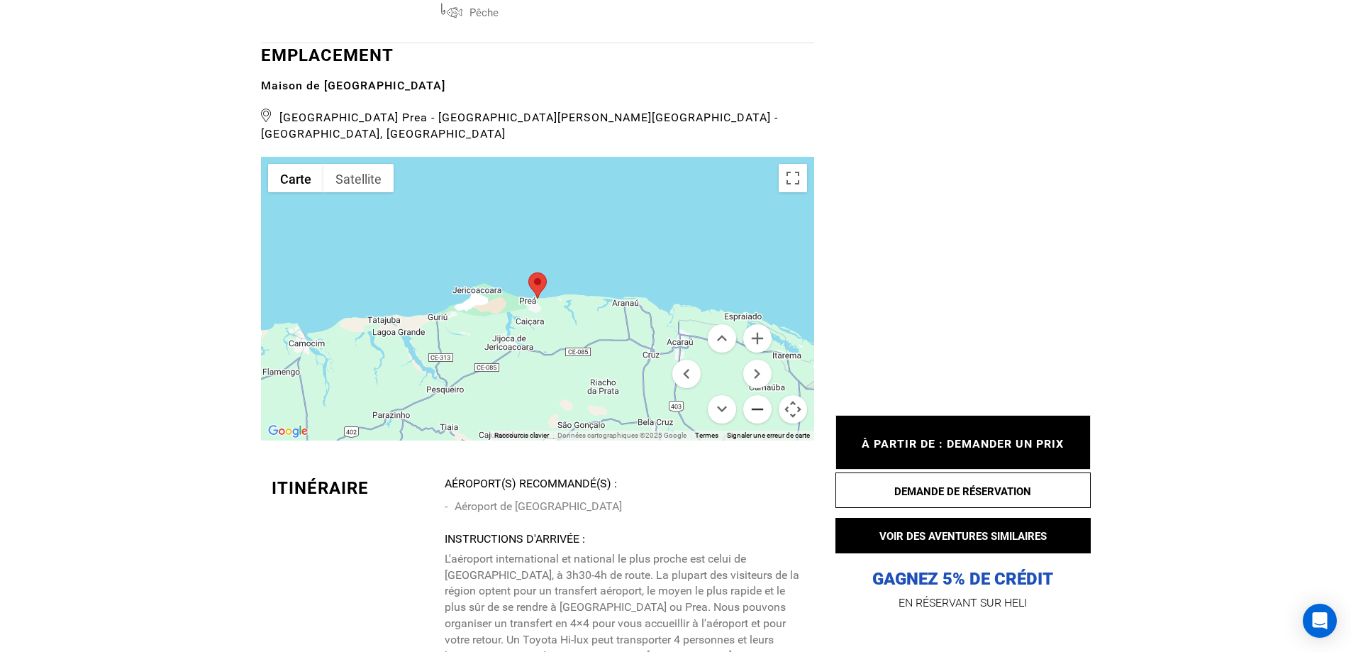
click at [757, 395] on button "Zoom arrière" at bounding box center [757, 409] width 28 height 28
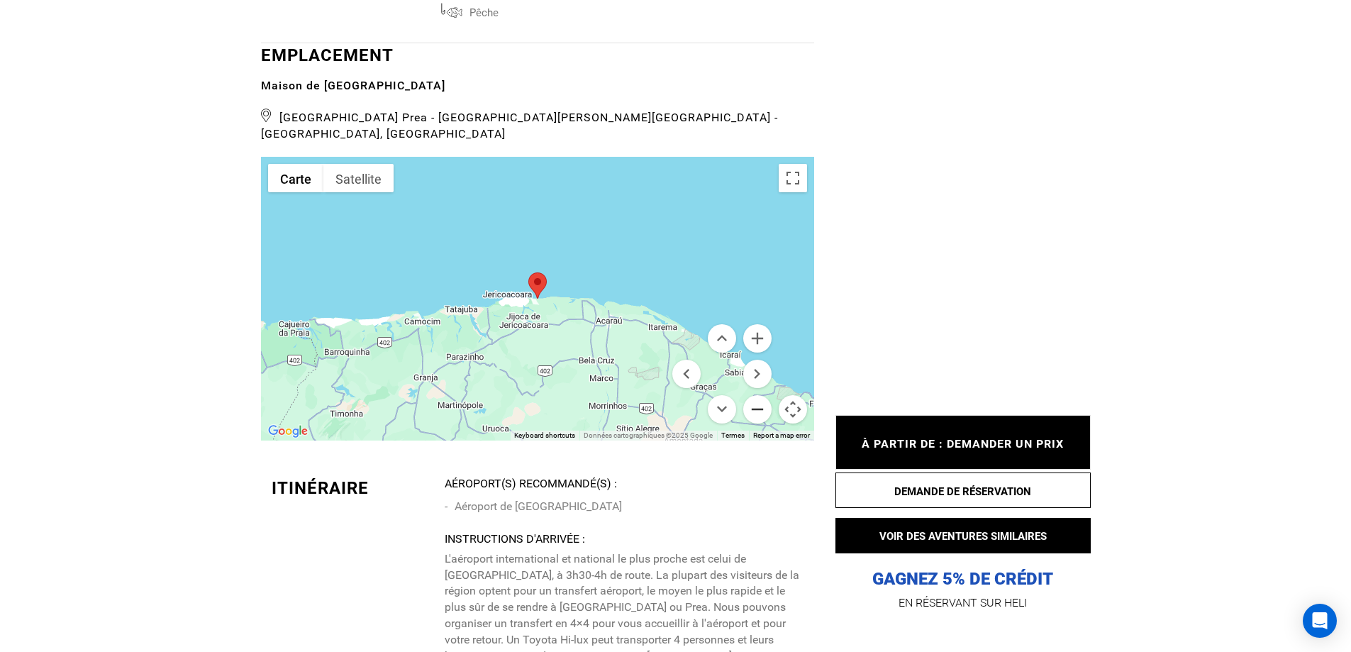
click at [757, 395] on button "Zoom arrière" at bounding box center [757, 409] width 28 height 28
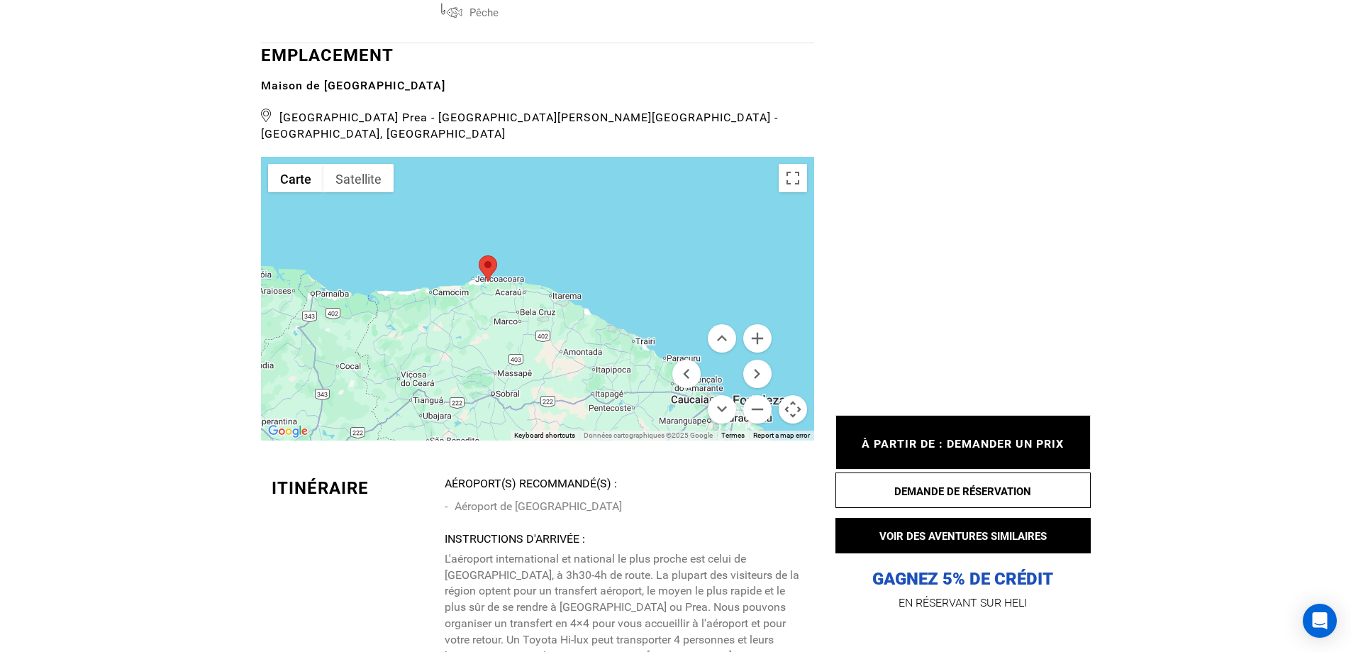
drag, startPoint x: 603, startPoint y: 347, endPoint x: 557, endPoint y: 325, distance: 52.0
click at [547, 325] on div at bounding box center [537, 299] width 553 height 284
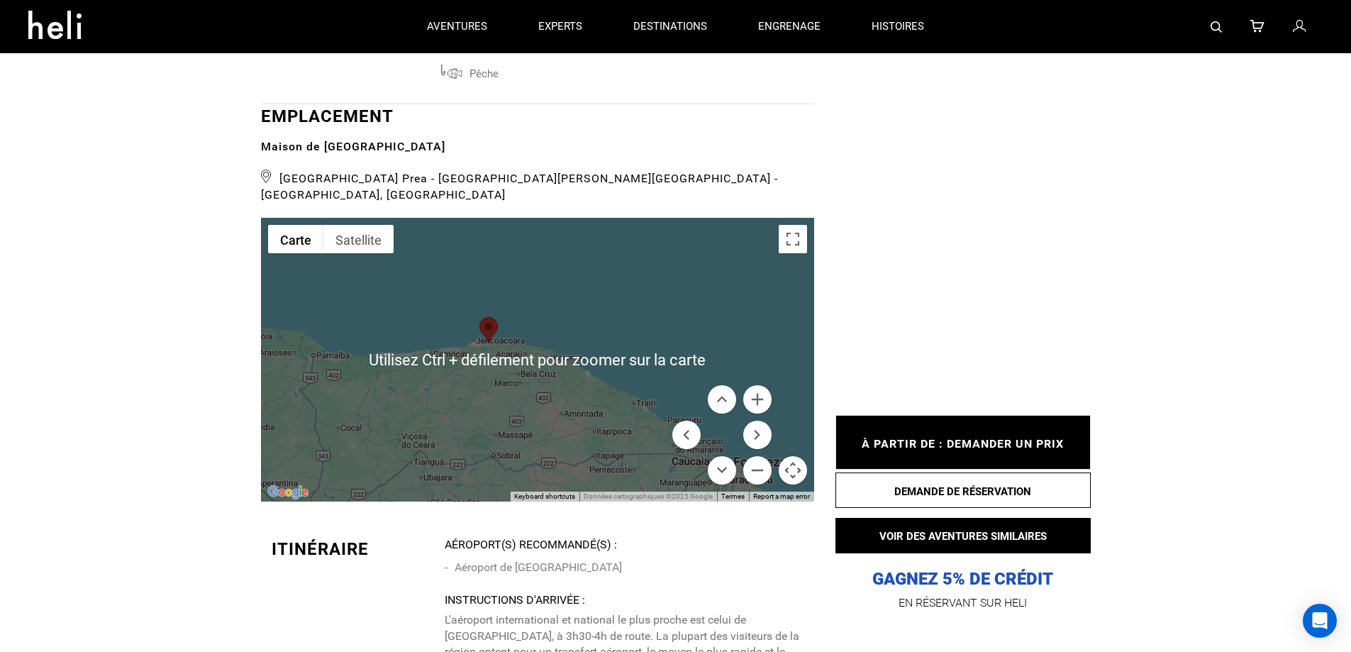
scroll to position [2340, 0]
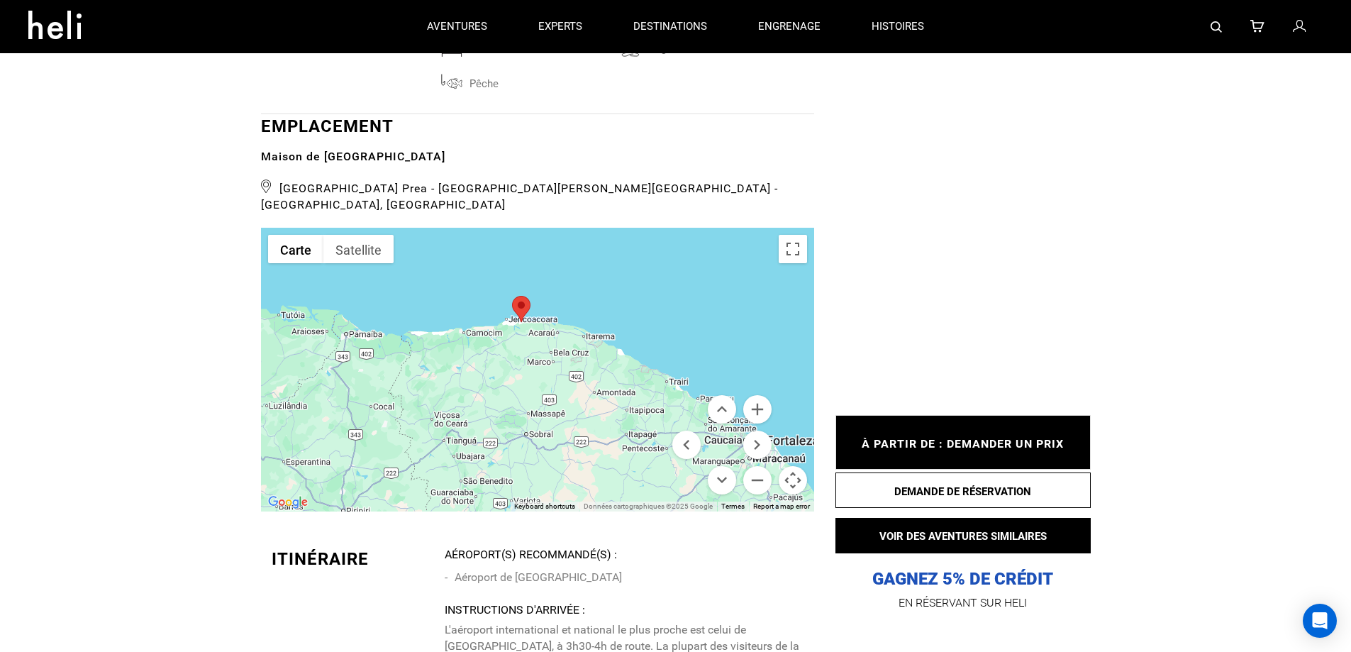
drag, startPoint x: 333, startPoint y: 373, endPoint x: 330, endPoint y: 338, distance: 34.9
click at [330, 339] on div at bounding box center [537, 370] width 553 height 284
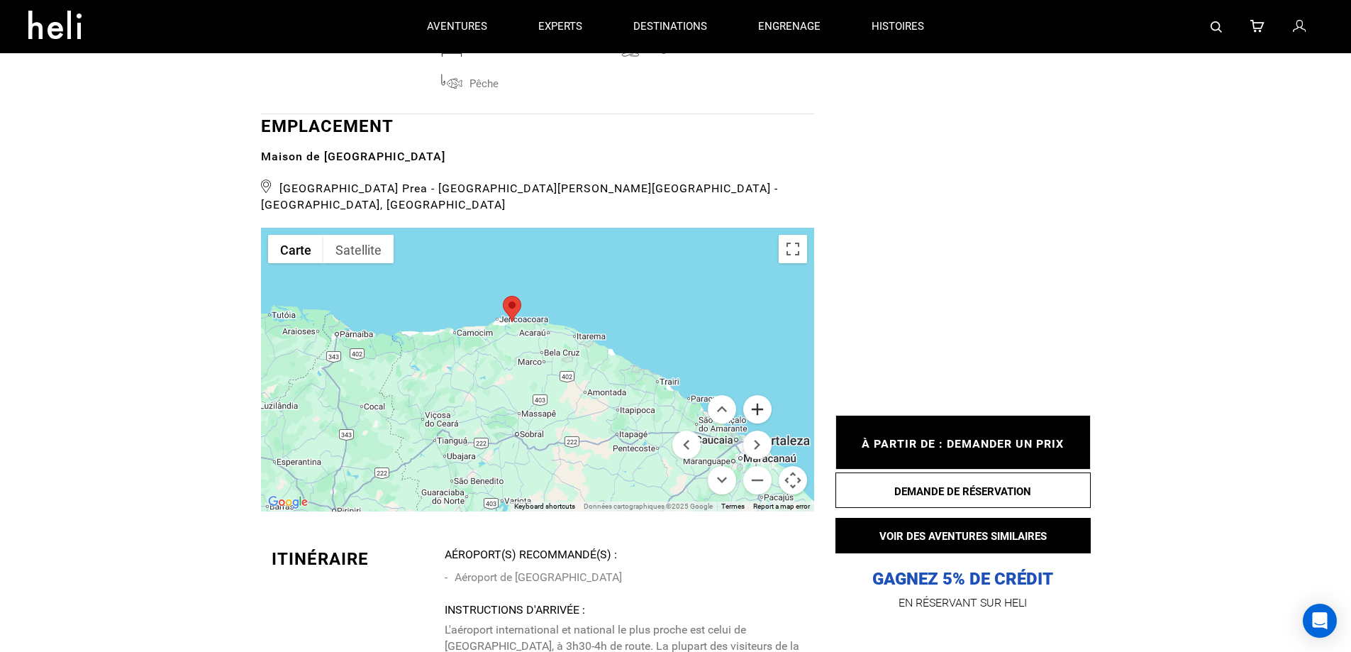
click at [759, 395] on button "Zoom avant" at bounding box center [757, 409] width 28 height 28
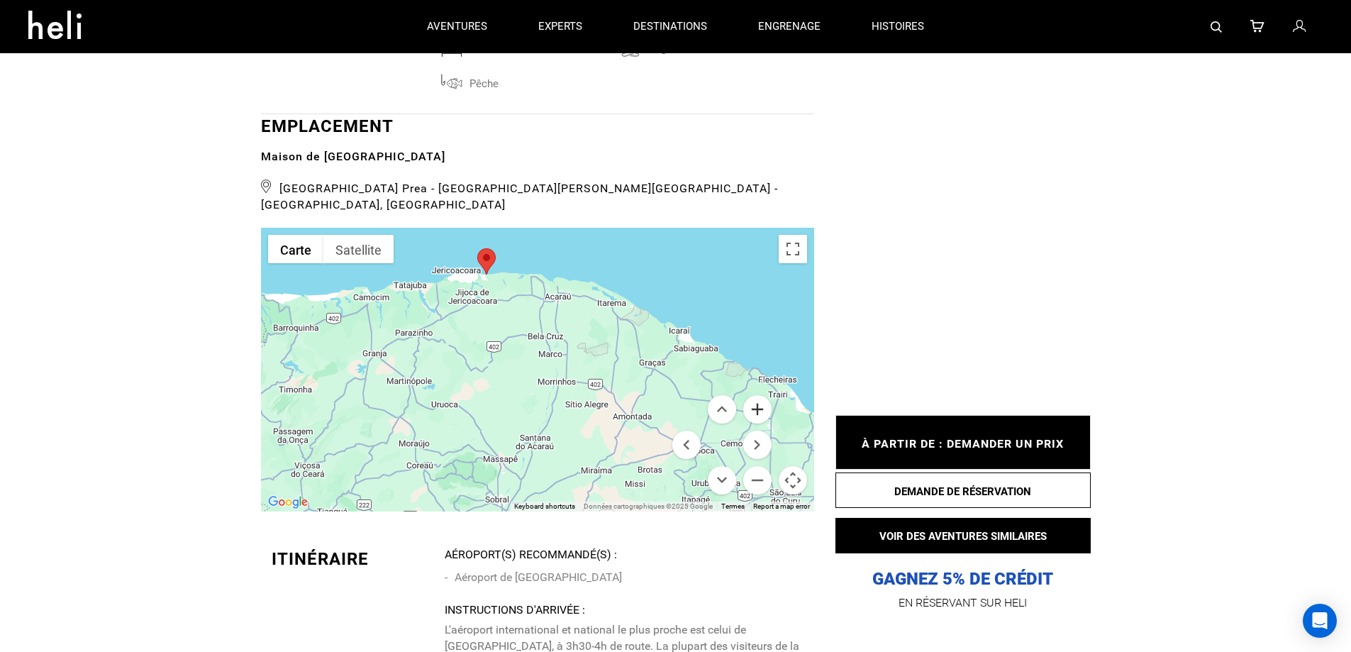
click at [759, 395] on button "Zoom avant" at bounding box center [757, 409] width 28 height 28
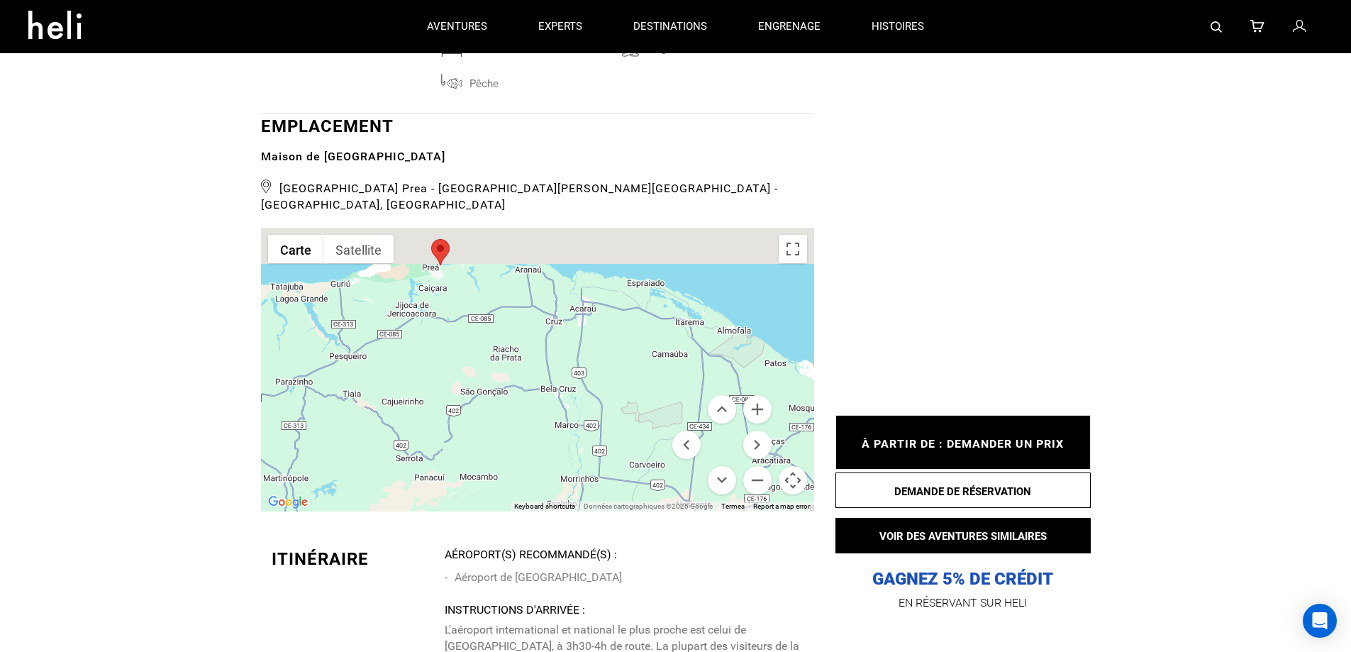
drag, startPoint x: 499, startPoint y: 299, endPoint x: 512, endPoint y: 434, distance: 135.3
click at [511, 434] on div at bounding box center [537, 370] width 553 height 284
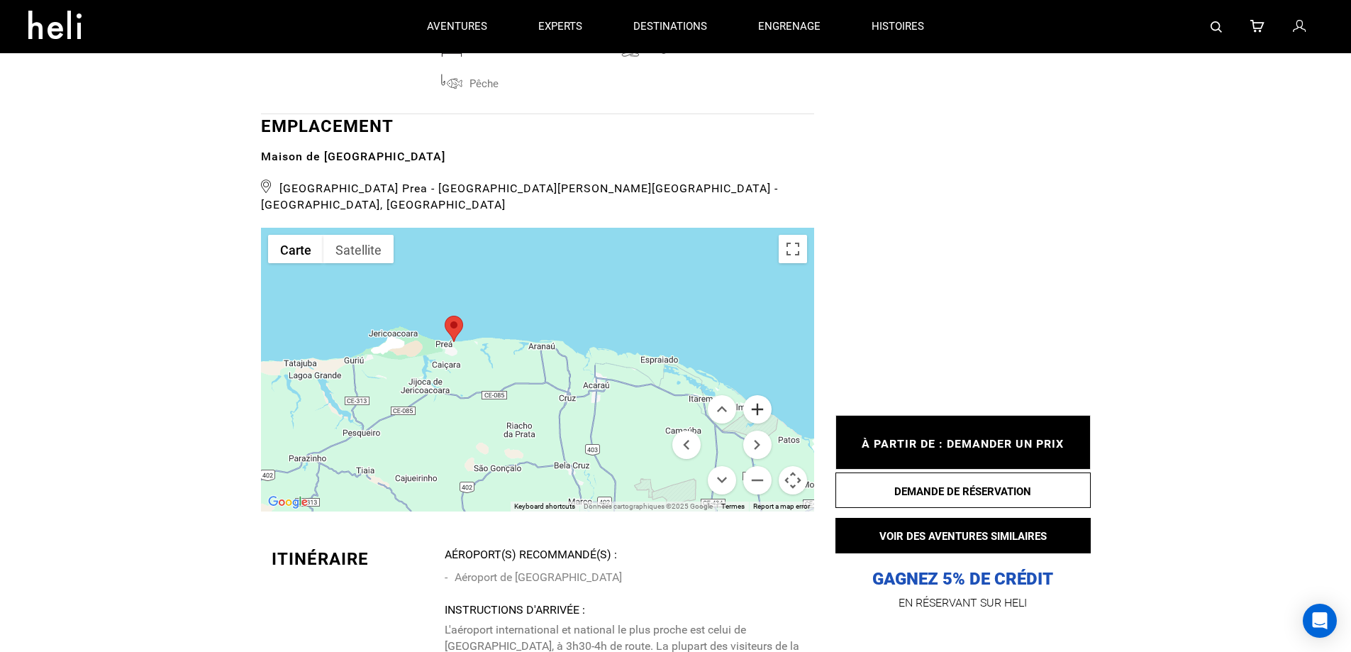
click at [756, 395] on button "Zoom avant" at bounding box center [757, 409] width 28 height 28
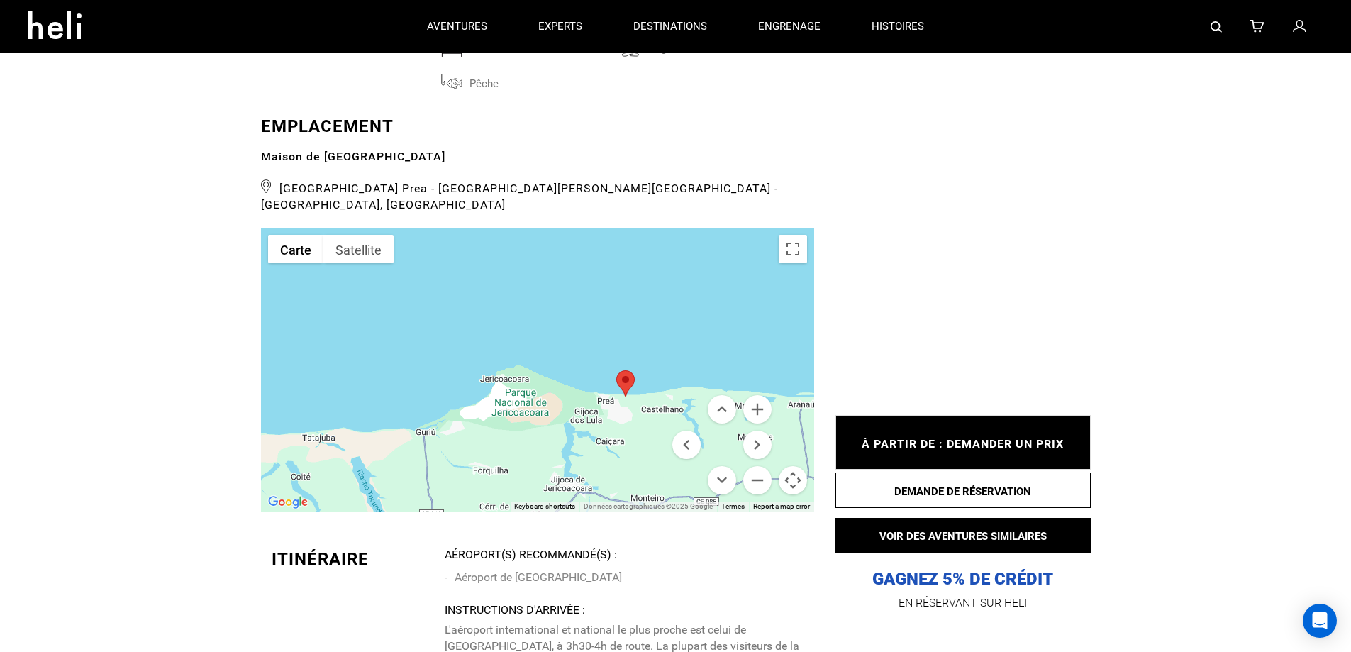
drag, startPoint x: 372, startPoint y: 369, endPoint x: 656, endPoint y: 450, distance: 295.8
click at [656, 452] on div at bounding box center [537, 370] width 553 height 284
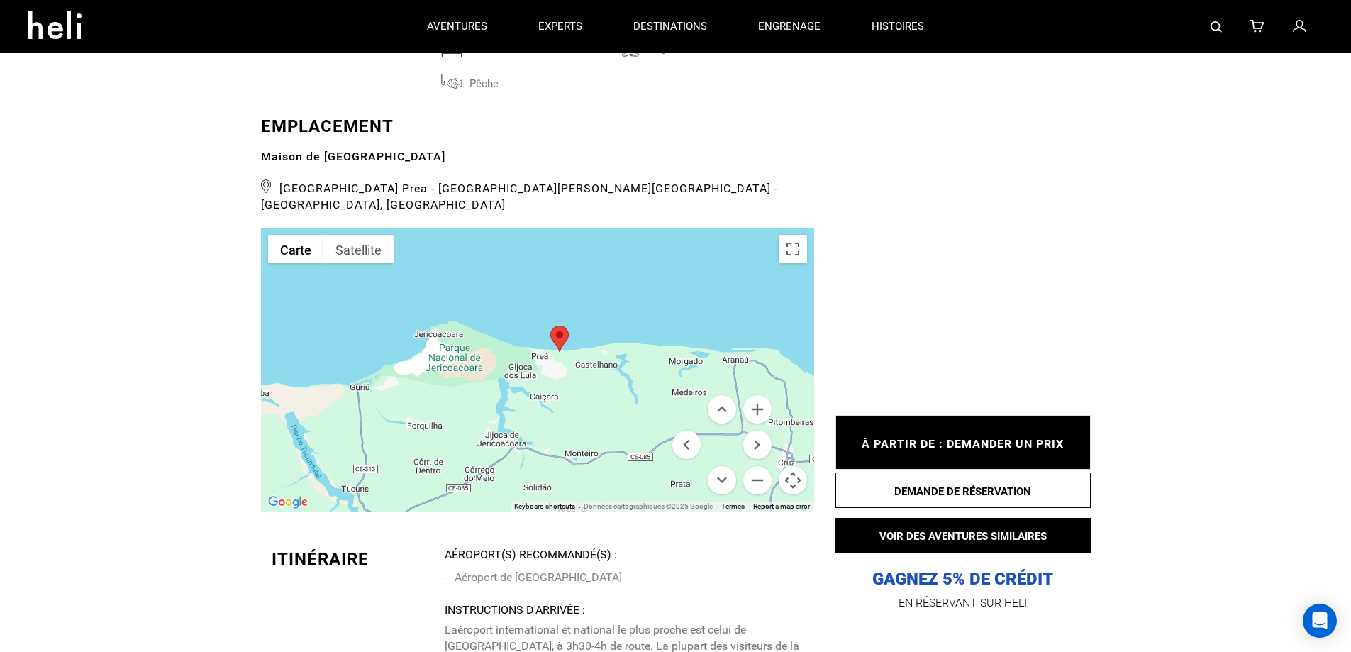
drag, startPoint x: 600, startPoint y: 437, endPoint x: 488, endPoint y: 386, distance: 123.1
click at [488, 386] on div at bounding box center [537, 370] width 553 height 284
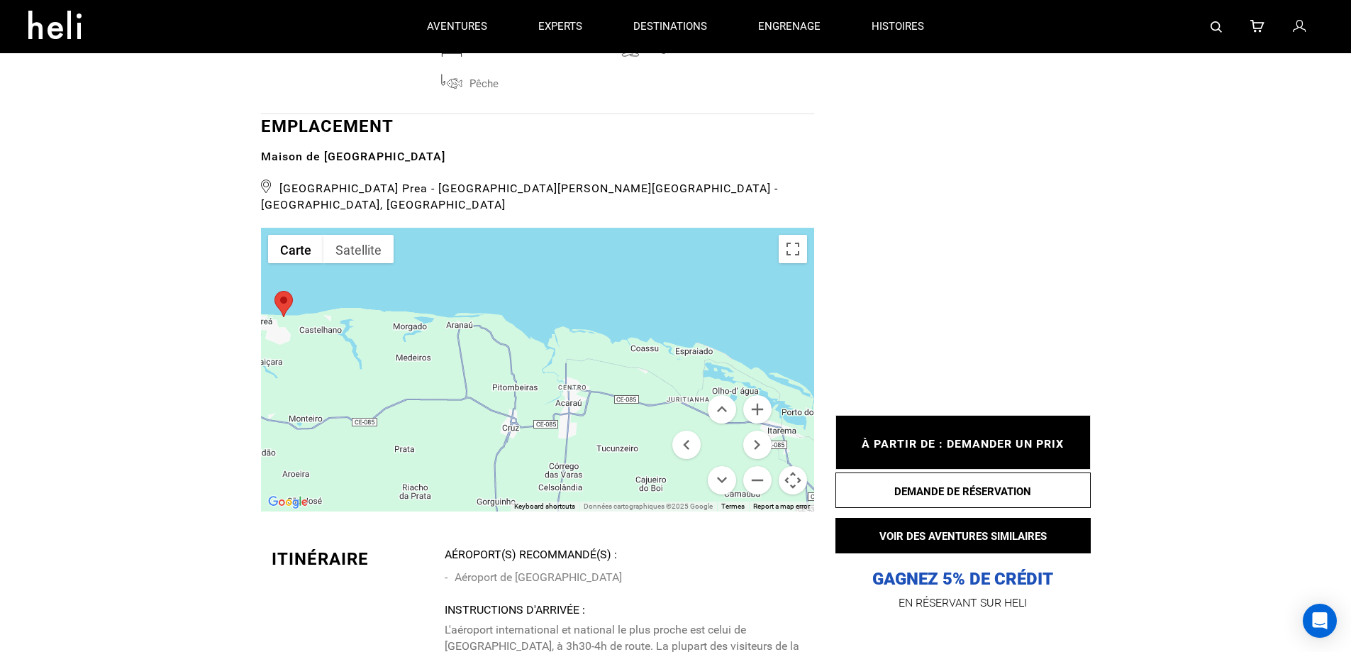
drag, startPoint x: 601, startPoint y: 407, endPoint x: 313, endPoint y: 369, distance: 291.1
click at [313, 369] on div at bounding box center [537, 370] width 553 height 284
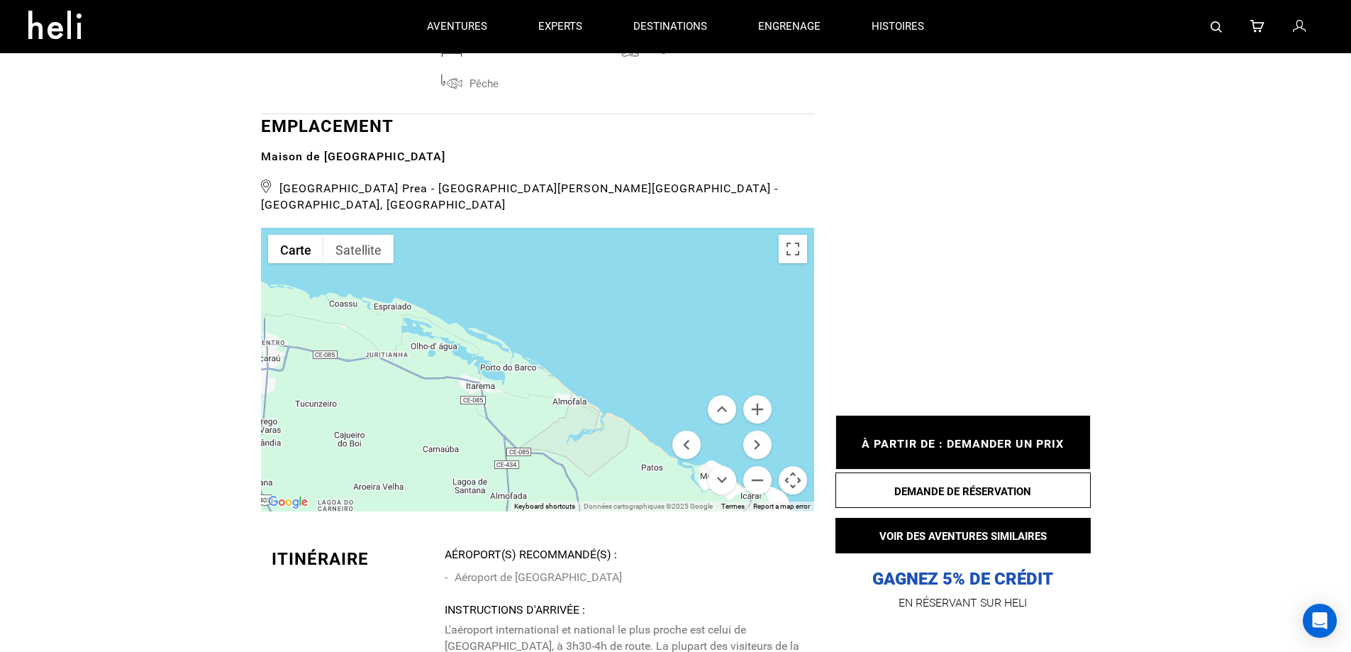
drag, startPoint x: 645, startPoint y: 376, endPoint x: 350, endPoint y: 336, distance: 298.3
click at [350, 336] on div at bounding box center [537, 370] width 553 height 284
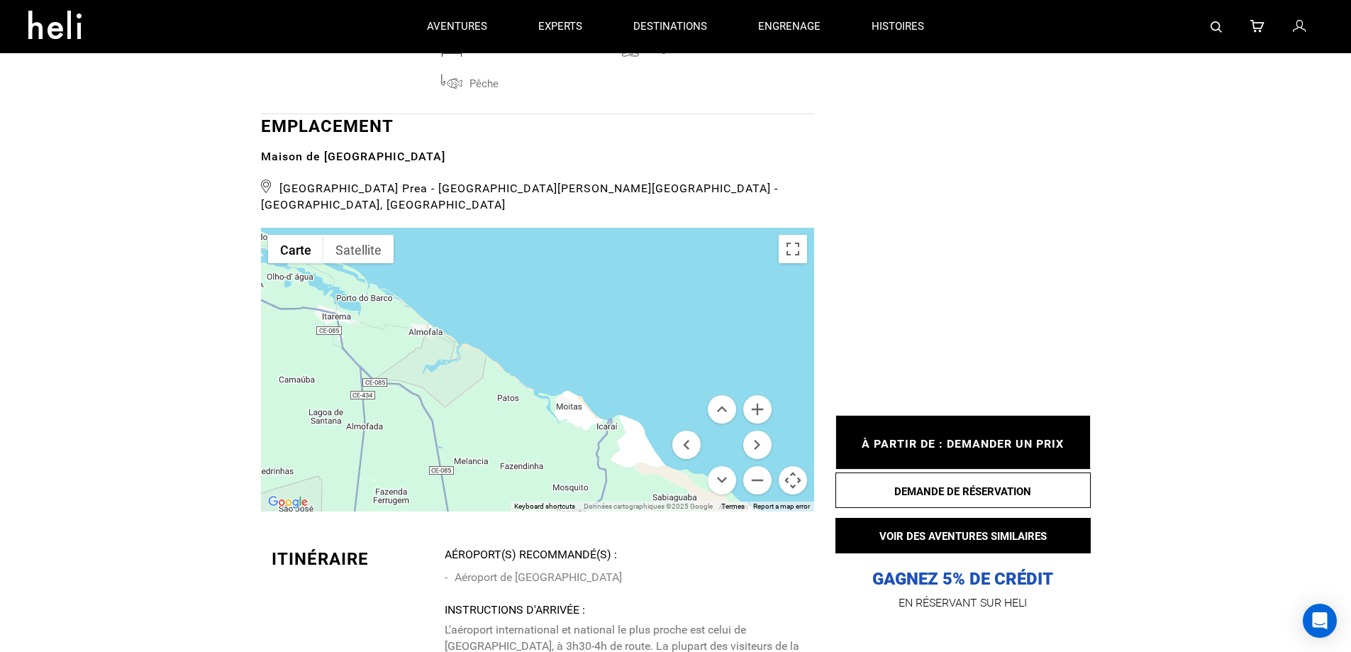
drag, startPoint x: 593, startPoint y: 417, endPoint x: 437, endPoint y: 337, distance: 175.7
click at [437, 338] on div at bounding box center [537, 370] width 553 height 284
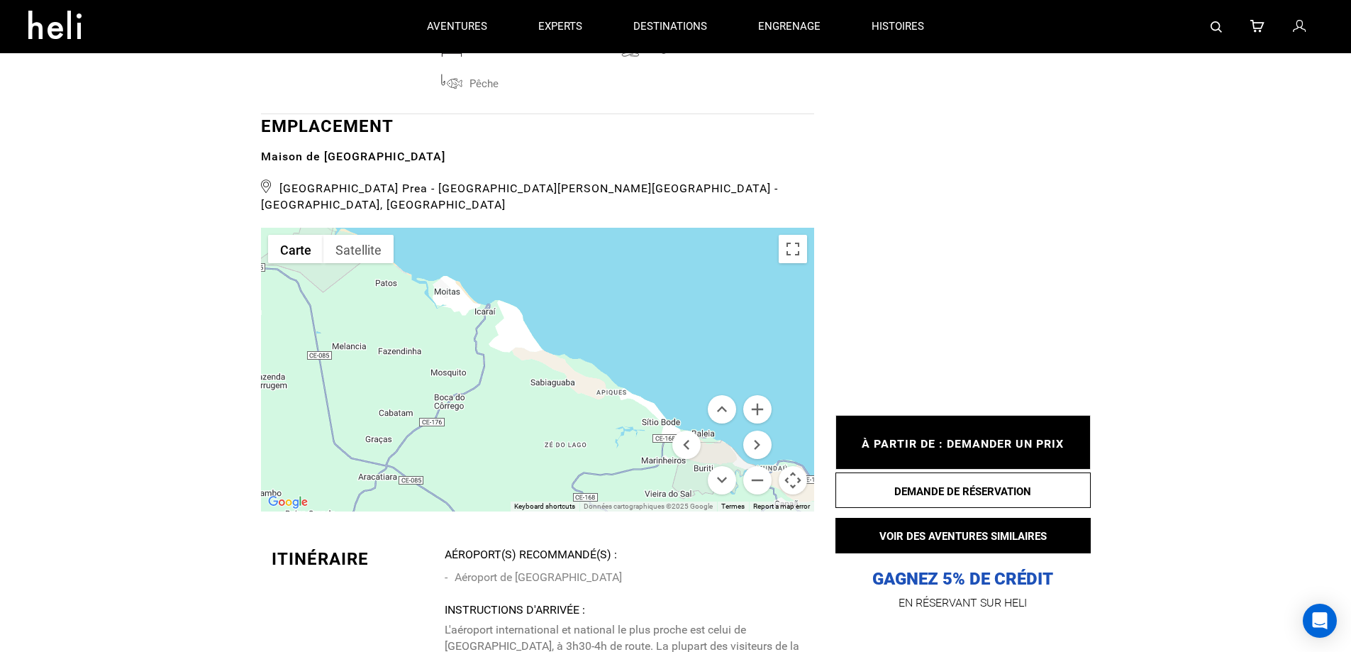
drag, startPoint x: 605, startPoint y: 438, endPoint x: 500, endPoint y: 333, distance: 148.9
click at [501, 334] on div at bounding box center [537, 370] width 553 height 284
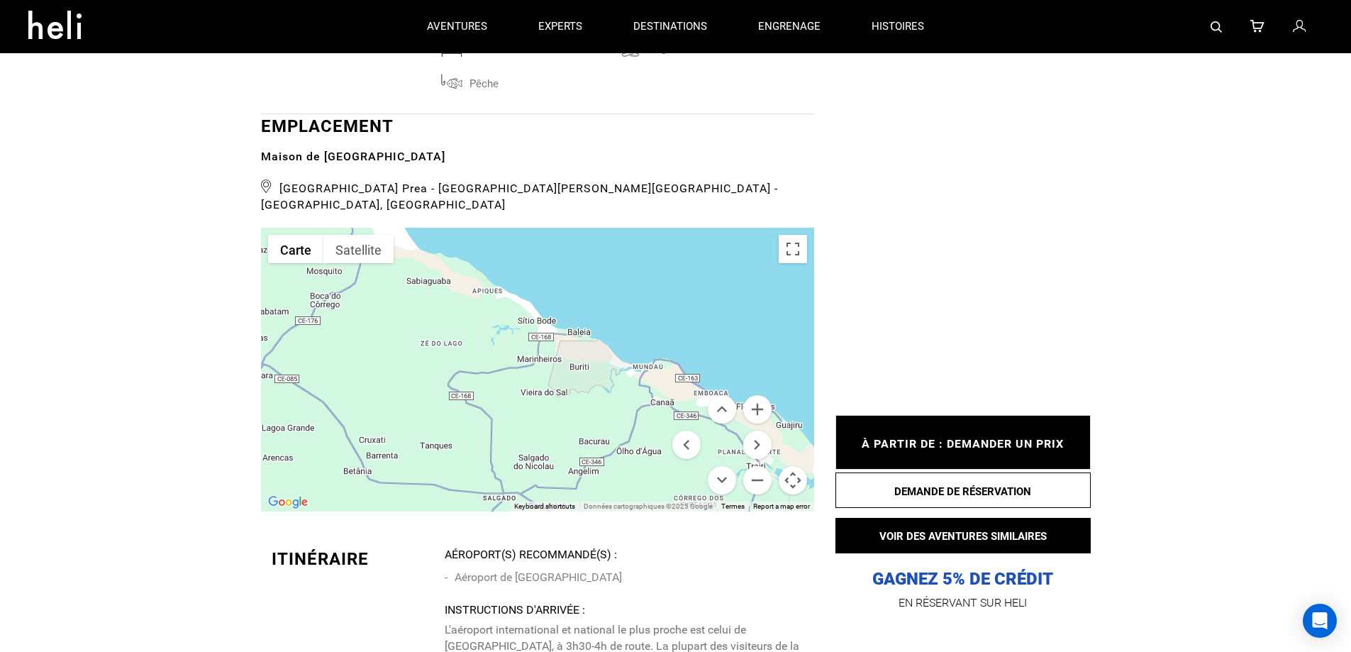
drag, startPoint x: 617, startPoint y: 433, endPoint x: 485, endPoint y: 327, distance: 169.4
click at [485, 327] on div at bounding box center [537, 370] width 553 height 284
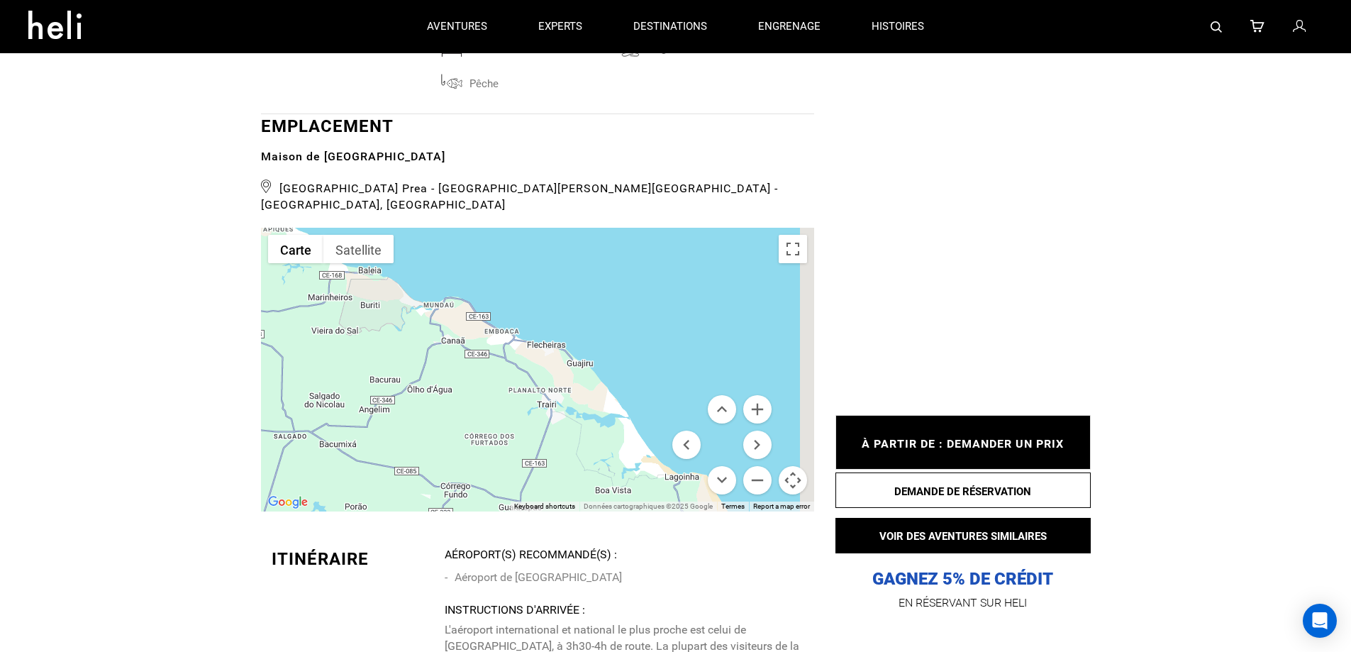
drag, startPoint x: 641, startPoint y: 409, endPoint x: 432, endPoint y: 342, distance: 219.5
click at [431, 347] on div at bounding box center [537, 370] width 553 height 284
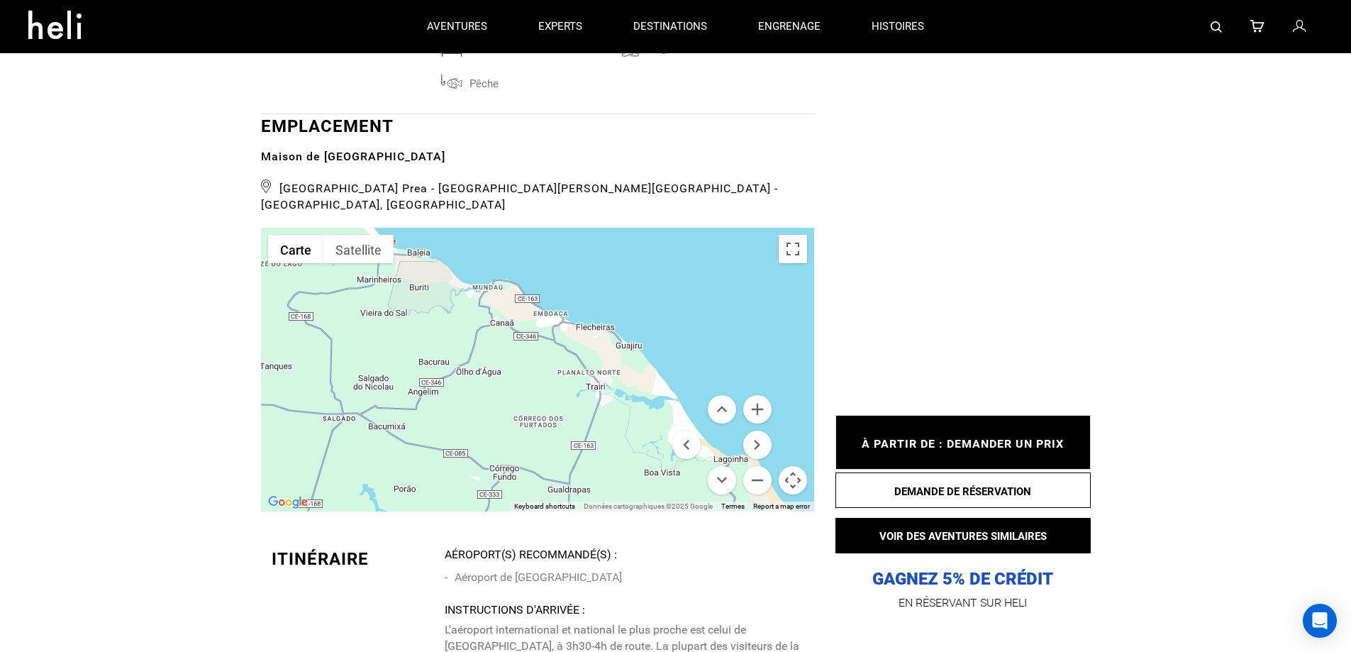
drag, startPoint x: 597, startPoint y: 415, endPoint x: 663, endPoint y: 412, distance: 66.0
click at [657, 412] on div at bounding box center [537, 370] width 553 height 284
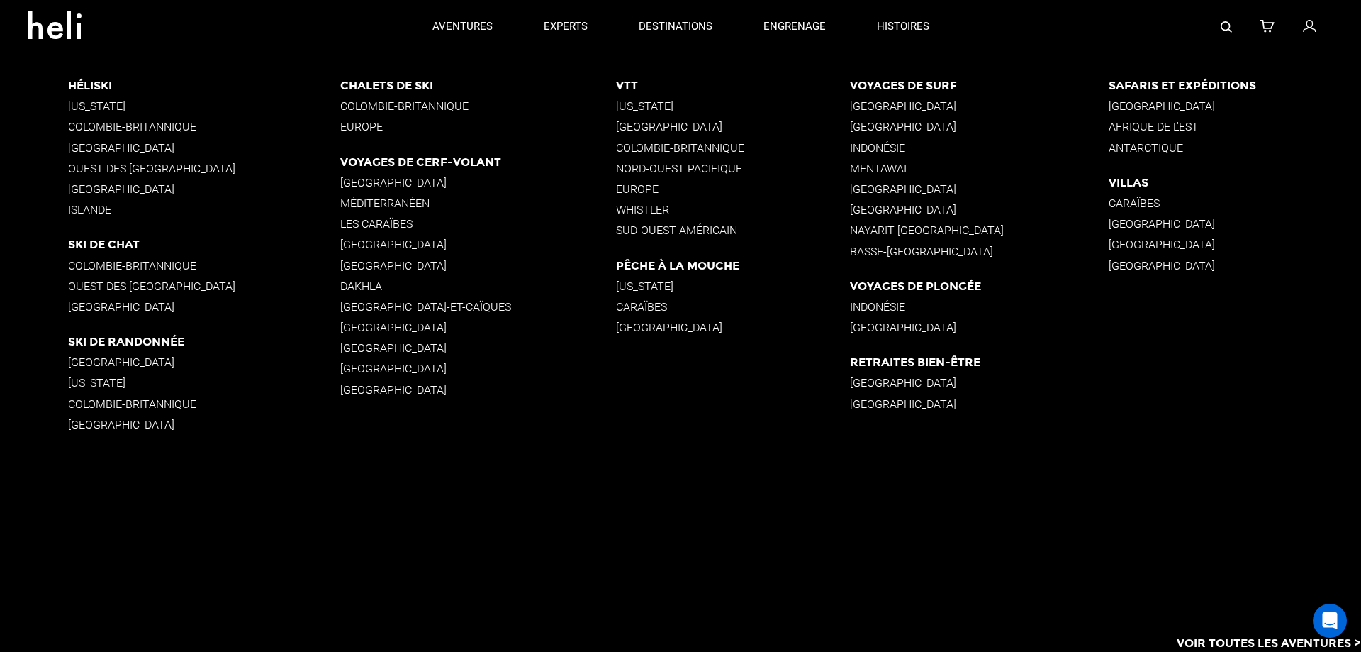
click at [340, 287] on font "Dakhla" at bounding box center [361, 285] width 42 height 13
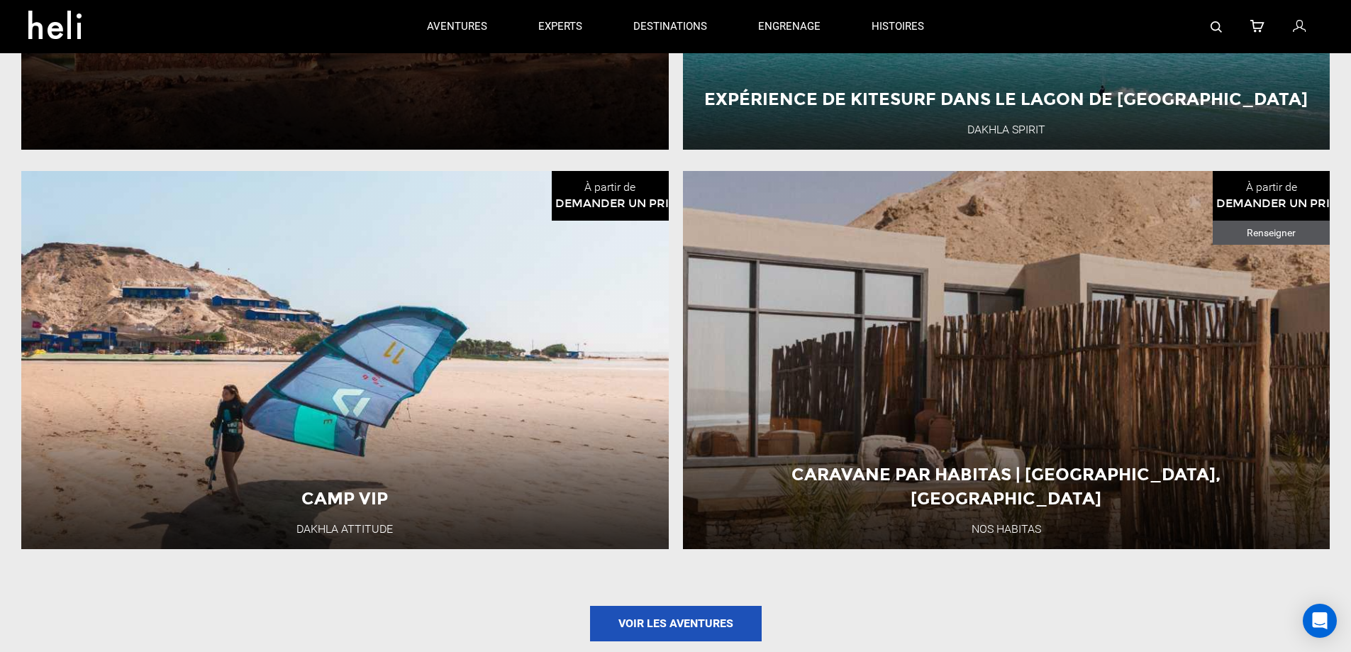
scroll to position [1701, 0]
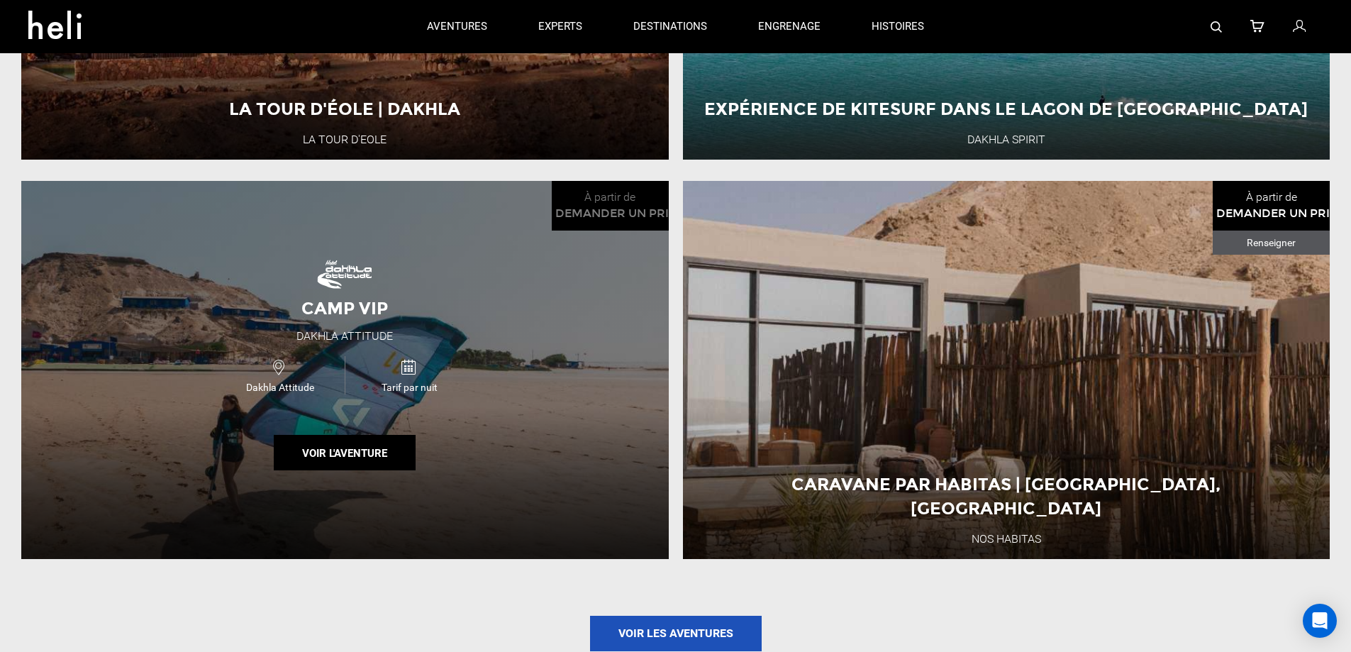
click at [508, 355] on div "Dakhla Attitude Tarif par nuit" at bounding box center [345, 375] width 389 height 48
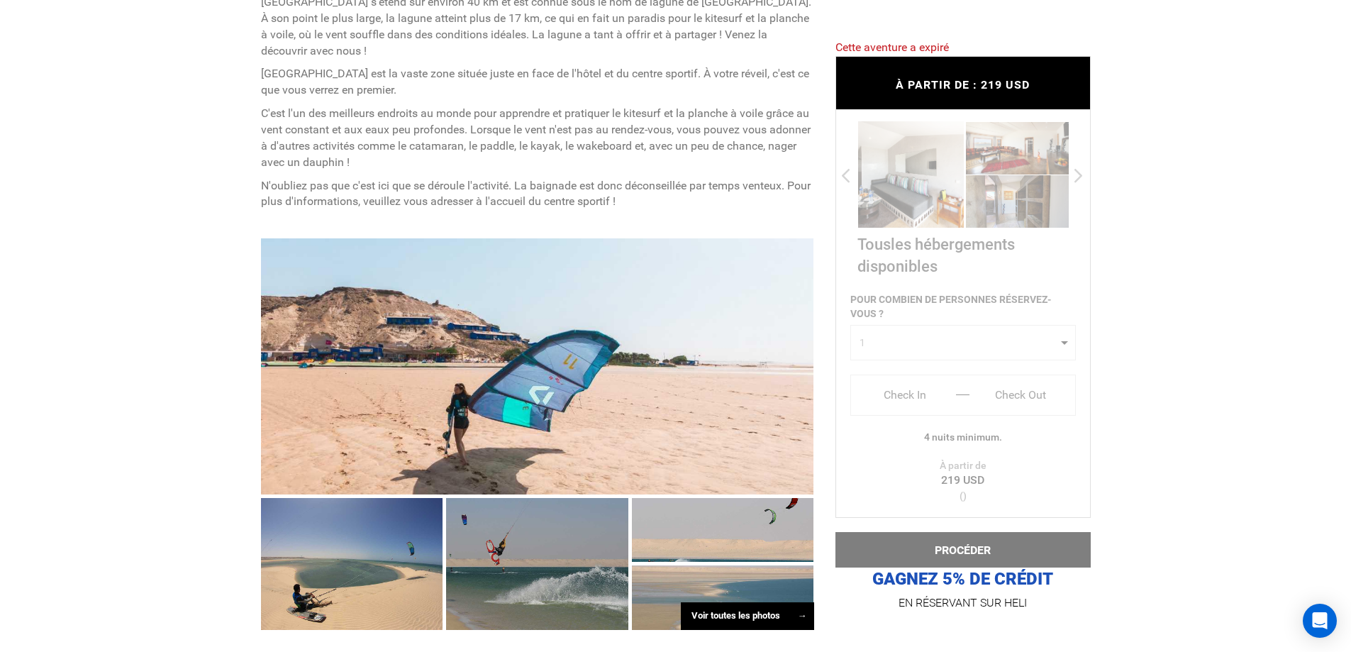
scroll to position [780, 0]
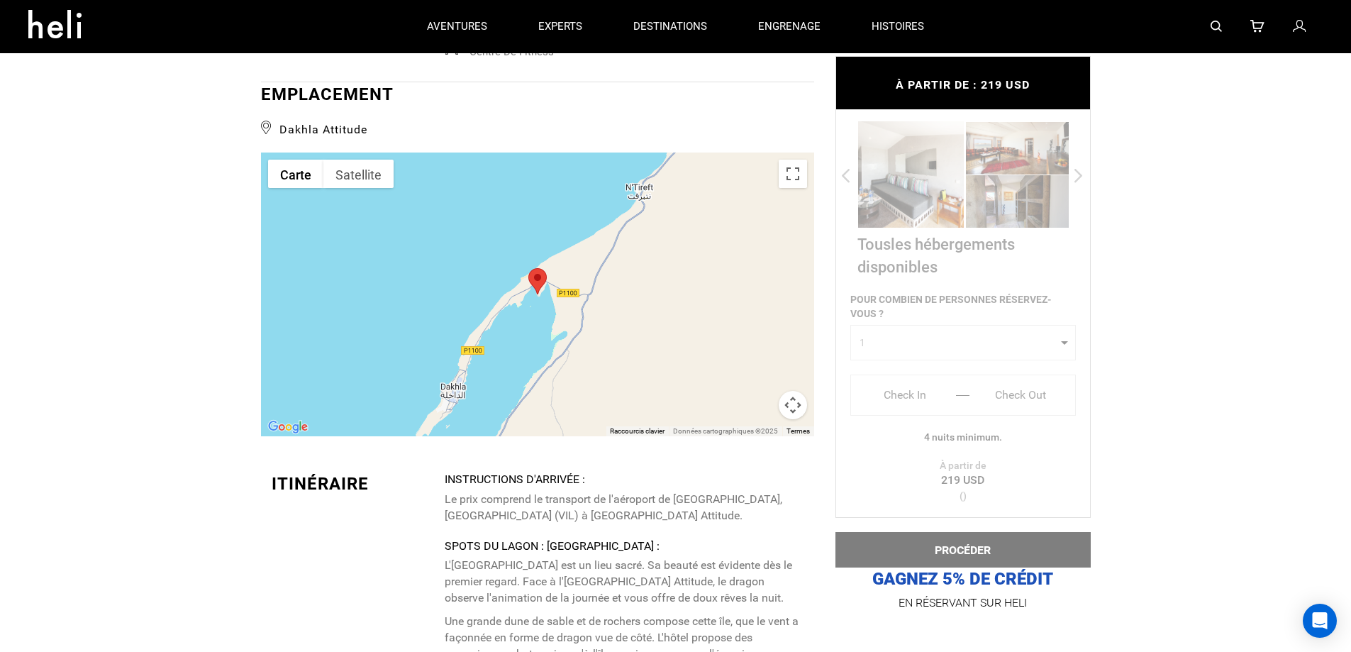
scroll to position [2056, 0]
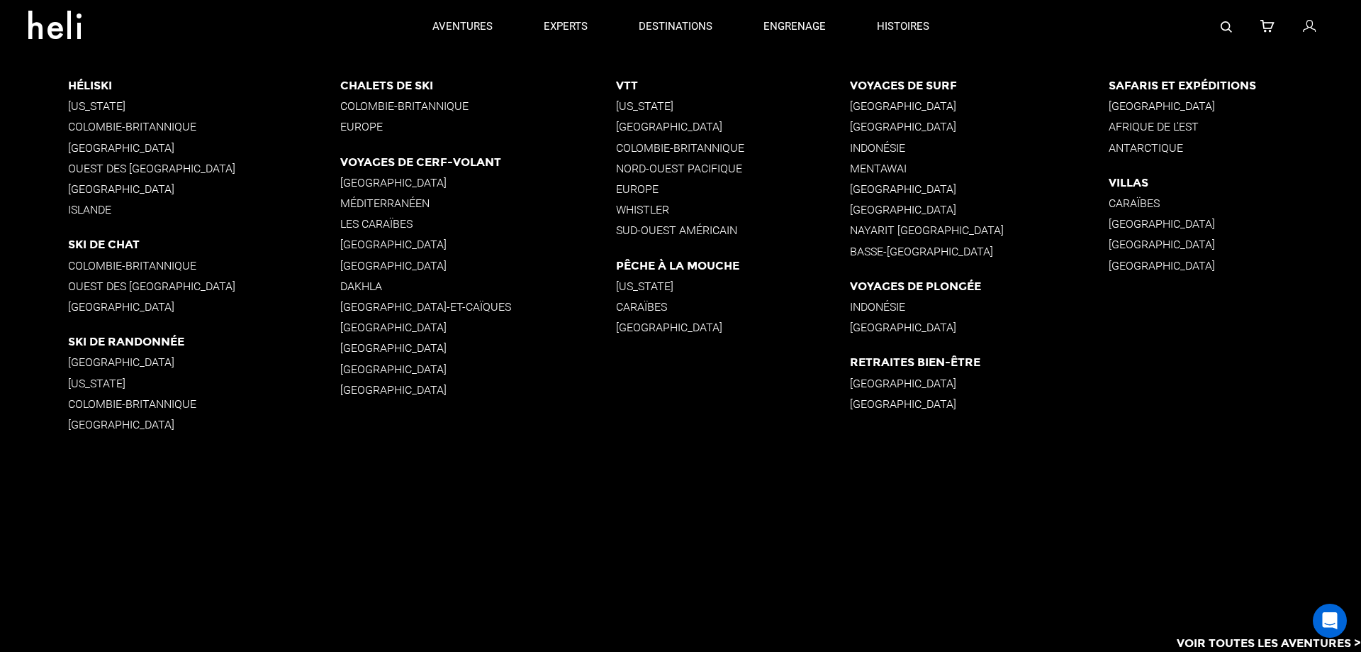
click at [377, 307] on font "[GEOGRAPHIC_DATA]-et-Caïques" at bounding box center [425, 306] width 171 height 13
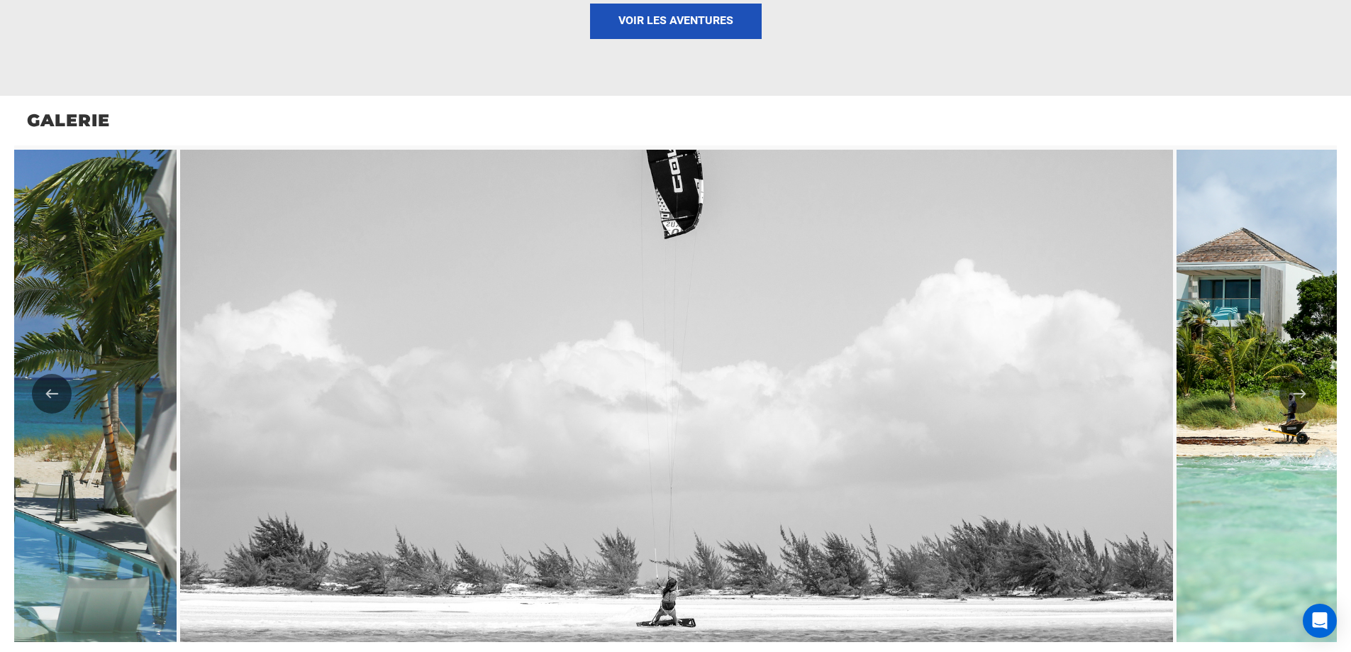
scroll to position [2584, 0]
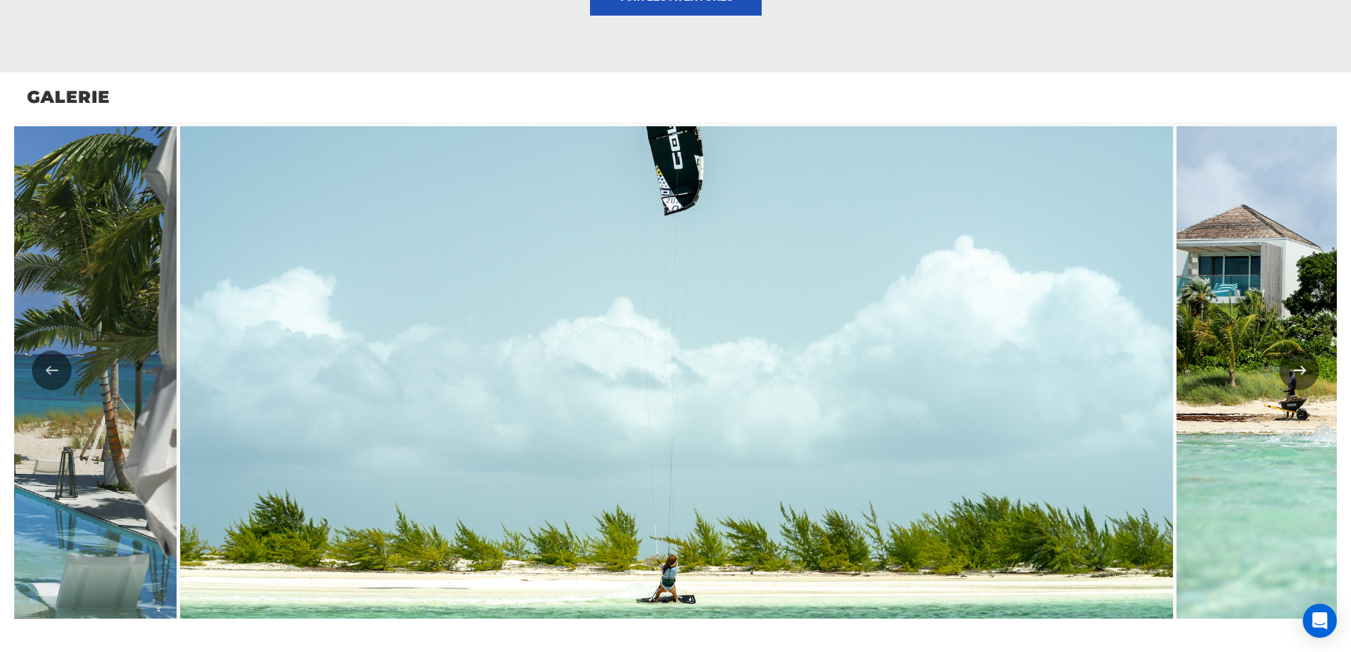
click at [1307, 365] on button "Suivant" at bounding box center [1299, 370] width 40 height 40
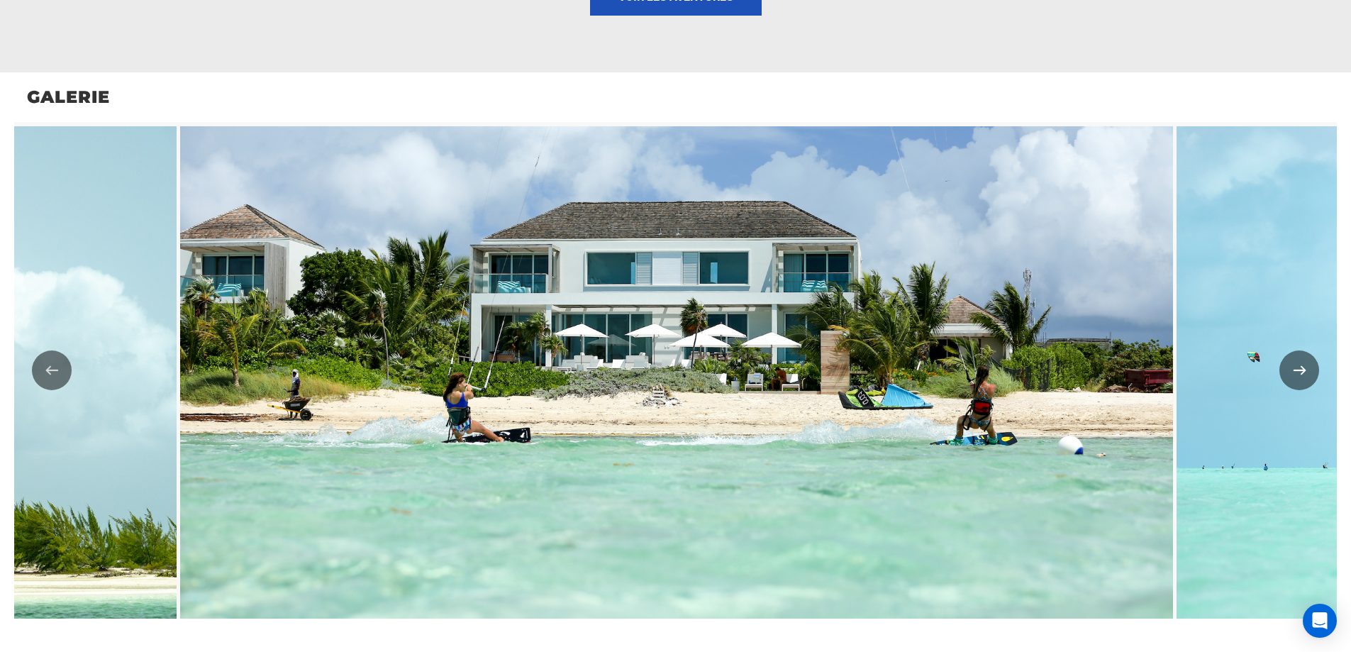
click at [1297, 362] on button "Suivant" at bounding box center [1299, 370] width 40 height 40
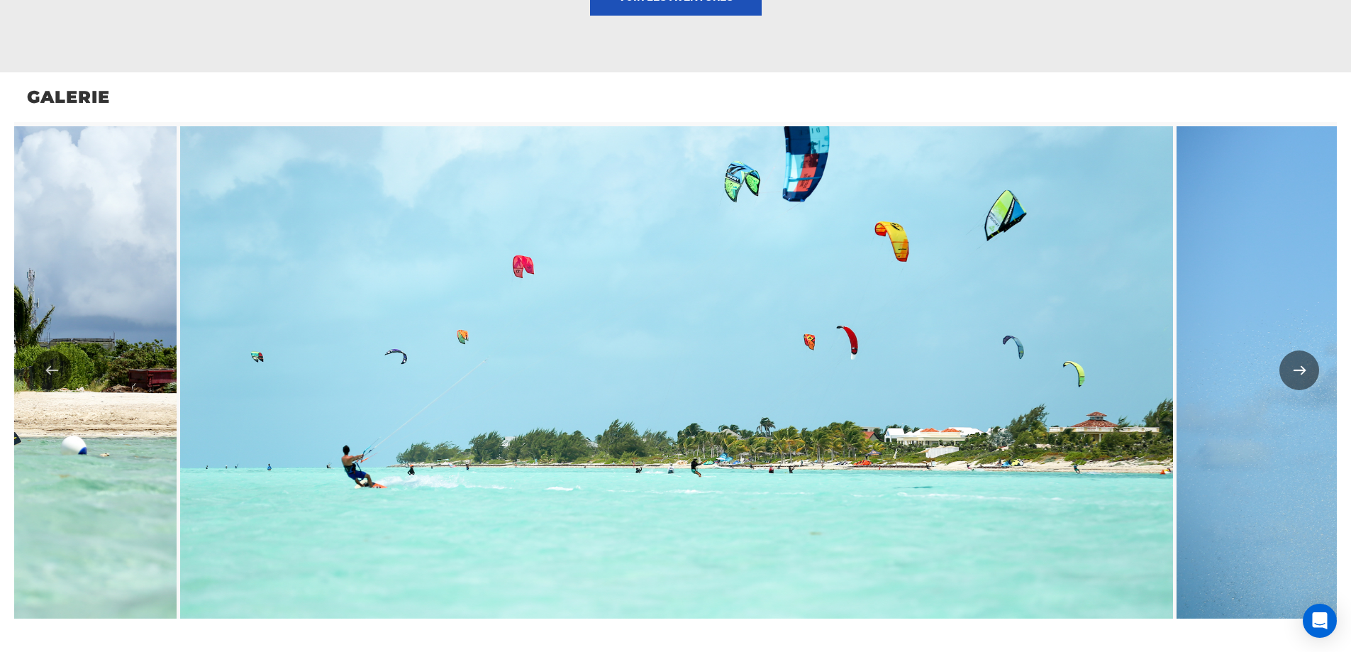
click at [1295, 360] on button "Suivant" at bounding box center [1299, 370] width 40 height 40
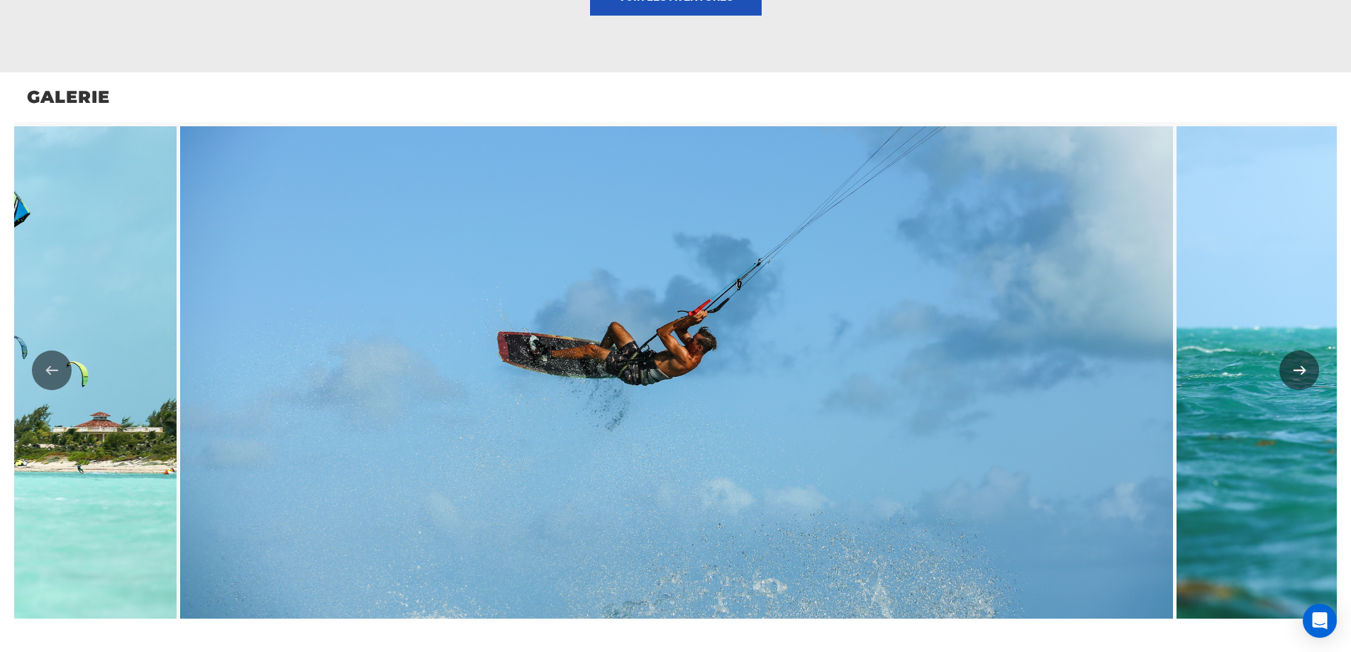
click at [1295, 360] on button "Suivant" at bounding box center [1299, 370] width 40 height 40
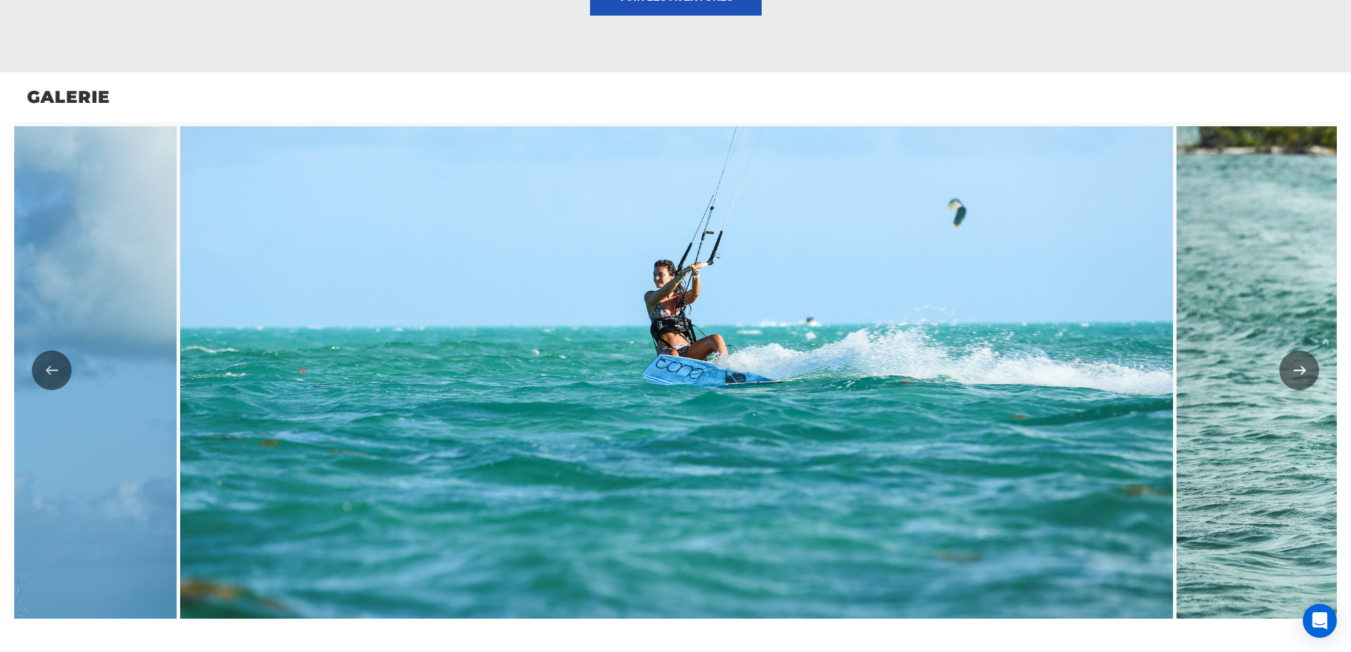
click at [1295, 360] on button "Suivant" at bounding box center [1299, 370] width 40 height 40
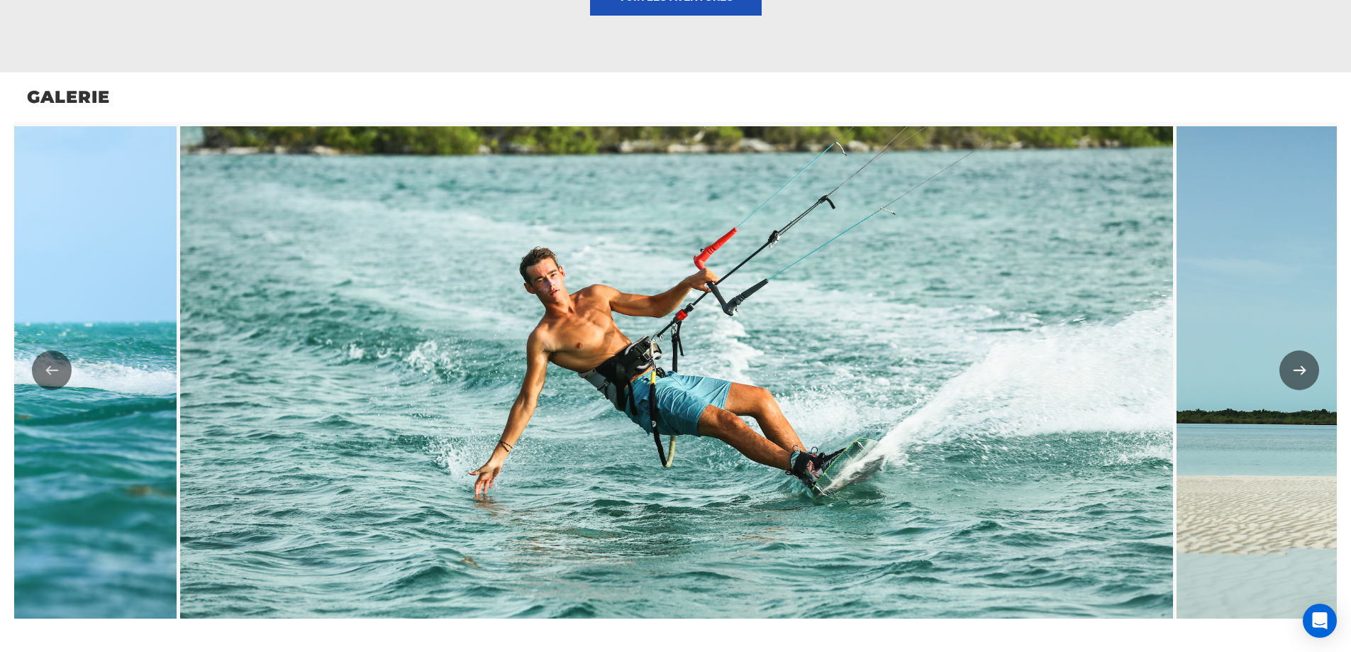
click at [1295, 360] on button "Suivant" at bounding box center [1299, 370] width 40 height 40
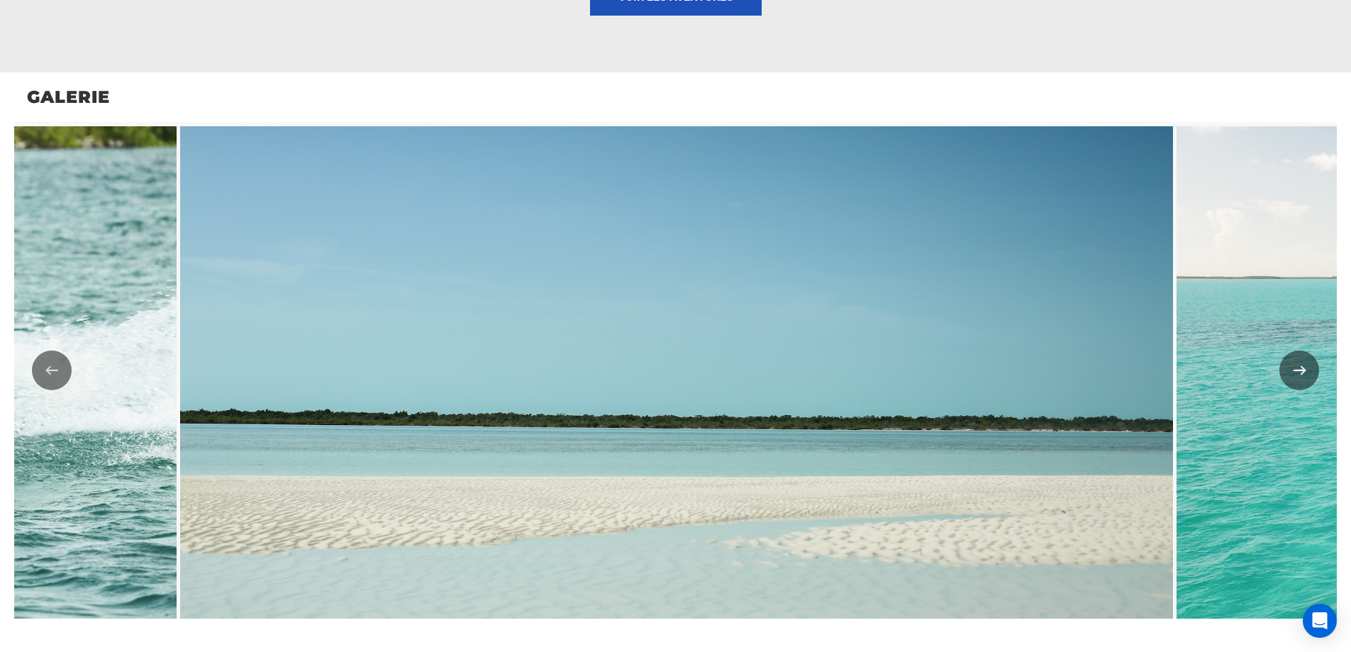
click at [1295, 360] on button "Suivant" at bounding box center [1299, 370] width 40 height 40
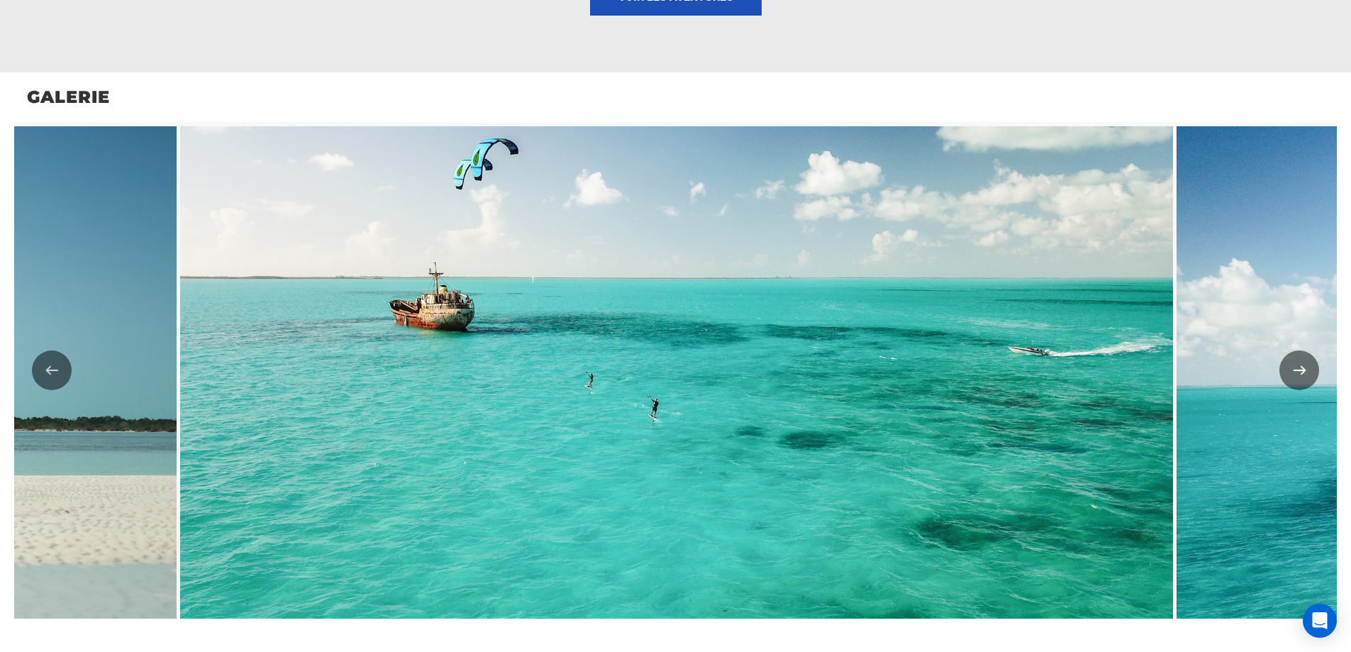
click at [1295, 360] on button "Suivant" at bounding box center [1299, 370] width 40 height 40
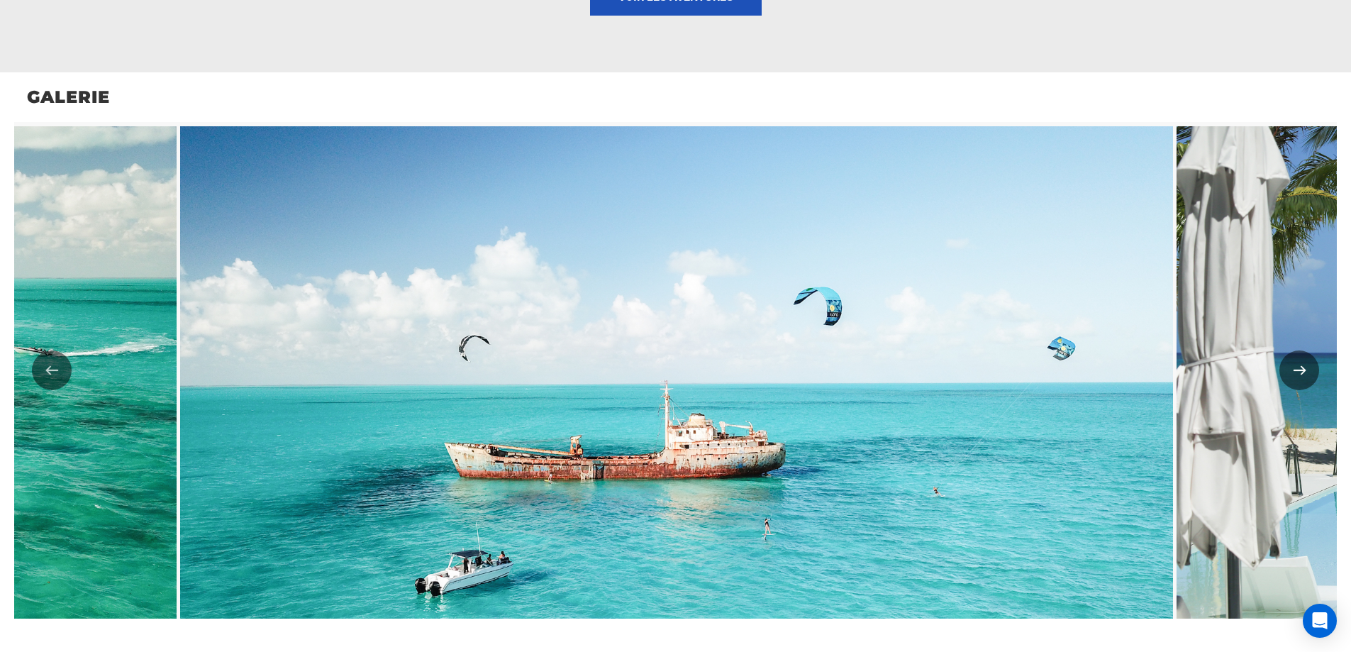
click at [1295, 360] on button "Suivant" at bounding box center [1299, 370] width 40 height 40
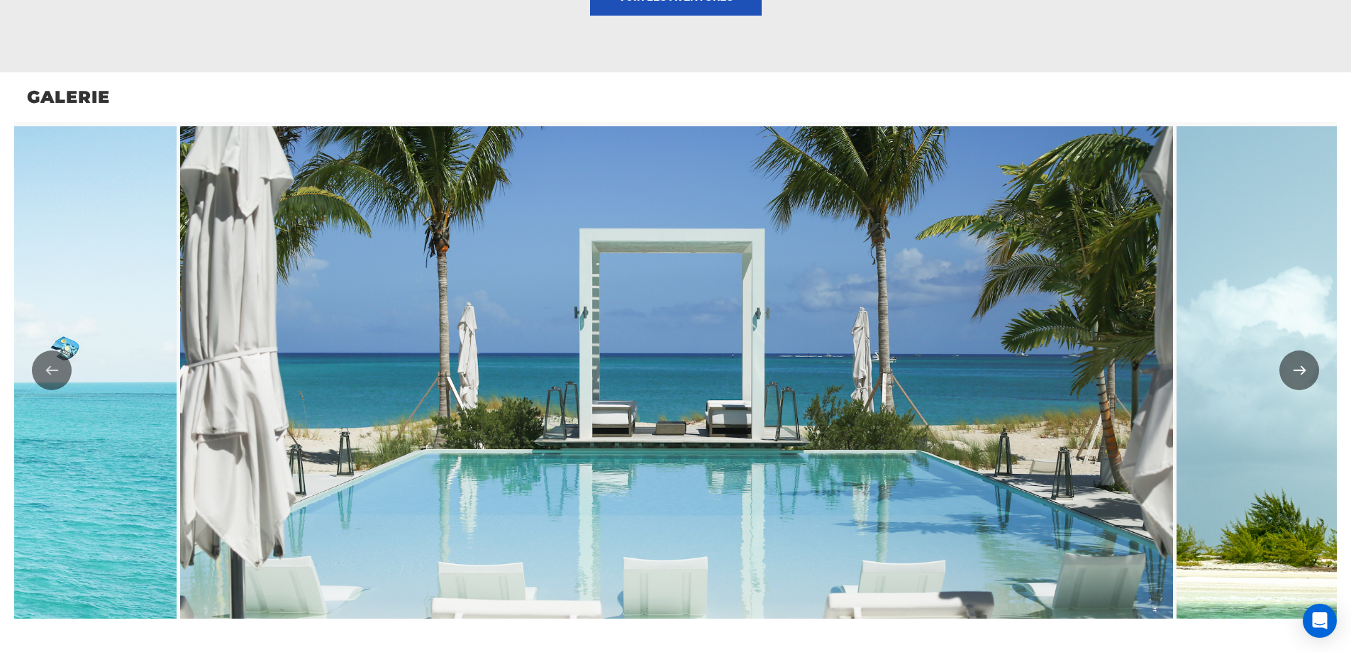
click at [1295, 360] on button "Suivant" at bounding box center [1299, 370] width 40 height 40
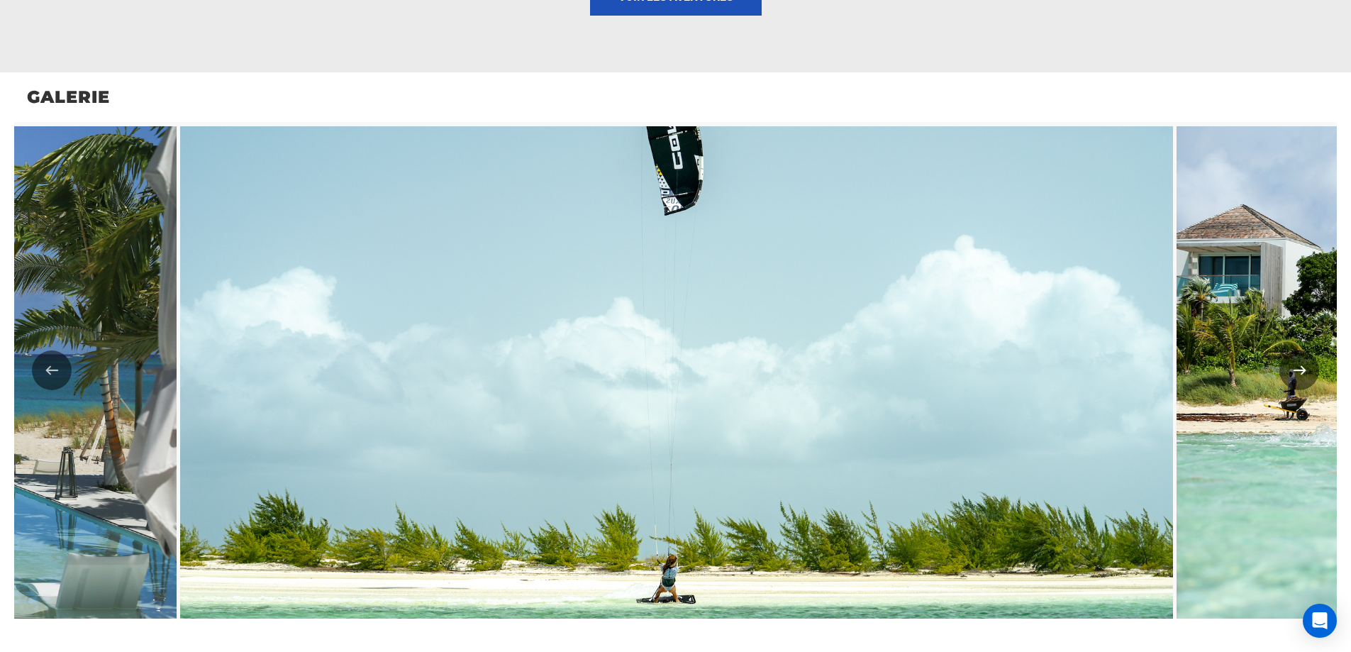
click at [1295, 360] on button "Suivant" at bounding box center [1299, 370] width 40 height 40
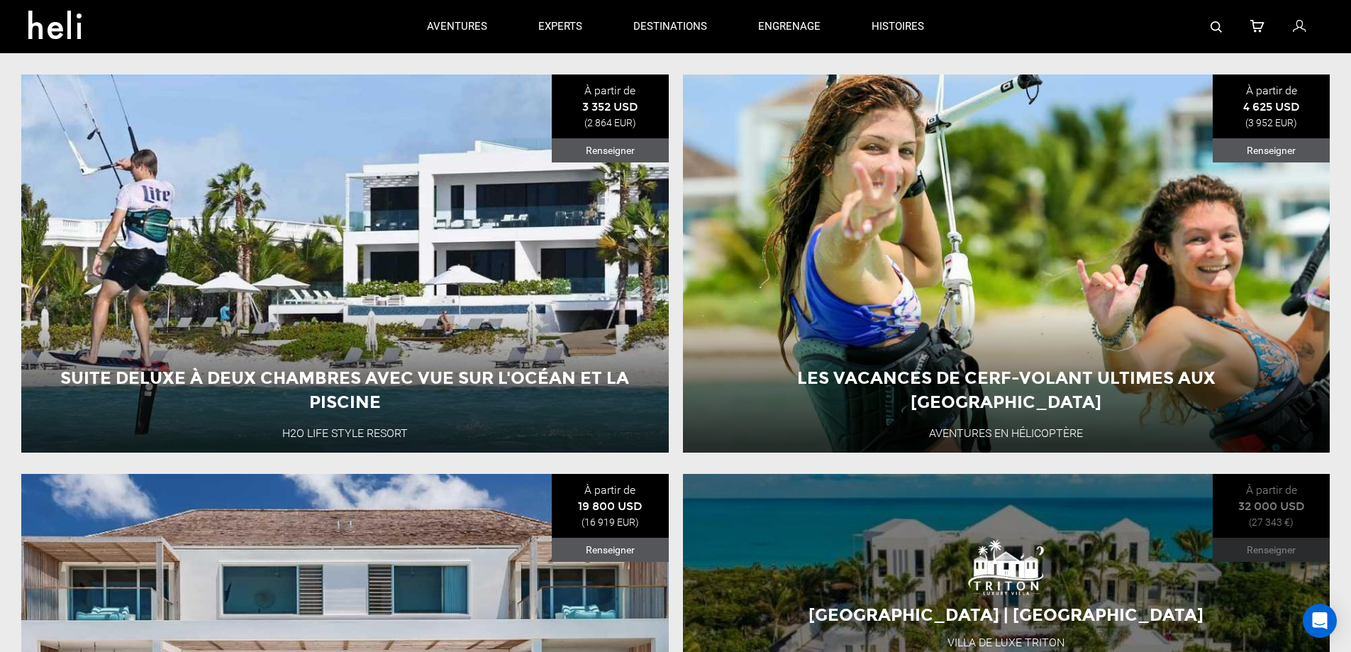
scroll to position [1592, 0]
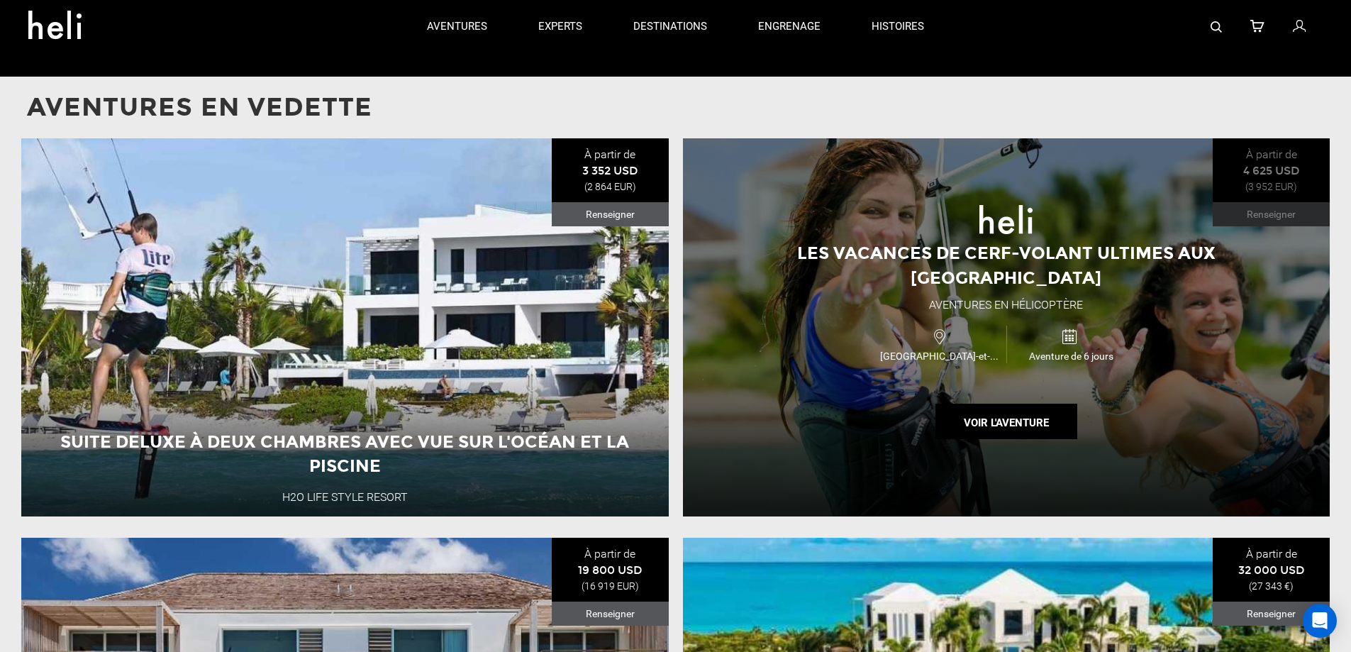
click at [1127, 396] on div "Les vacances de cerf-volant ultimes aux [GEOGRAPHIC_DATA] Aventures en hélicopt…" at bounding box center [1006, 327] width 647 height 378
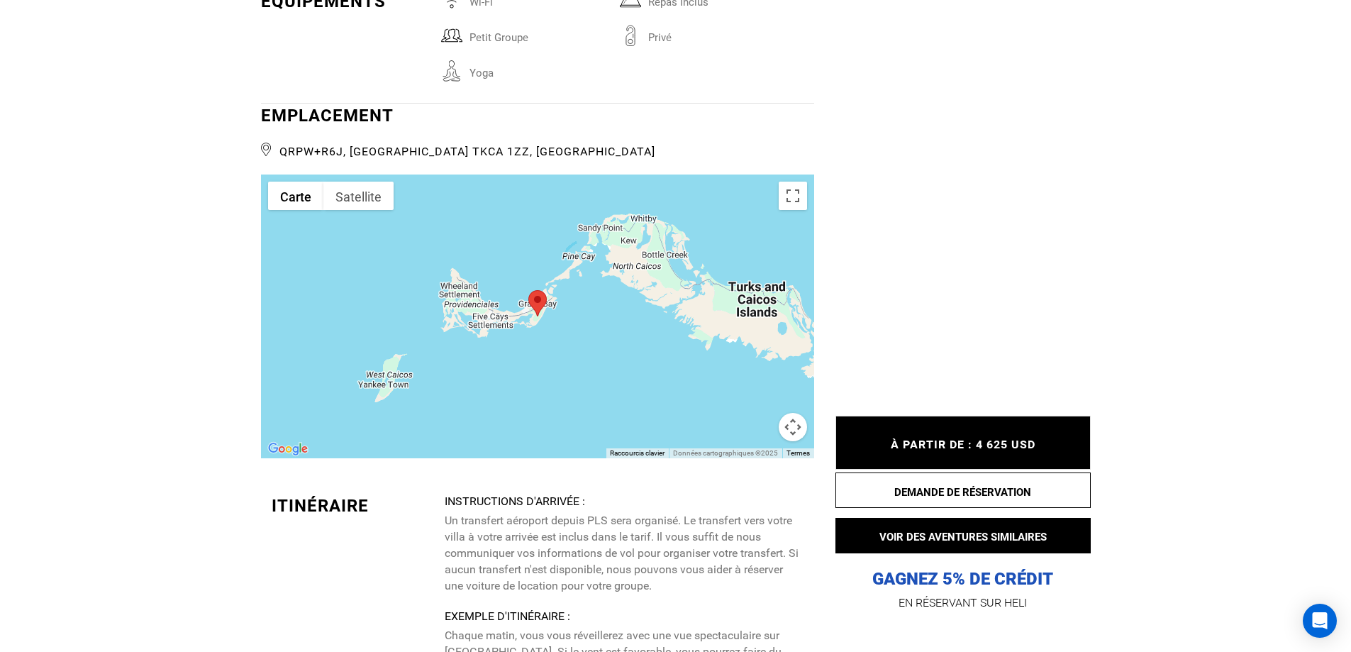
scroll to position [2198, 0]
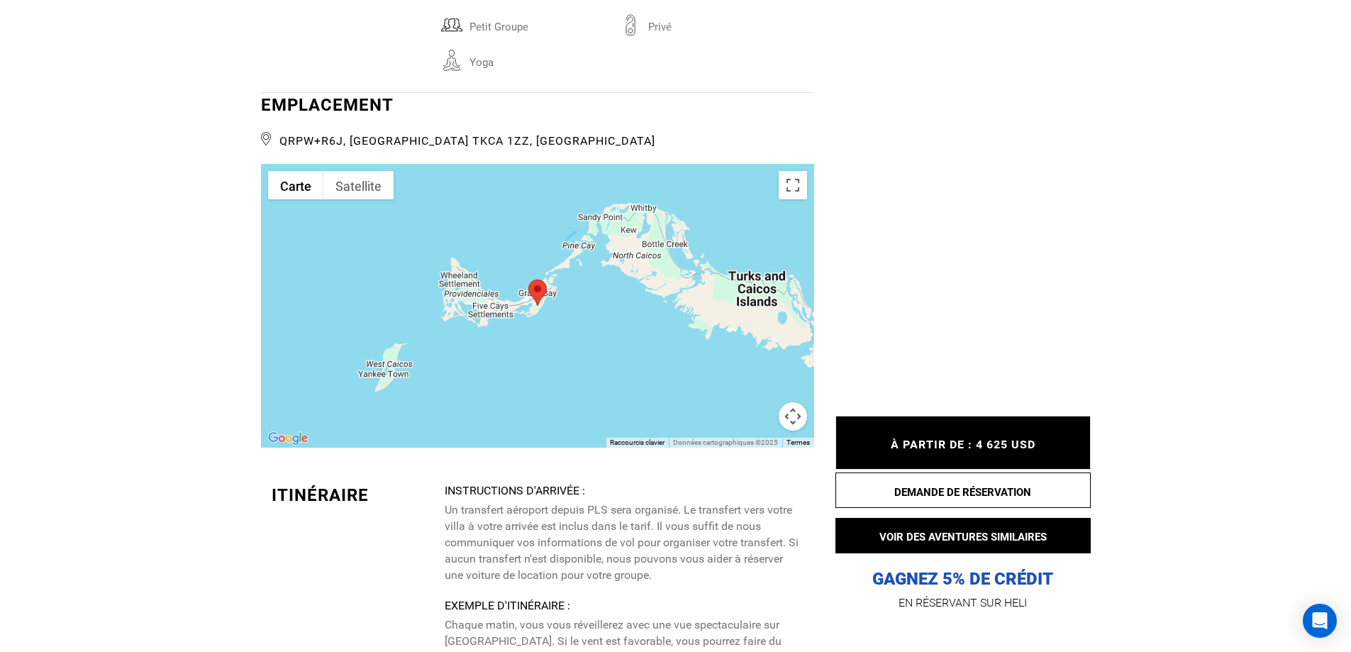
click at [795, 403] on button "Commandes de la caméra cartographique" at bounding box center [792, 416] width 28 height 28
click at [752, 402] on button "Zoom arrière" at bounding box center [757, 416] width 28 height 28
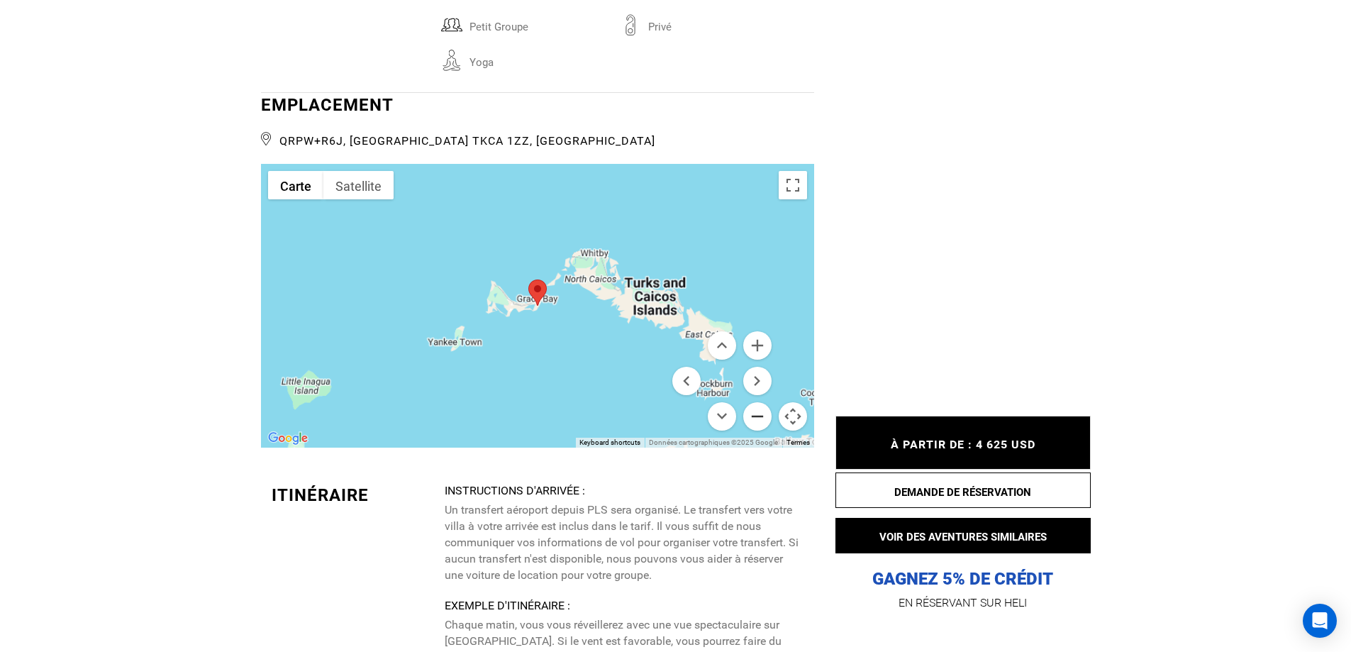
click at [754, 402] on button "Zoom arrière" at bounding box center [757, 416] width 28 height 28
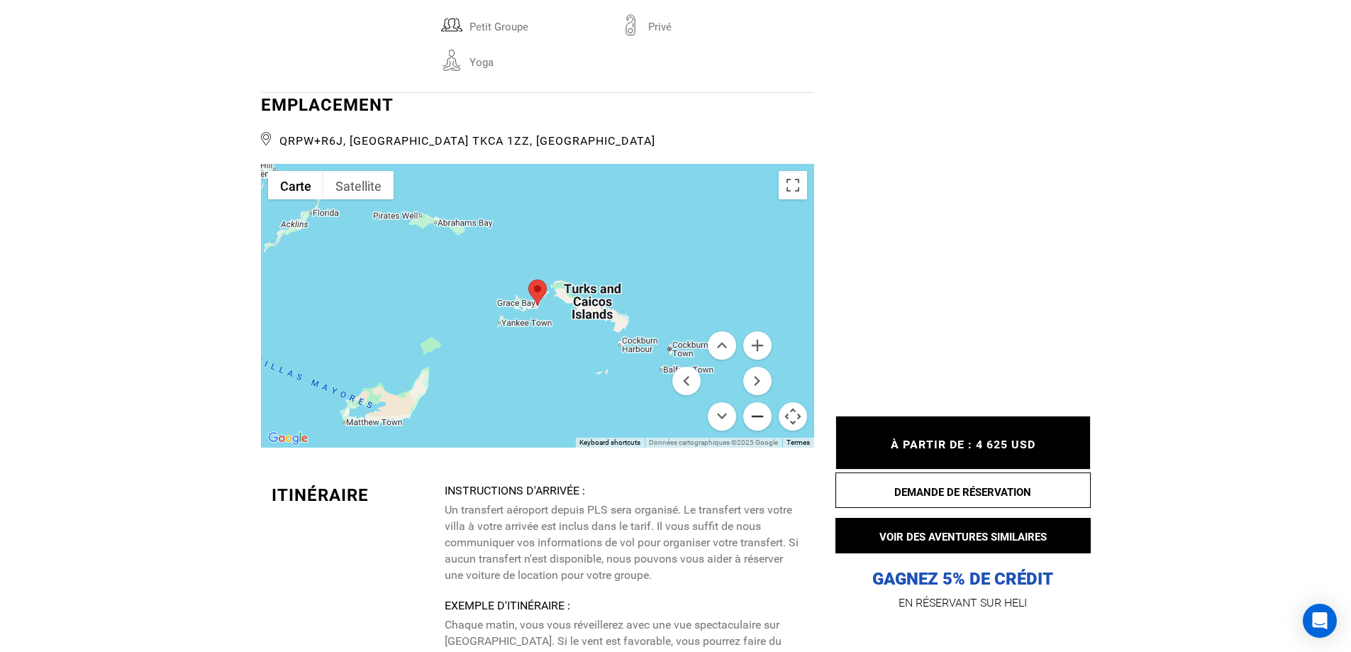
click at [754, 402] on button "Zoom arrière" at bounding box center [757, 416] width 28 height 28
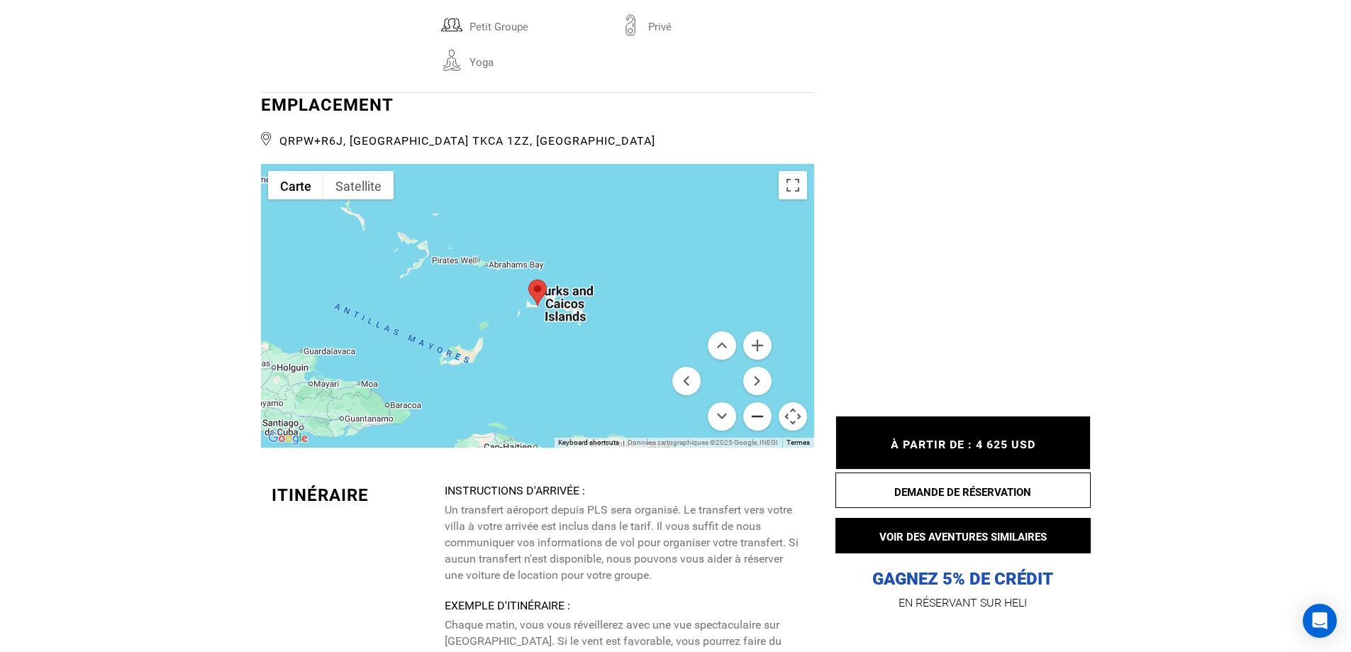
click at [754, 402] on button "Zoom arrière" at bounding box center [757, 416] width 28 height 28
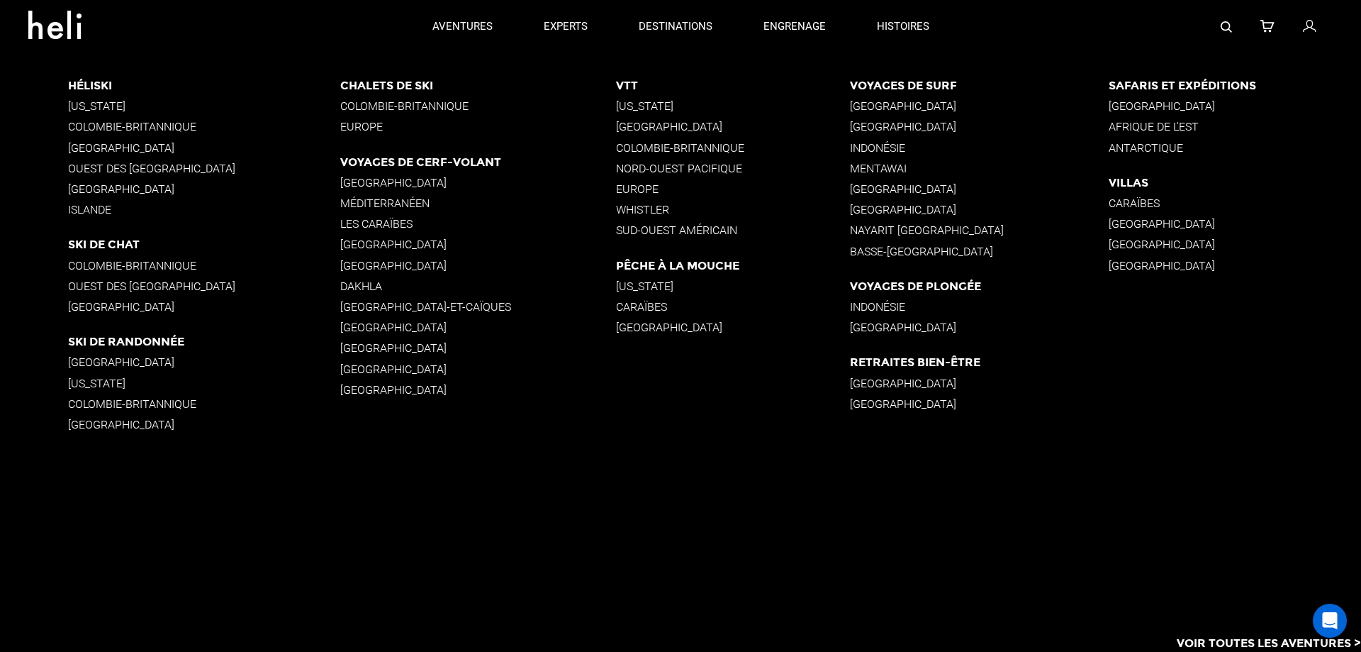
click at [340, 371] on font "[GEOGRAPHIC_DATA]" at bounding box center [393, 368] width 106 height 13
drag, startPoint x: 669, startPoint y: 24, endPoint x: 337, endPoint y: 390, distance: 493.9
drag, startPoint x: 337, startPoint y: 390, endPoint x: 390, endPoint y: 442, distance: 74.2
click at [398, 449] on div "Héliski [US_STATE] [GEOGRAPHIC_DATA] [GEOGRAPHIC_DATA] Ouest des [GEOGRAPHIC_DA…" at bounding box center [714, 262] width 1293 height 419
drag, startPoint x: 330, startPoint y: 388, endPoint x: 406, endPoint y: 516, distance: 149.1
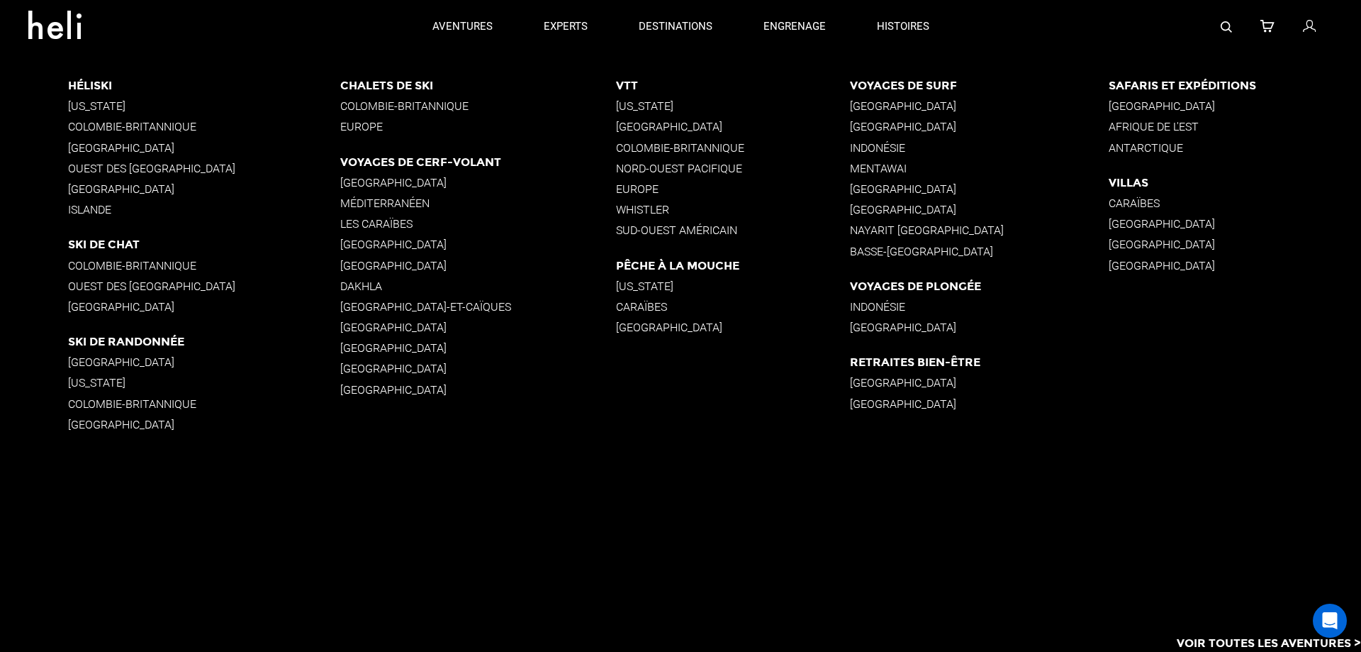
click at [406, 515] on app-destinations-list "Héliski [US_STATE] [GEOGRAPHIC_DATA] [GEOGRAPHIC_DATA] Ouest des [GEOGRAPHIC_DA…" at bounding box center [680, 352] width 1361 height 598
drag, startPoint x: 654, startPoint y: 26, endPoint x: 57, endPoint y: 25, distance: 596.9
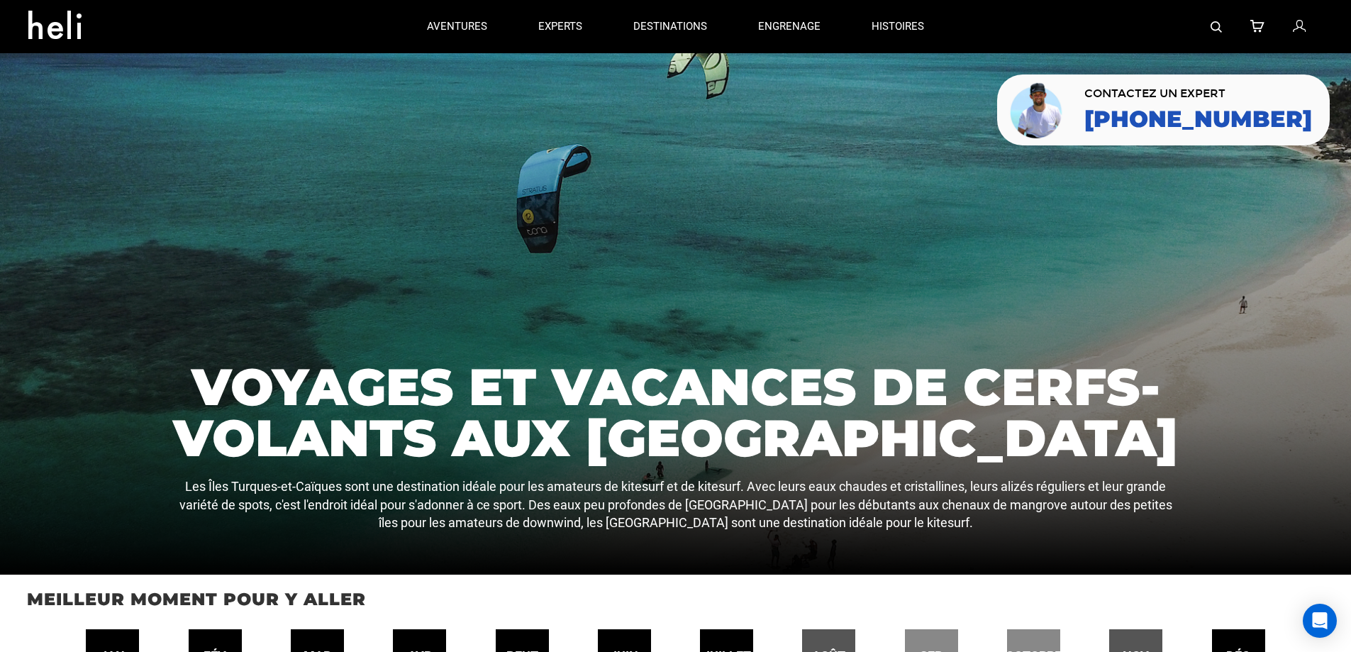
drag, startPoint x: 57, startPoint y: 25, endPoint x: 632, endPoint y: 259, distance: 621.4
click at [627, 260] on div at bounding box center [675, 313] width 1351 height 521
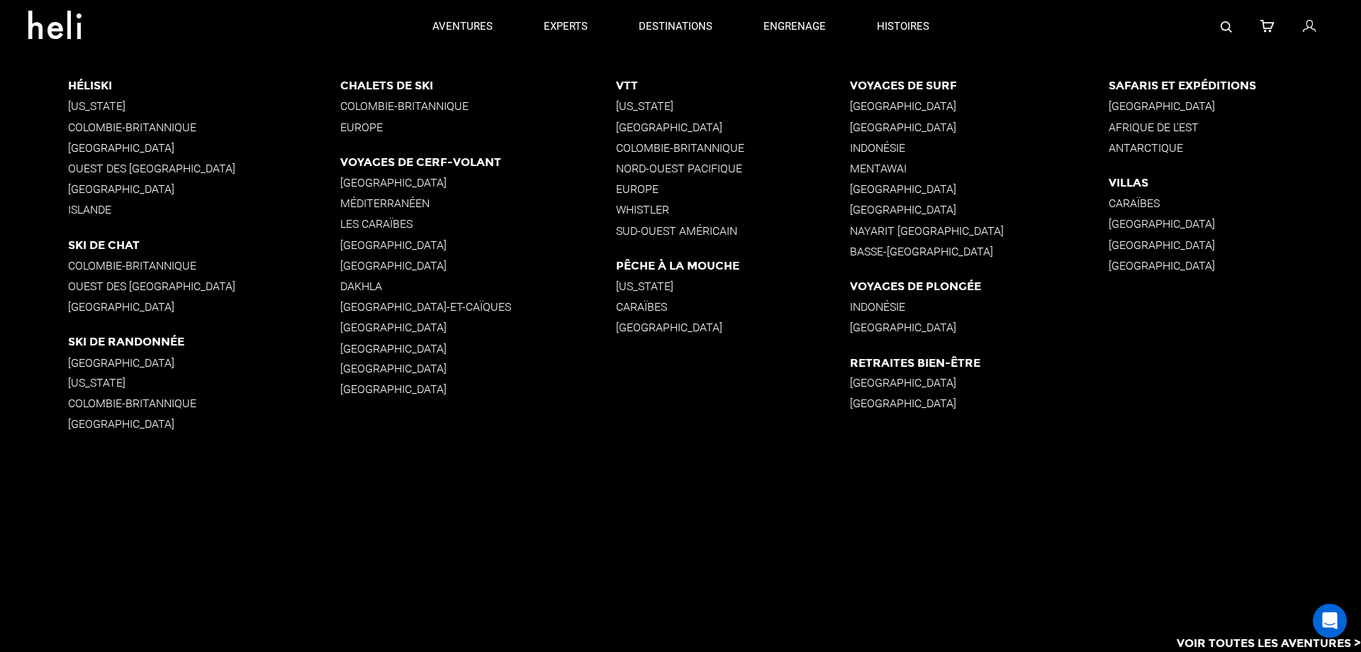
click at [340, 369] on font "[GEOGRAPHIC_DATA]" at bounding box center [393, 368] width 106 height 13
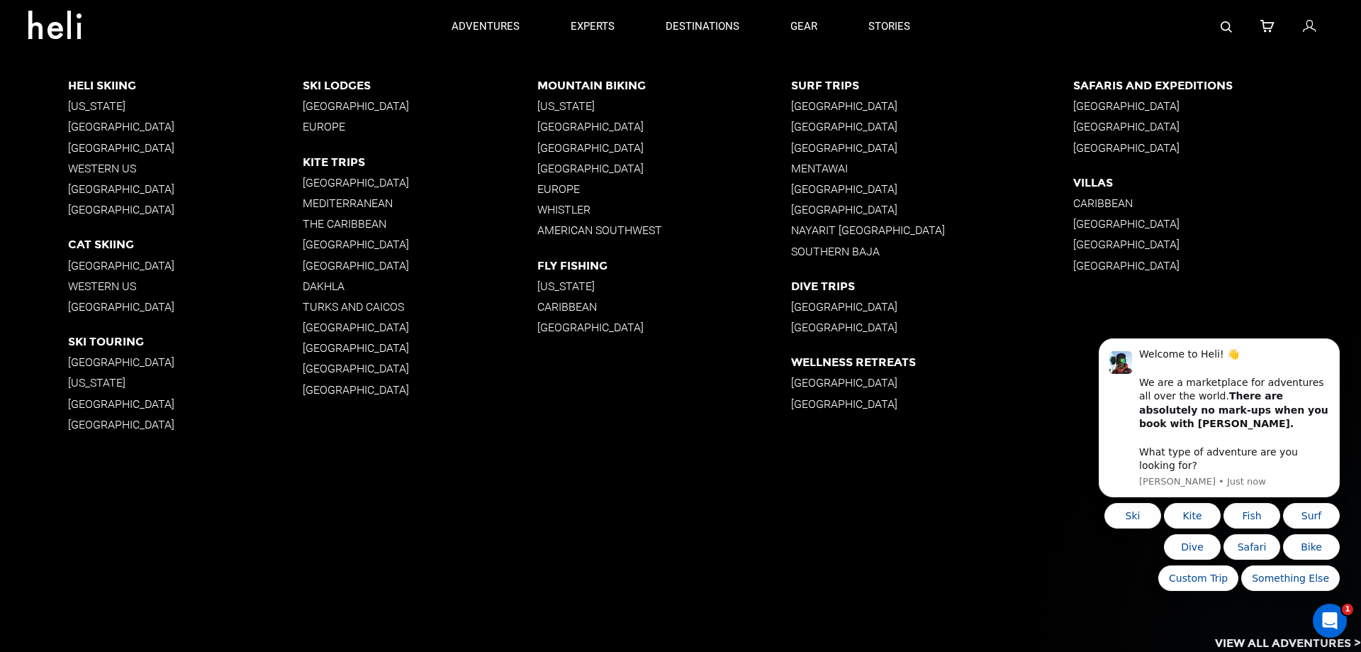
click at [327, 243] on p "[GEOGRAPHIC_DATA]" at bounding box center [420, 244] width 235 height 13
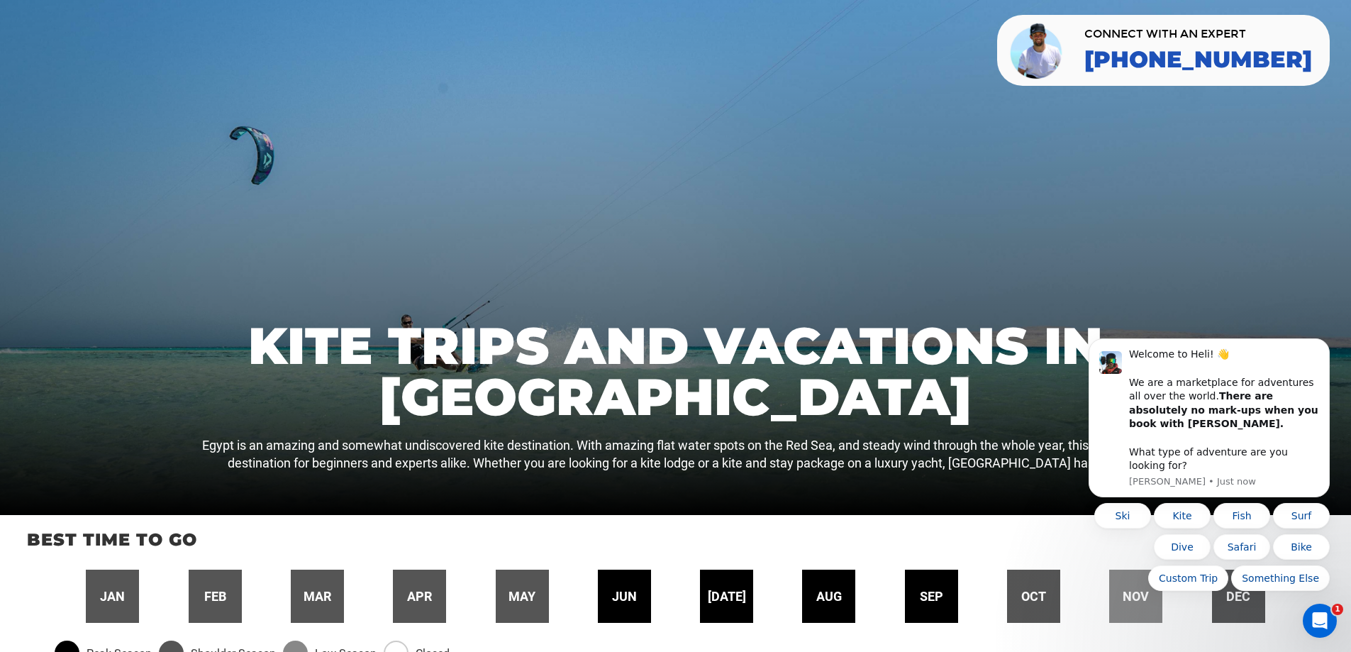
scroll to position [3435, 0]
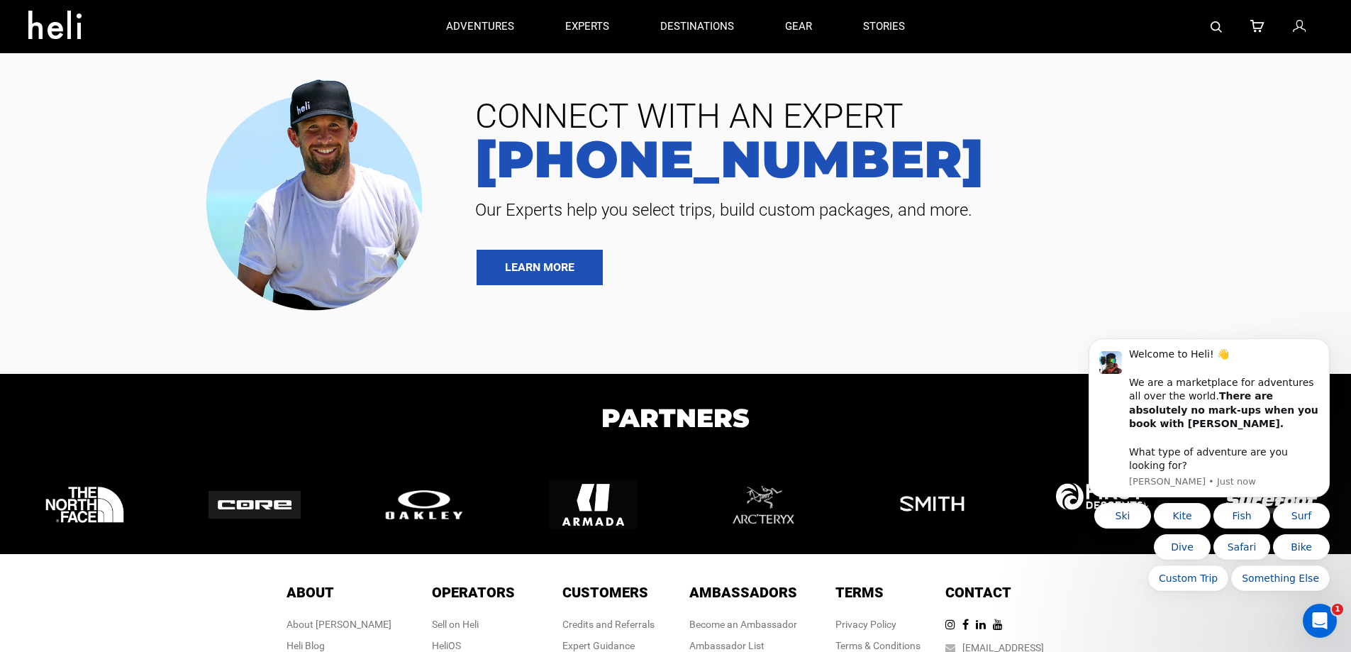
drag, startPoint x: 1018, startPoint y: 275, endPoint x: 990, endPoint y: 277, distance: 27.7
click at [1017, 274] on div "CONNECT WITH AN EXPERT 888-420-6534 Our Experts help you select trips, build cu…" at bounding box center [675, 192] width 1351 height 250
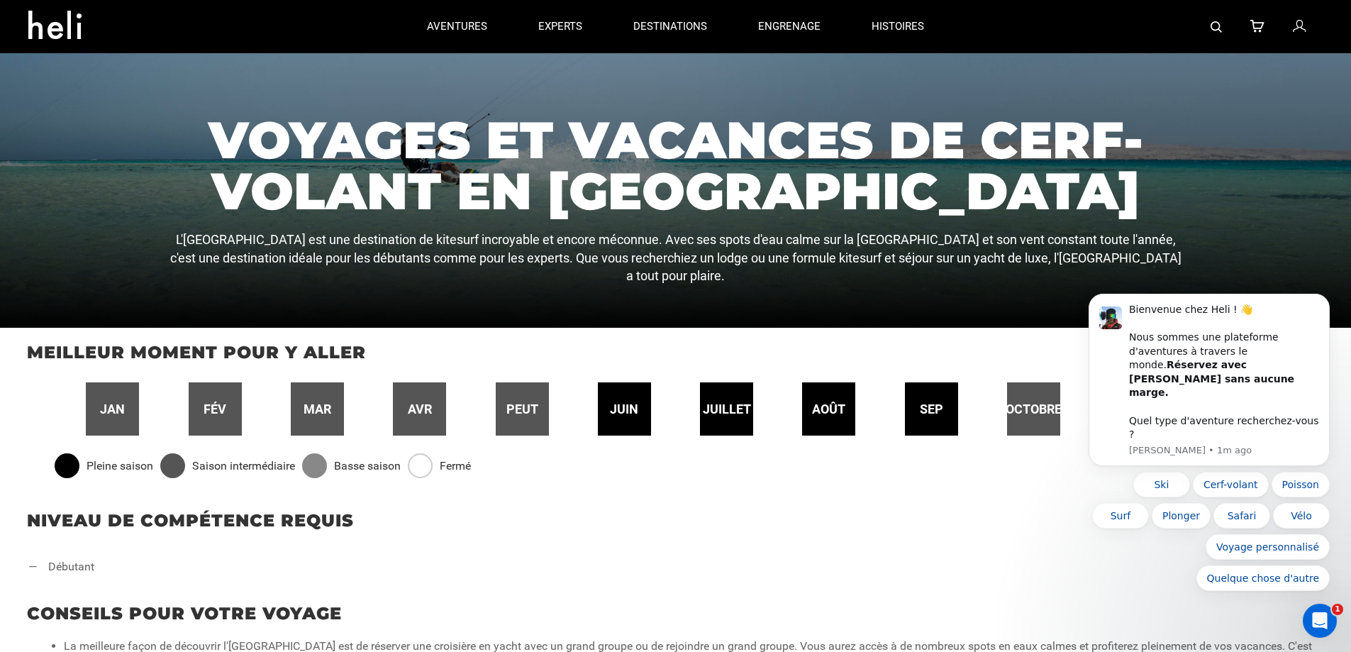
scroll to position [32, 0]
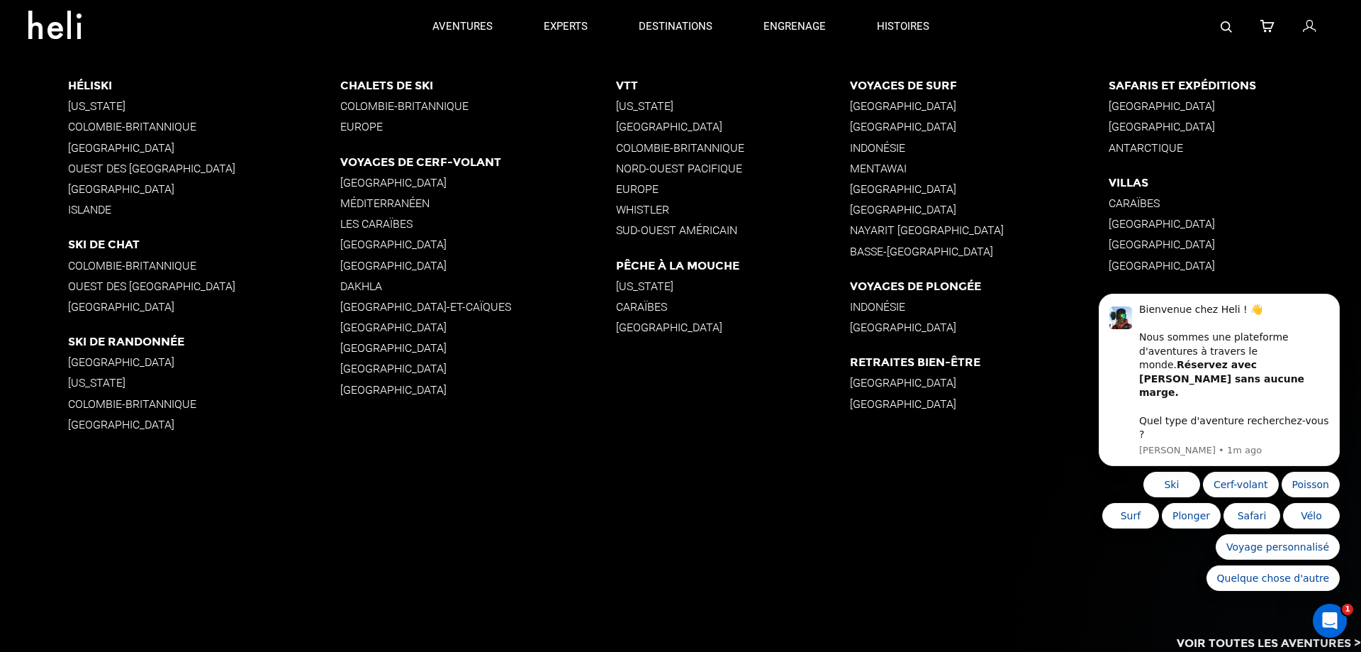
drag, startPoint x: 347, startPoint y: 223, endPoint x: 630, endPoint y: 580, distance: 454.7
click at [630, 580] on app-destinations-list "Héliski Alaska Colombie-Britannique Amérique du Sud Ouest des États-Unis Nouvel…" at bounding box center [680, 352] width 1361 height 598
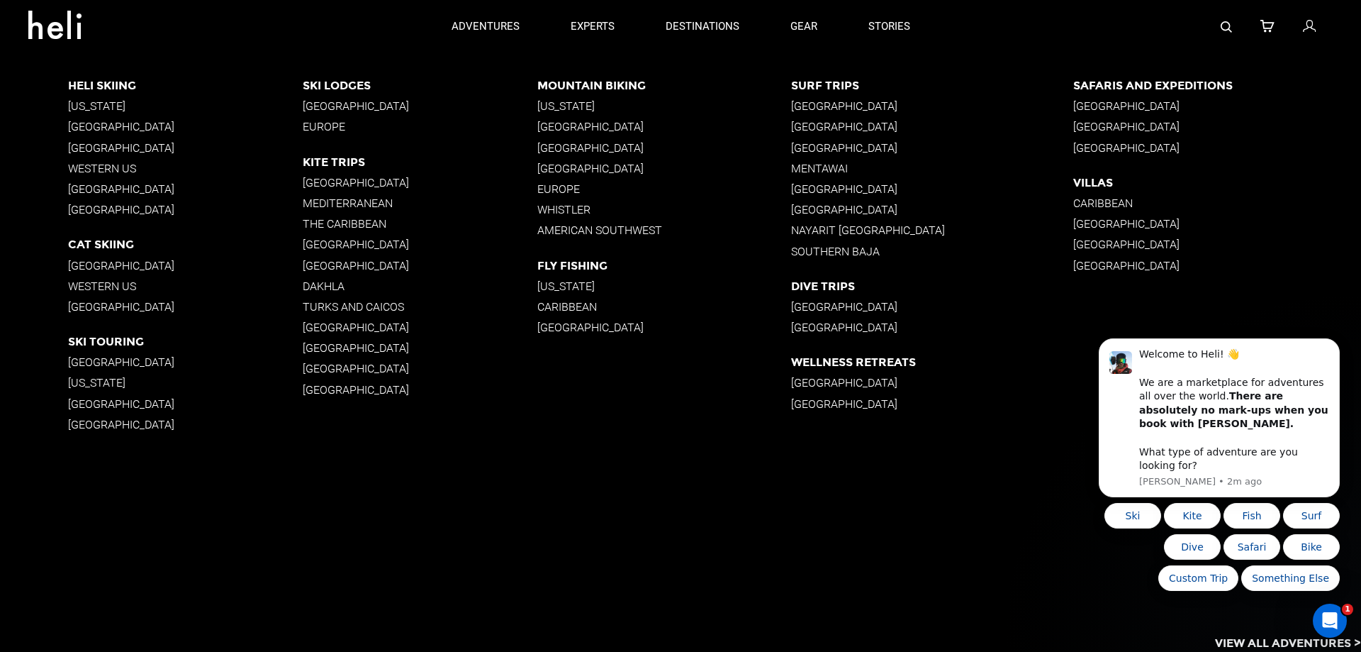
click at [332, 327] on p "[GEOGRAPHIC_DATA]" at bounding box center [420, 326] width 235 height 13
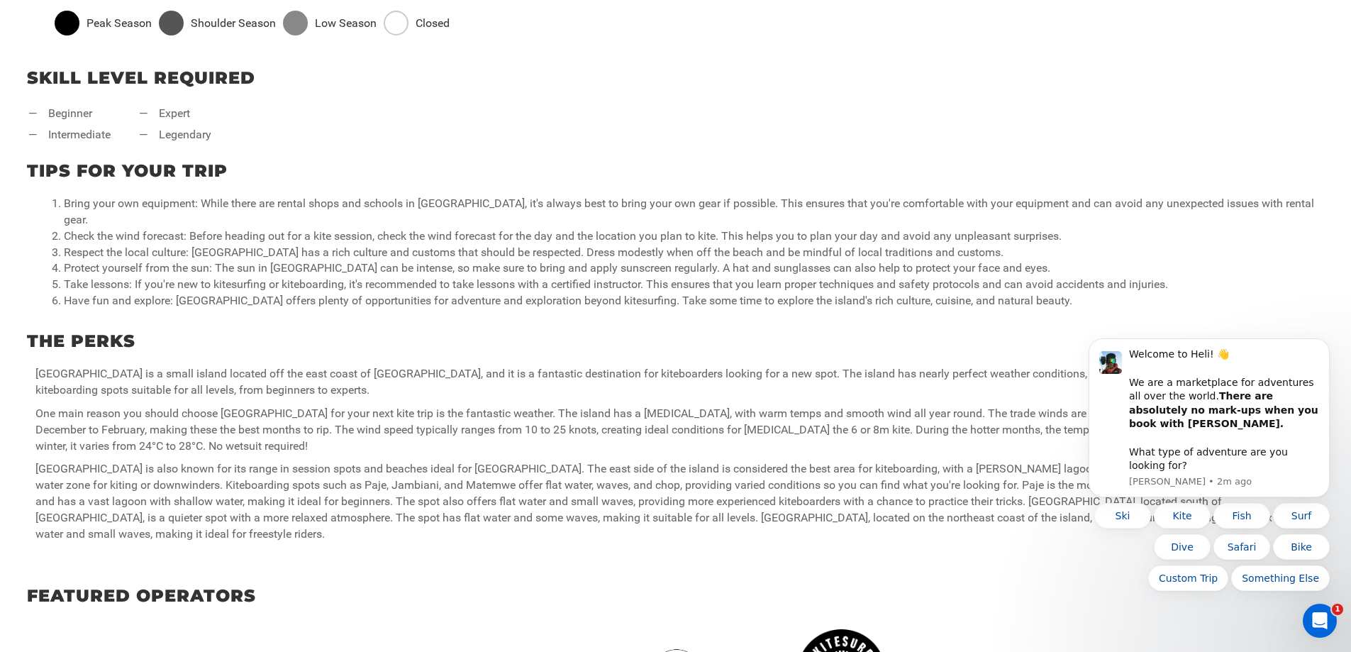
scroll to position [709, 0]
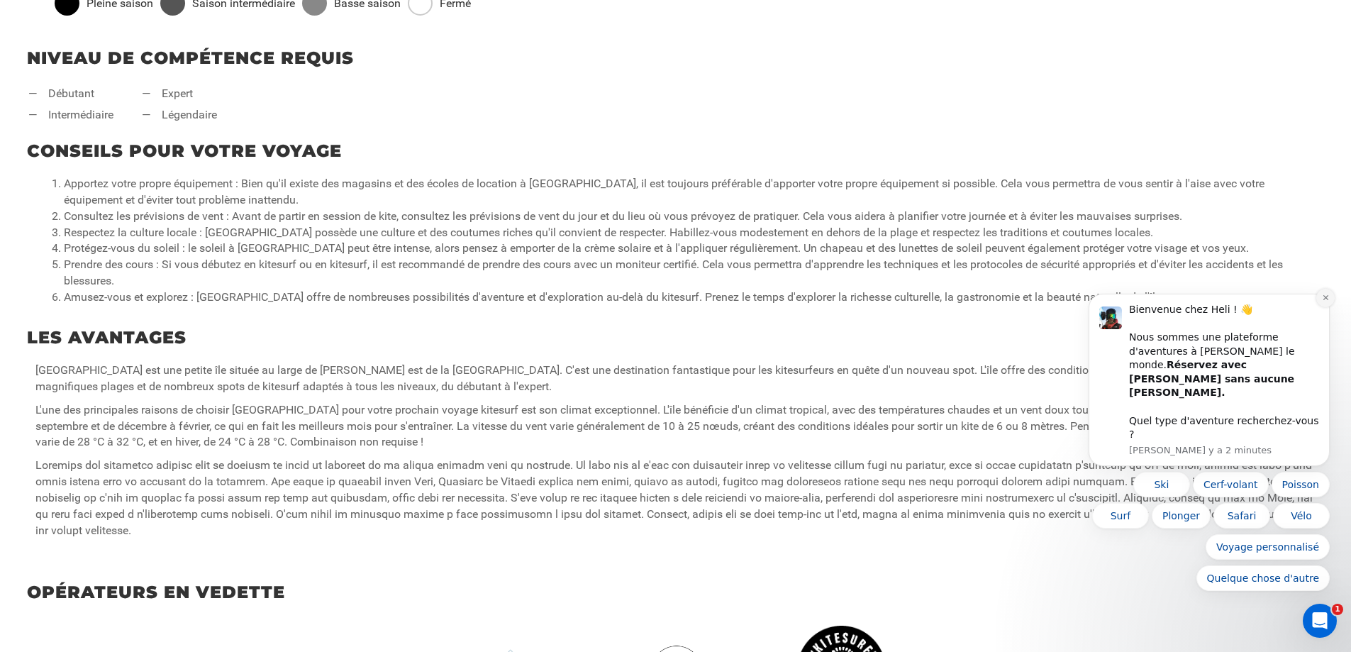
click at [1323, 301] on icon "Notification de rejet" at bounding box center [1325, 298] width 8 height 8
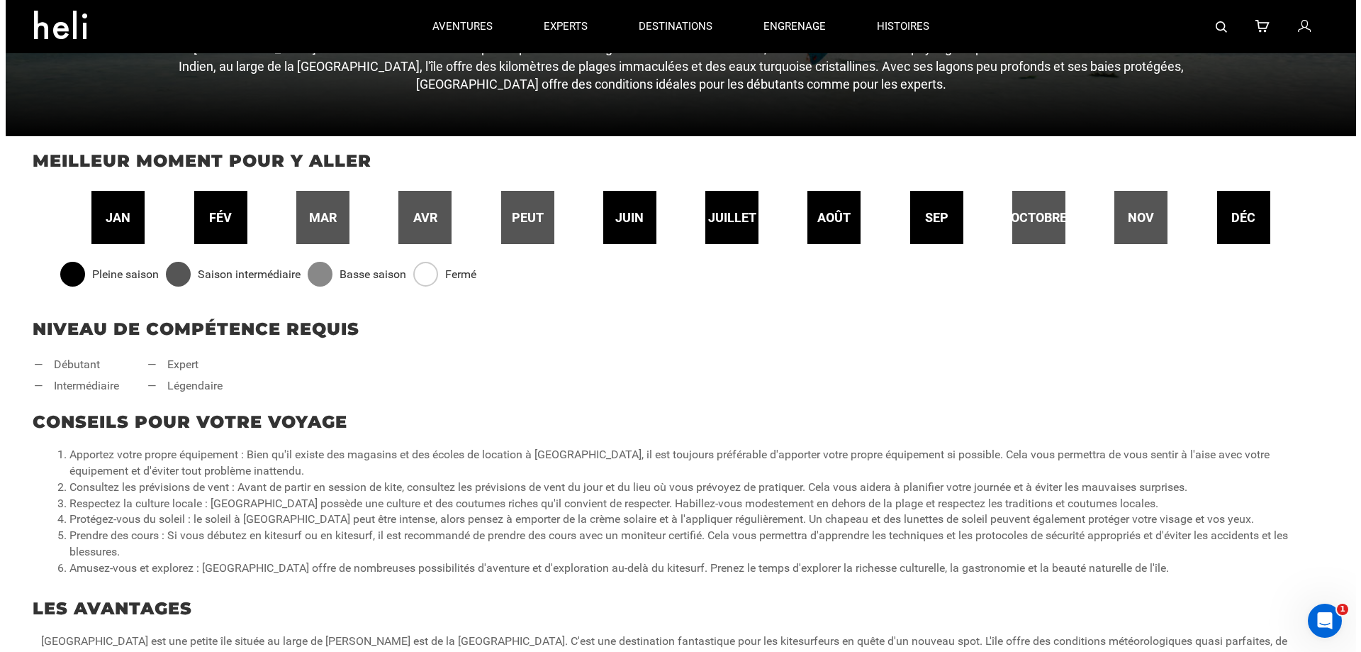
scroll to position [354, 0]
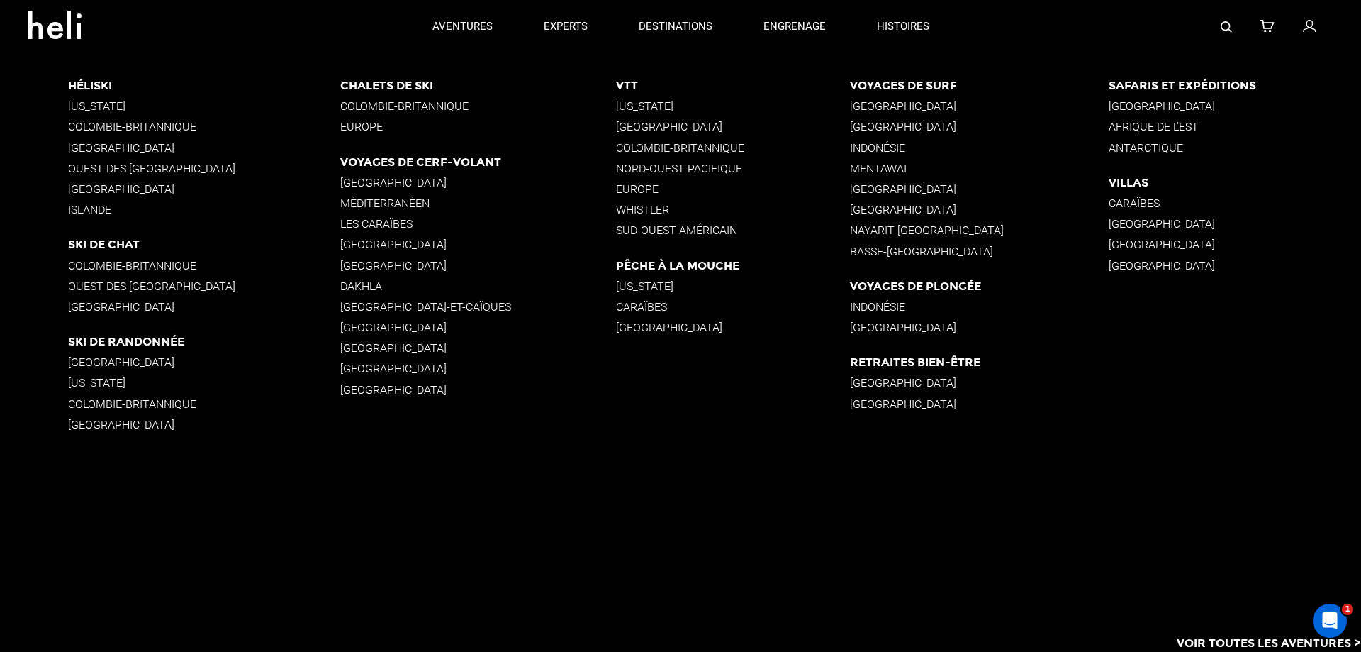
click at [369, 201] on font "méditerranéen" at bounding box center [384, 202] width 89 height 13
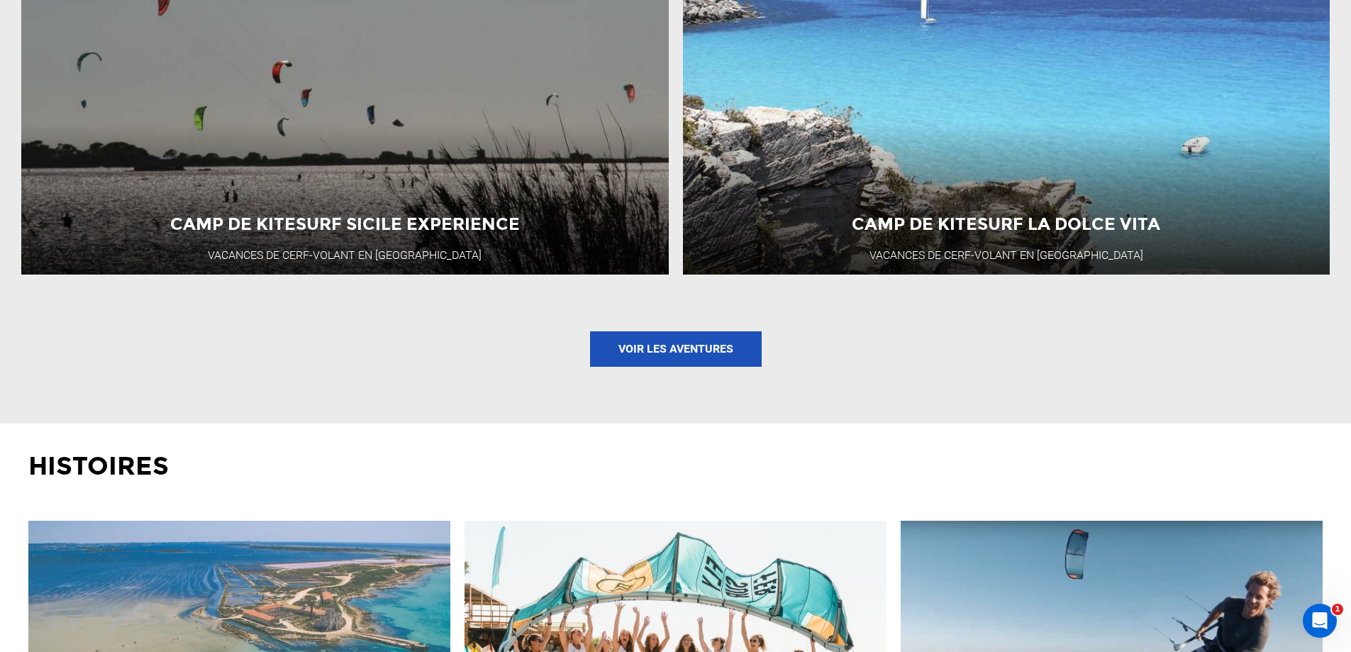
scroll to position [1772, 0]
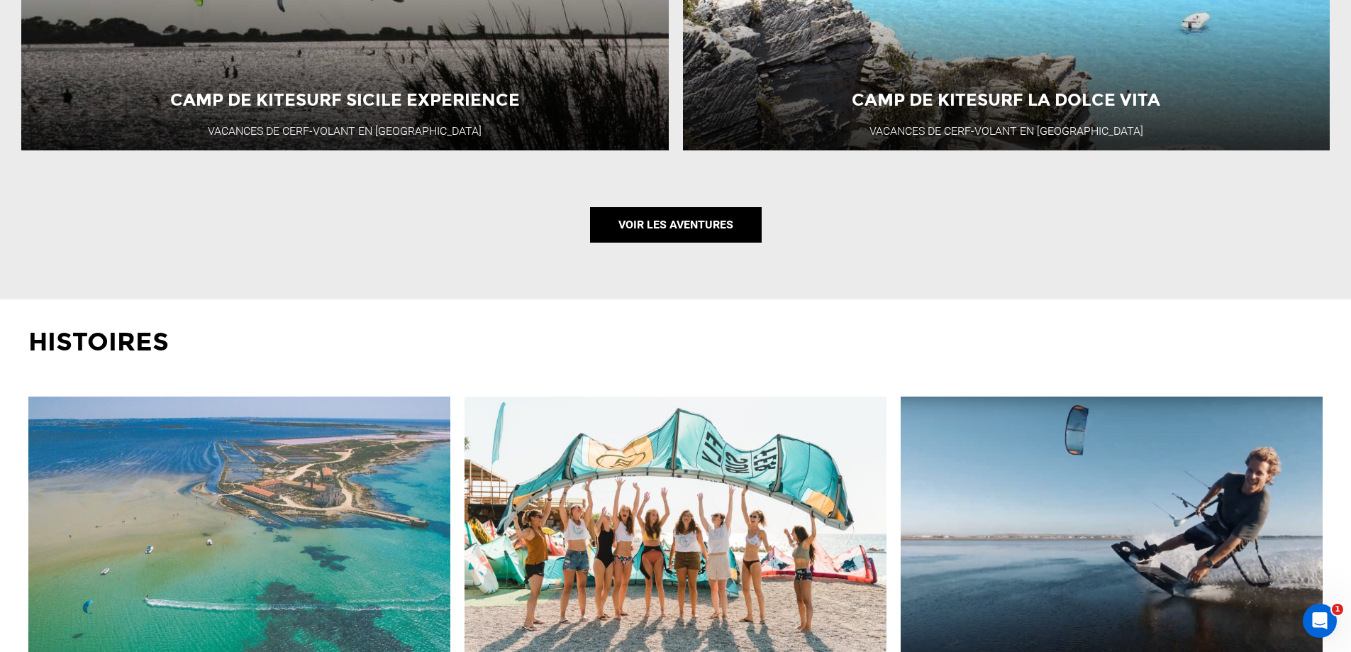
click at [719, 218] on font "Voir les aventures" at bounding box center [675, 224] width 115 height 13
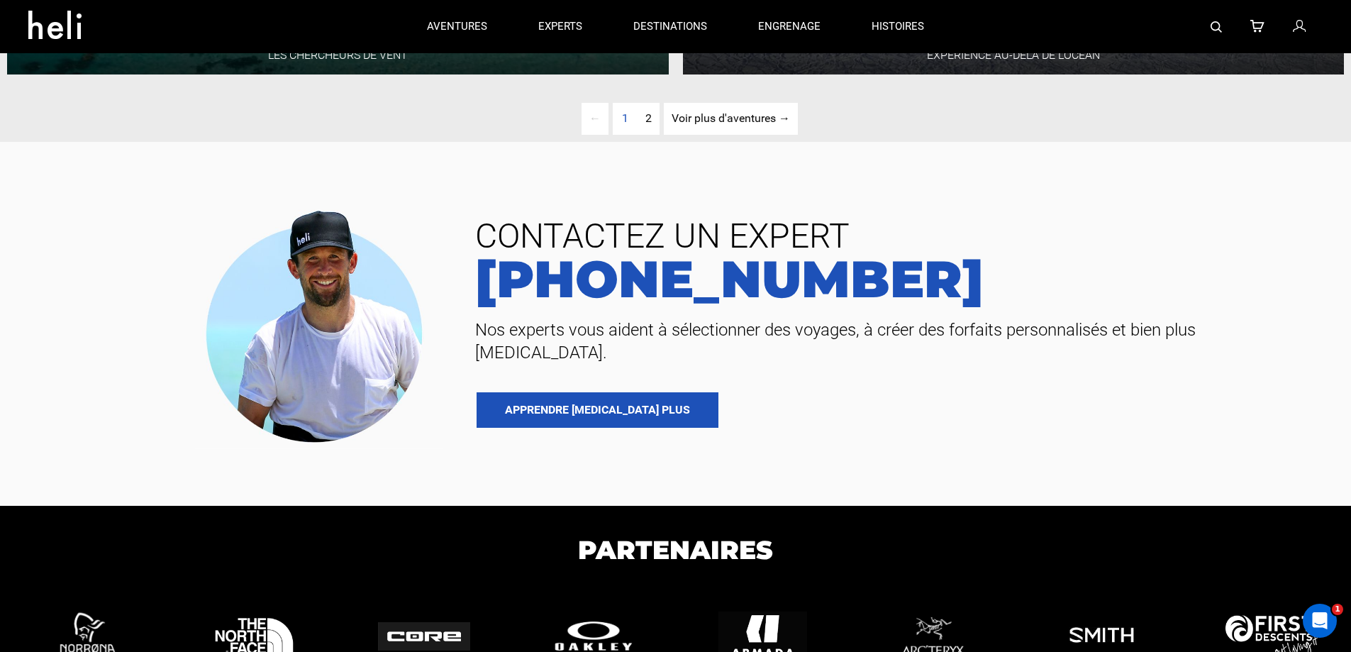
scroll to position [4123, 0]
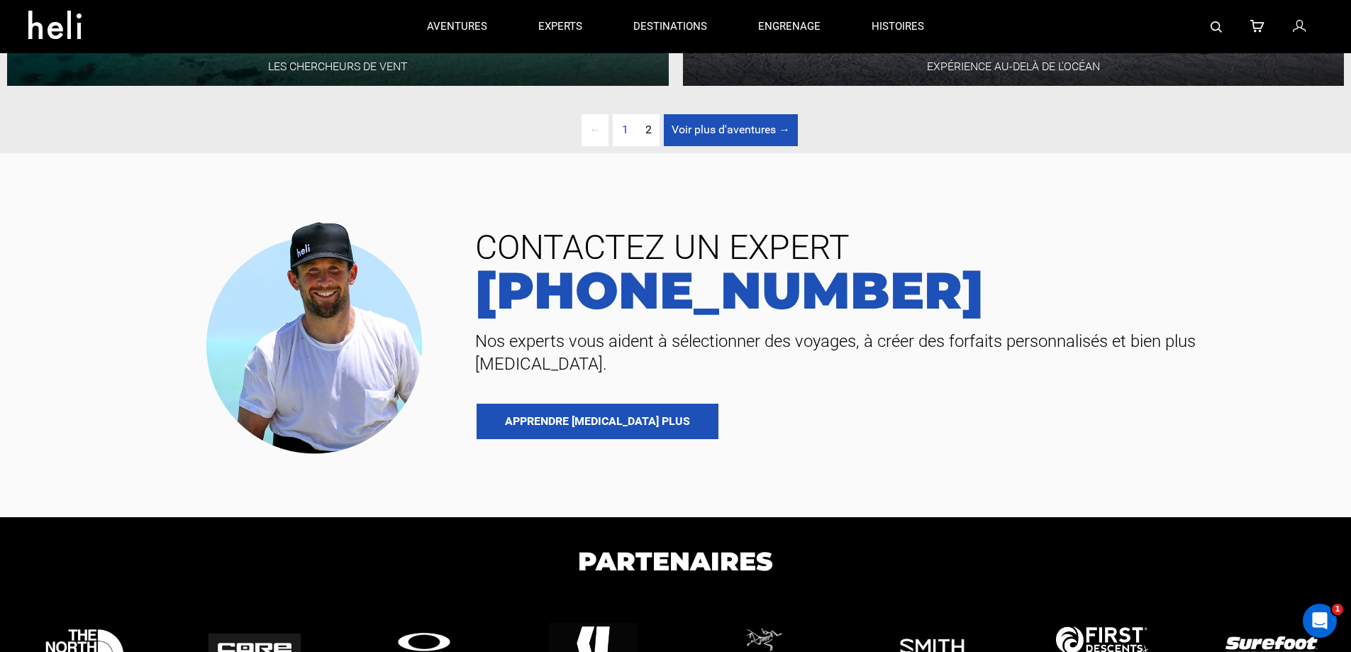
click at [738, 136] on font "Voir plus d'aventures →" at bounding box center [730, 129] width 118 height 13
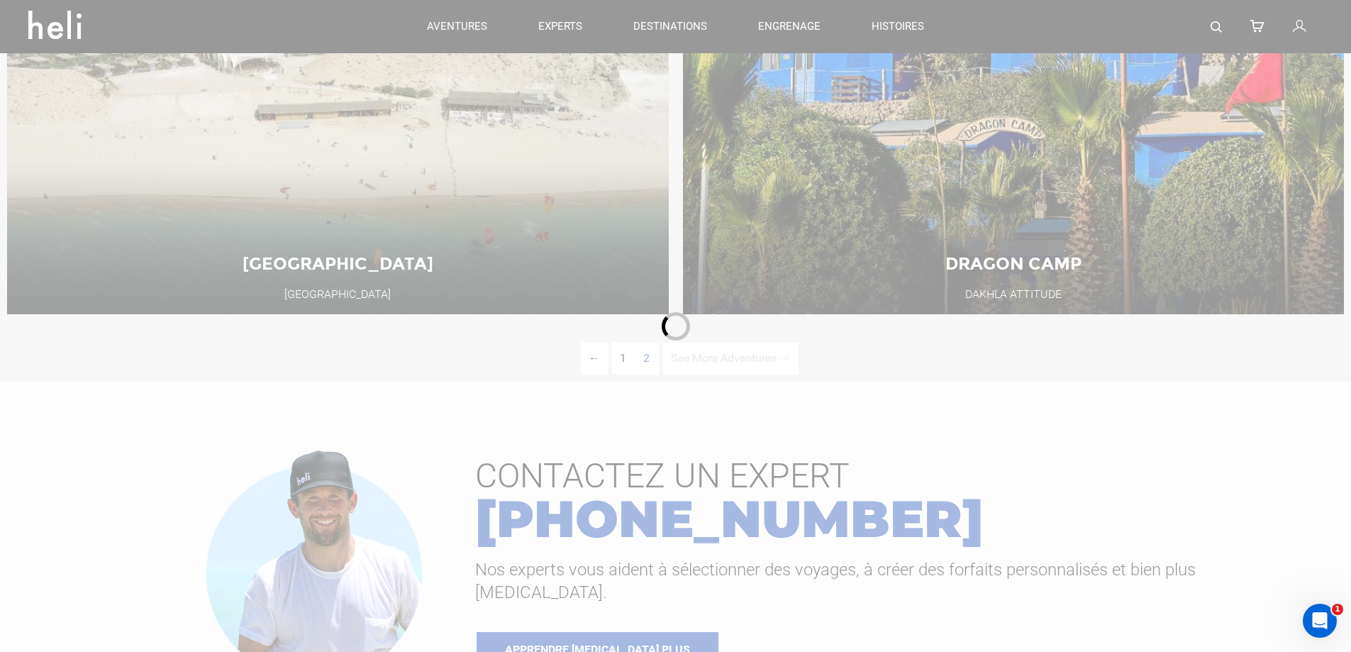
type input "Kite"
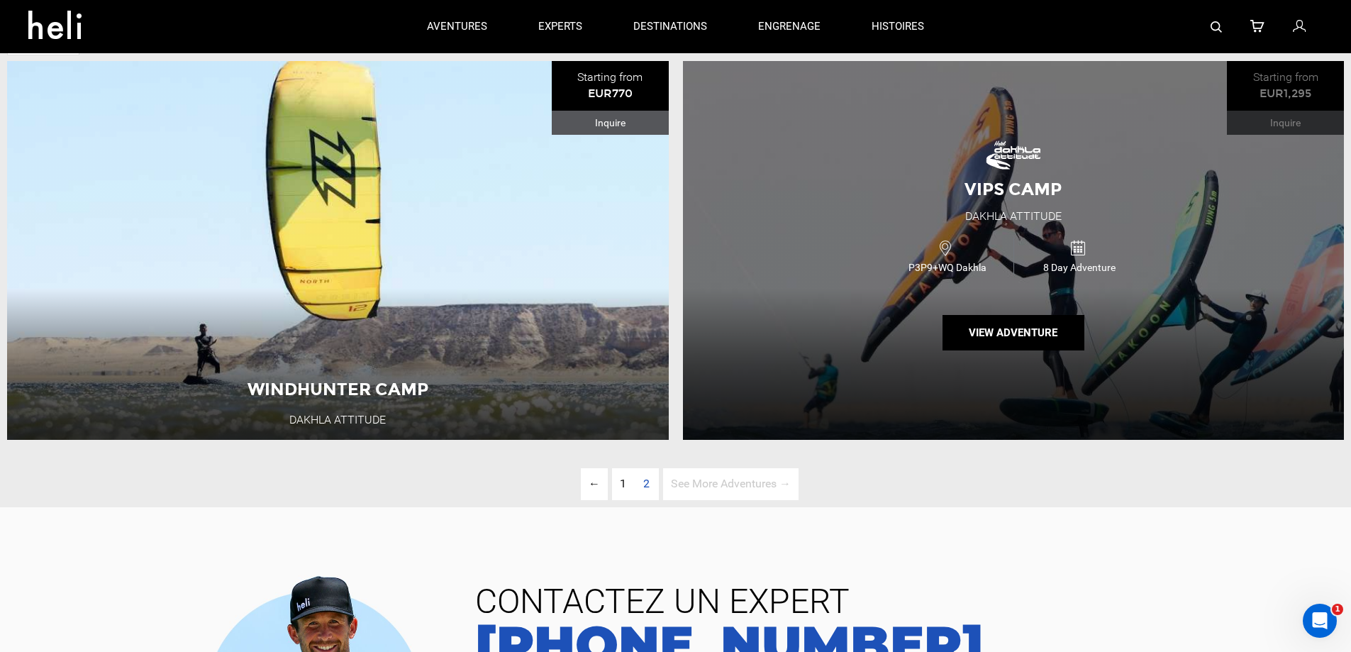
scroll to position [168, 0]
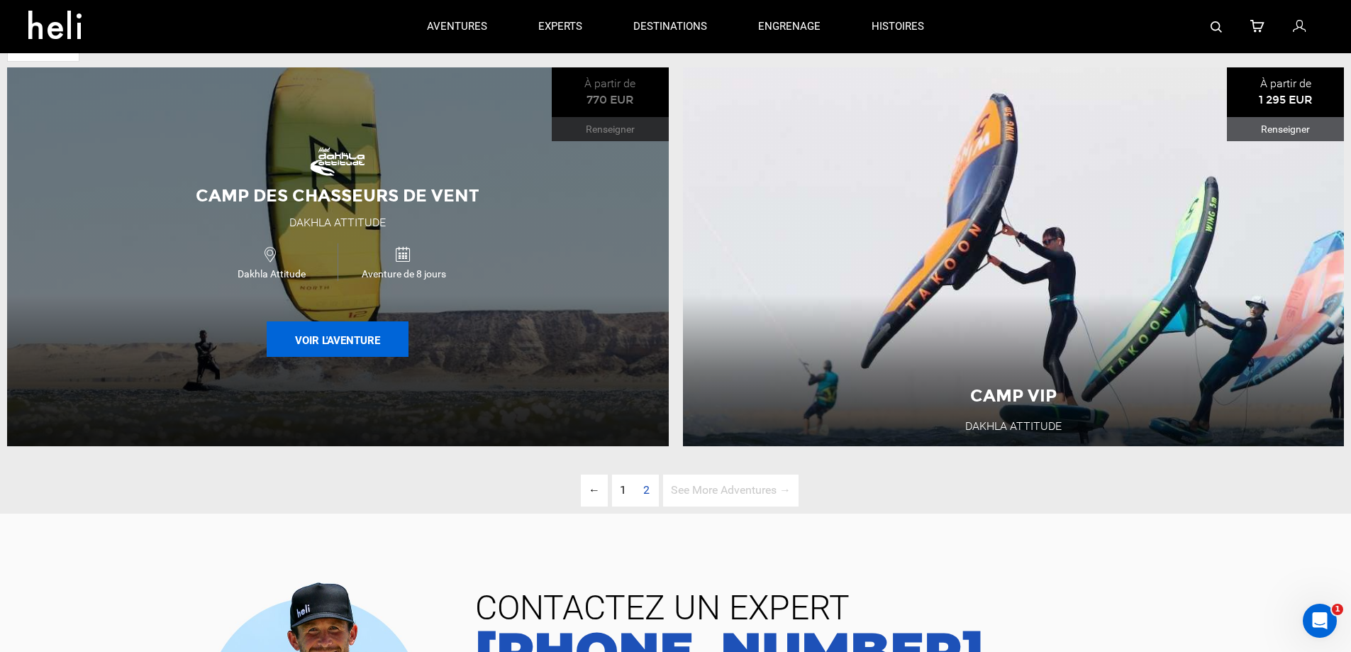
drag, startPoint x: 476, startPoint y: 284, endPoint x: 335, endPoint y: 342, distance: 151.9
drag, startPoint x: 335, startPoint y: 342, endPoint x: 585, endPoint y: 104, distance: 345.5
drag, startPoint x: 585, startPoint y: 104, endPoint x: 467, endPoint y: 208, distance: 157.7
click at [467, 208] on div "Camp des chasseurs de vent" at bounding box center [337, 196] width 319 height 24
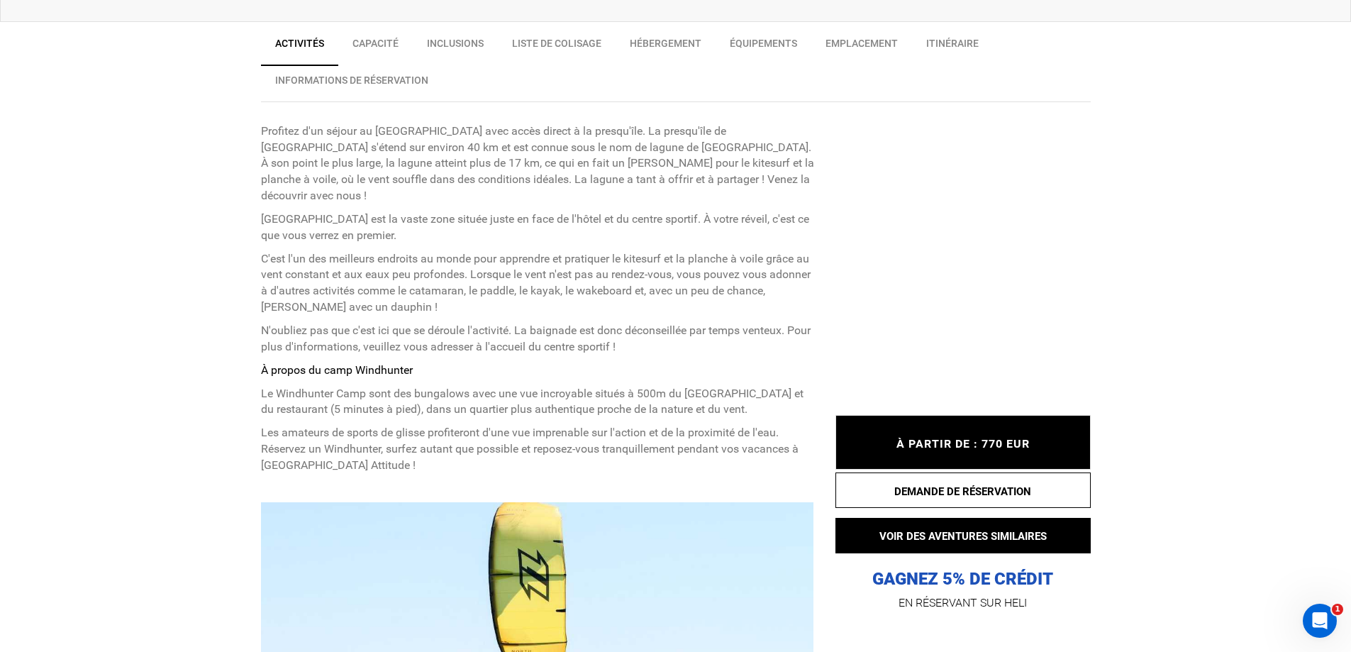
scroll to position [567, 0]
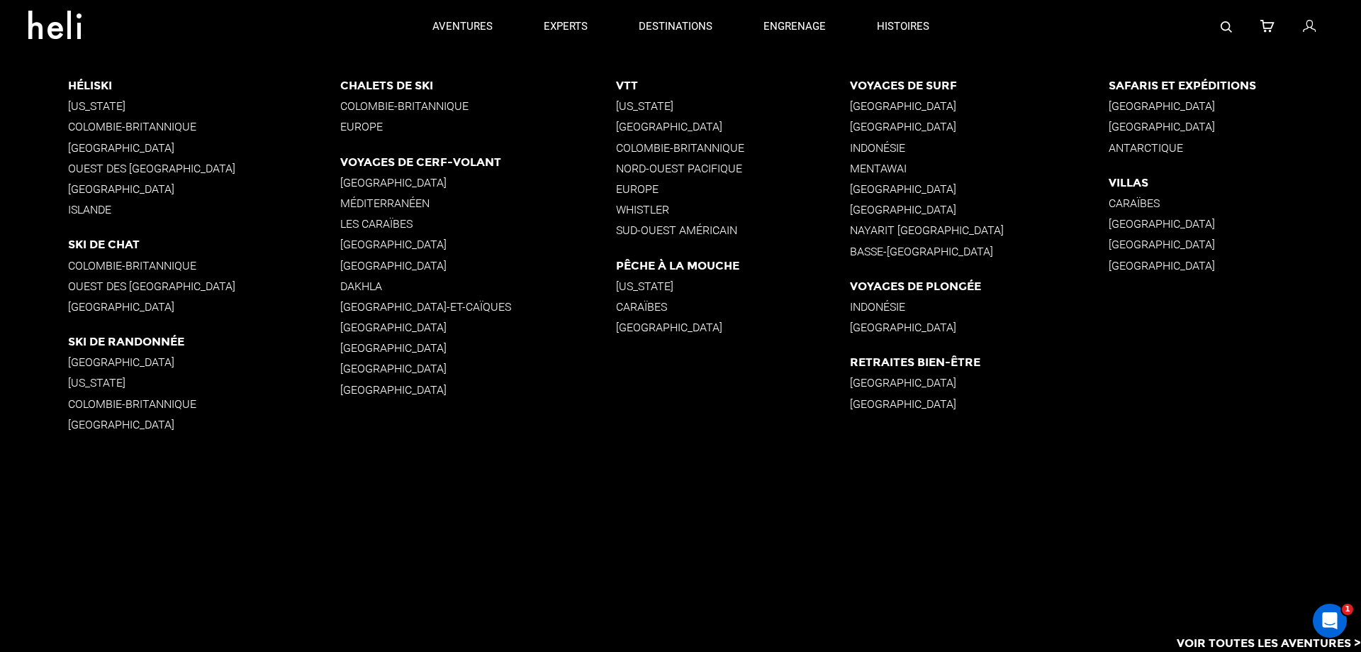
click at [340, 265] on font "[GEOGRAPHIC_DATA]" at bounding box center [393, 265] width 106 height 13
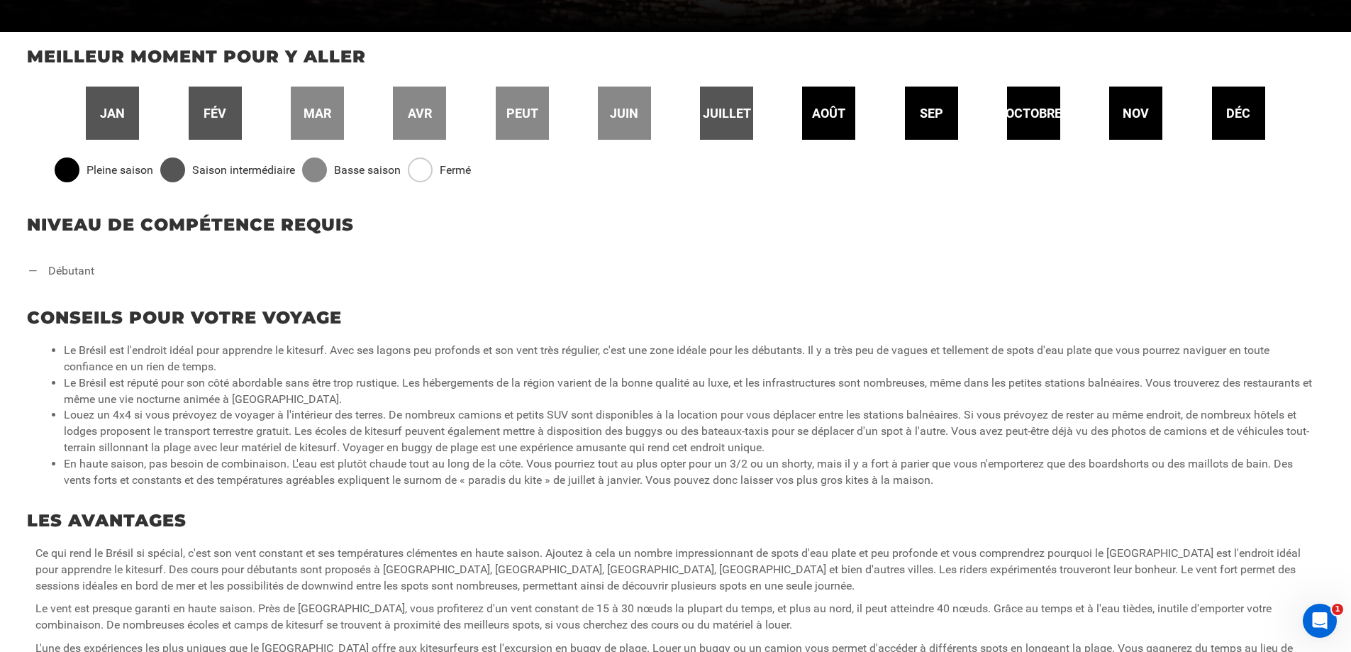
scroll to position [567, 0]
